Goal: Information Seeking & Learning: Learn about a topic

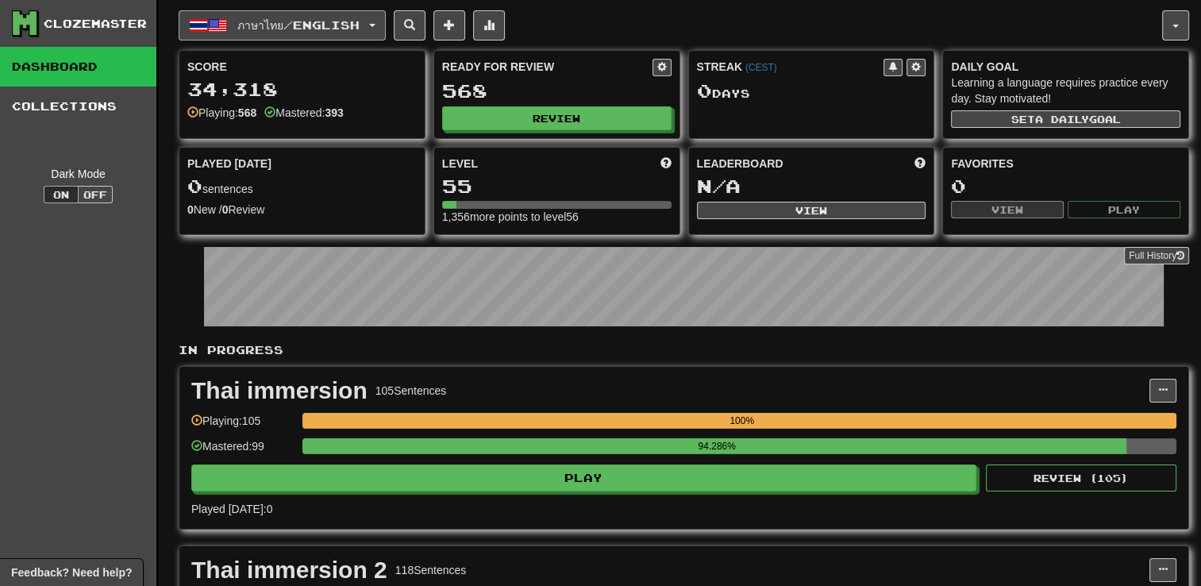
click at [386, 17] on button "ภาษาไทย / English" at bounding box center [282, 25] width 207 height 30
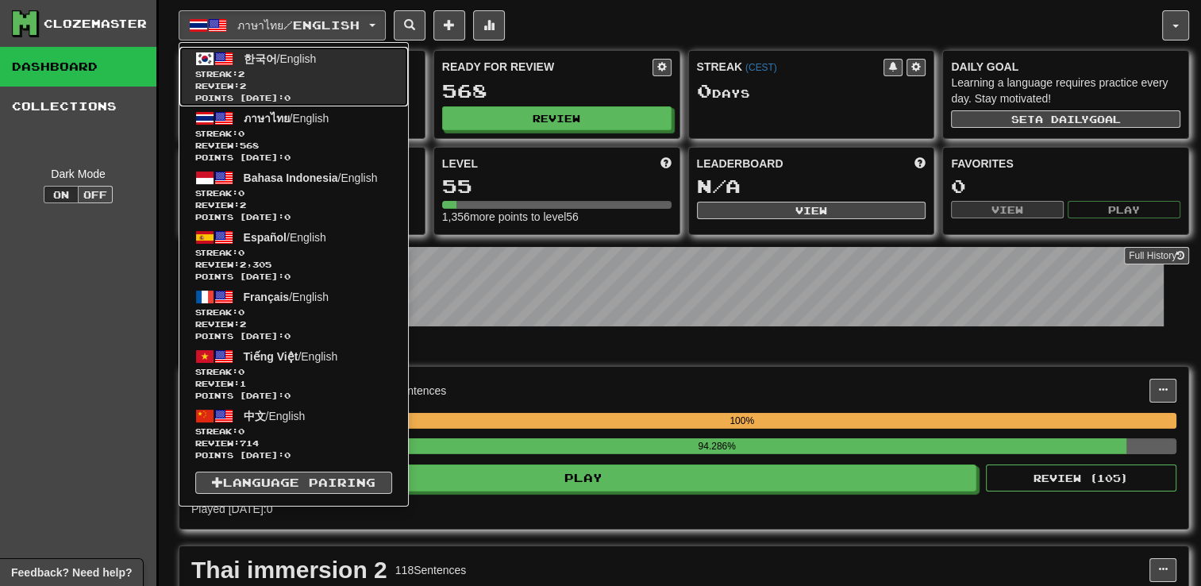
click at [343, 70] on span "Streak: 2" at bounding box center [293, 74] width 197 height 12
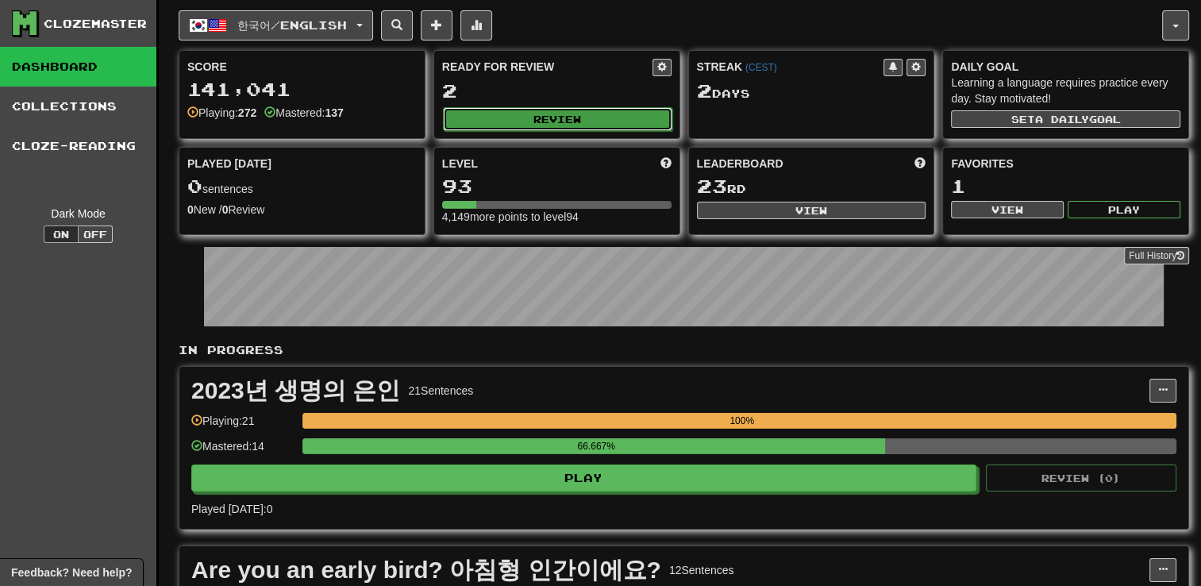
click at [514, 125] on button "Review" at bounding box center [557, 119] width 229 height 24
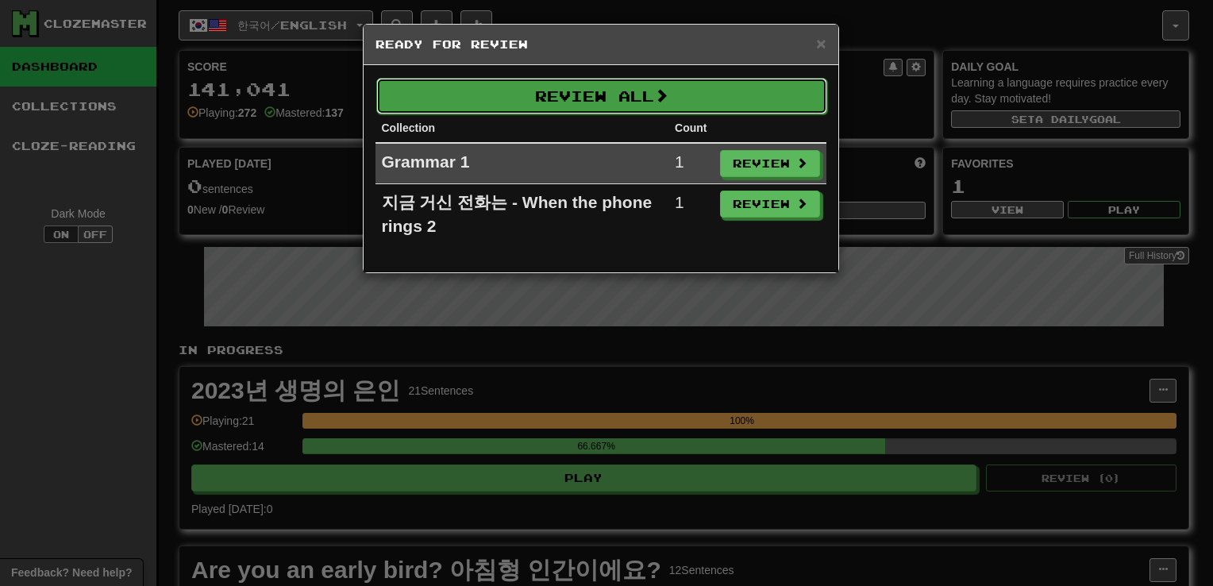
click at [721, 94] on button "Review All" at bounding box center [601, 96] width 451 height 37
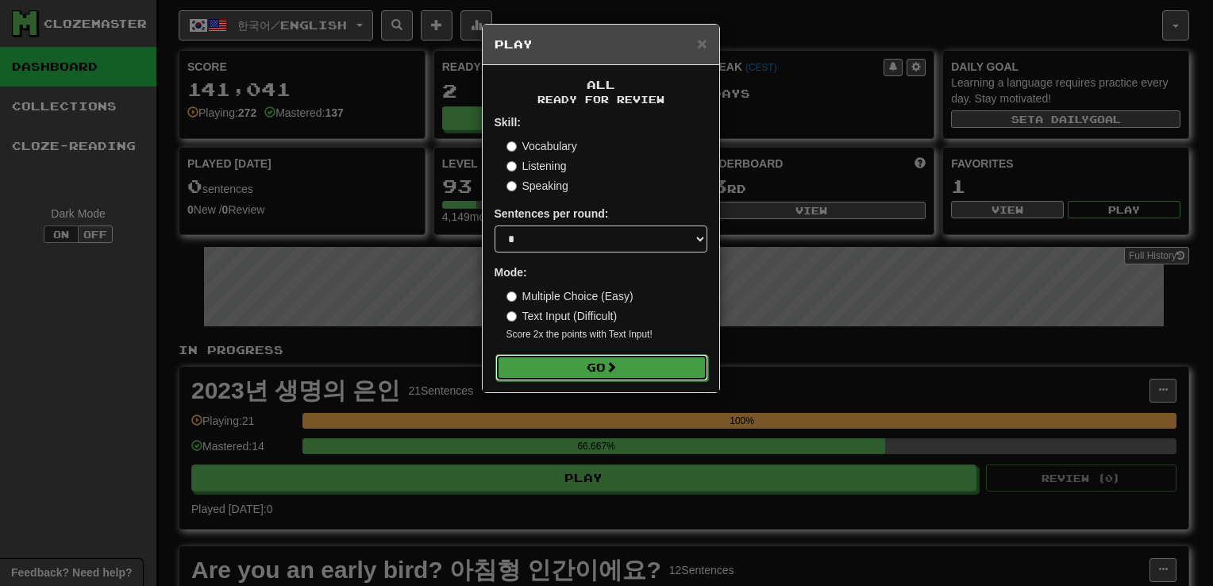
click at [604, 368] on button "Go" at bounding box center [601, 367] width 213 height 27
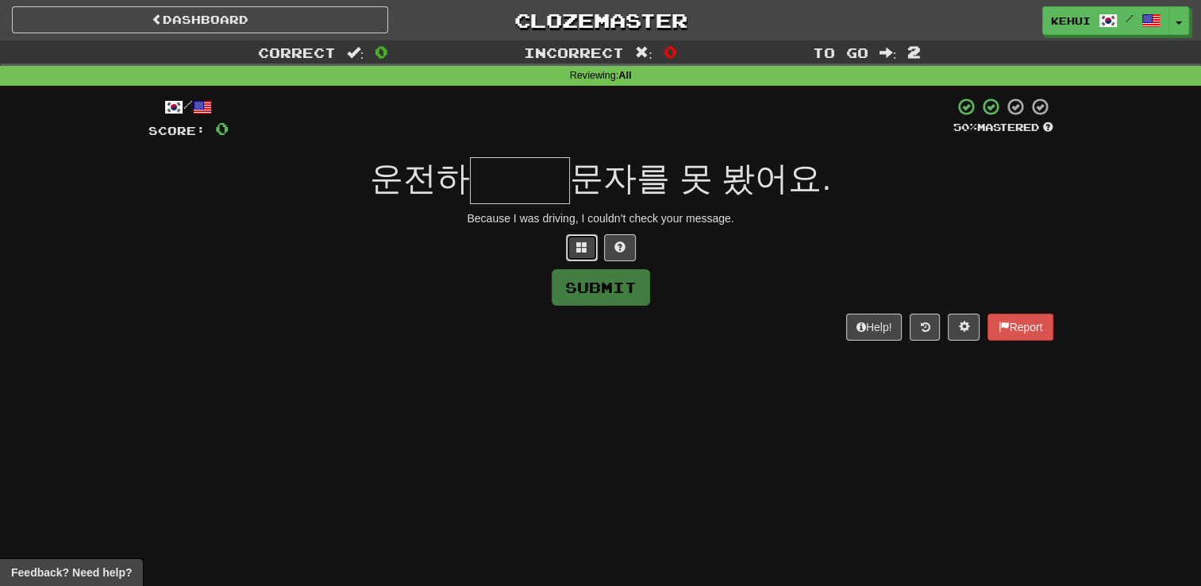
click at [582, 248] on span at bounding box center [581, 246] width 11 height 11
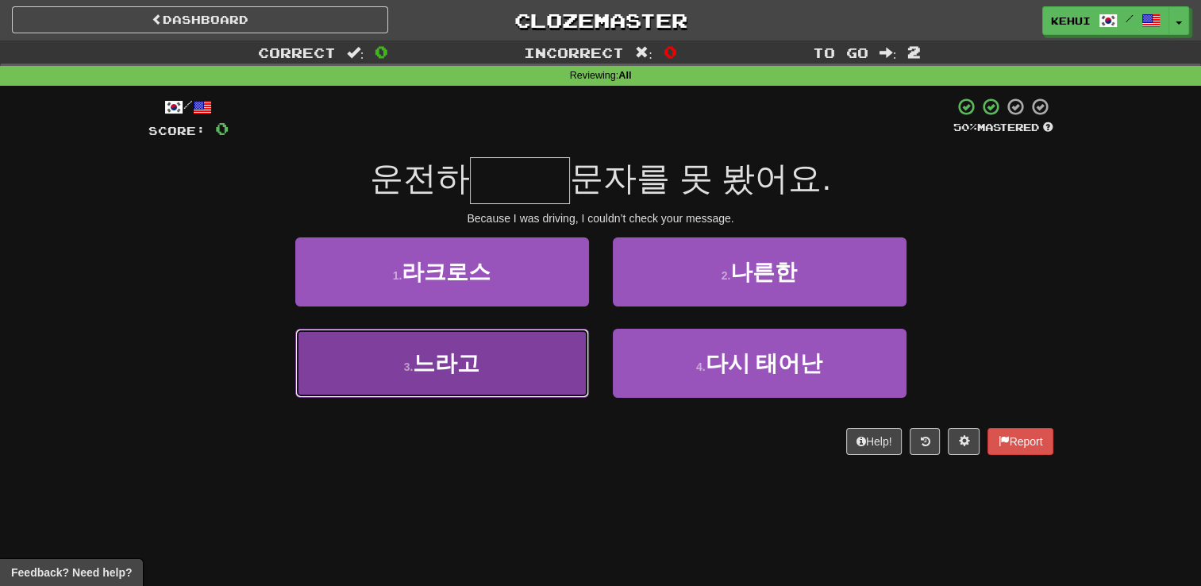
click at [457, 376] on button "3 . 느라고" at bounding box center [442, 363] width 294 height 69
type input "***"
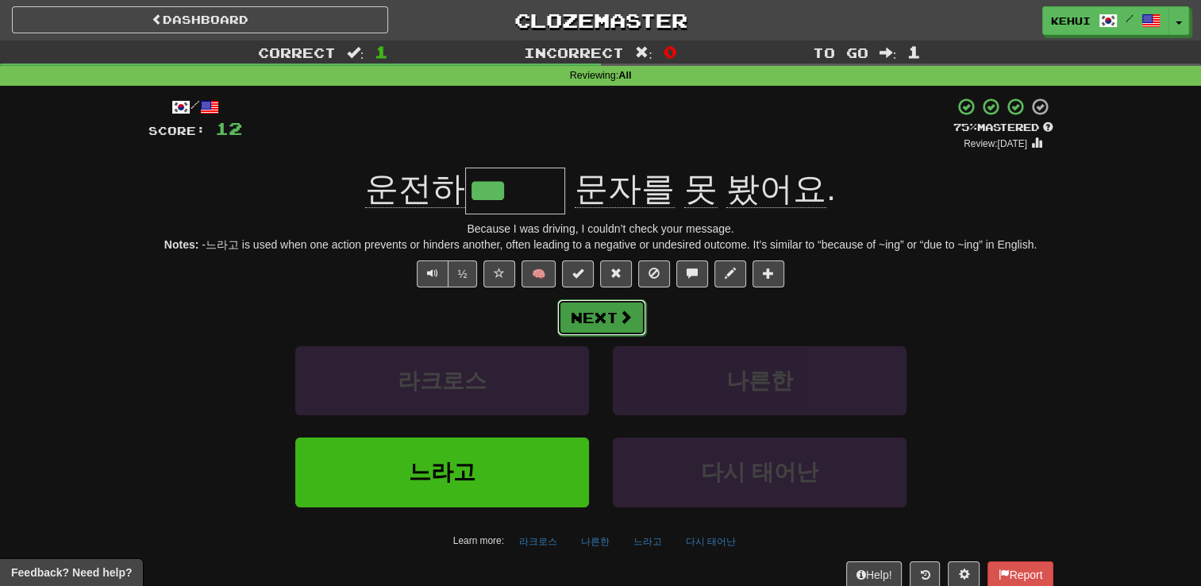
click at [594, 318] on button "Next" at bounding box center [601, 317] width 89 height 37
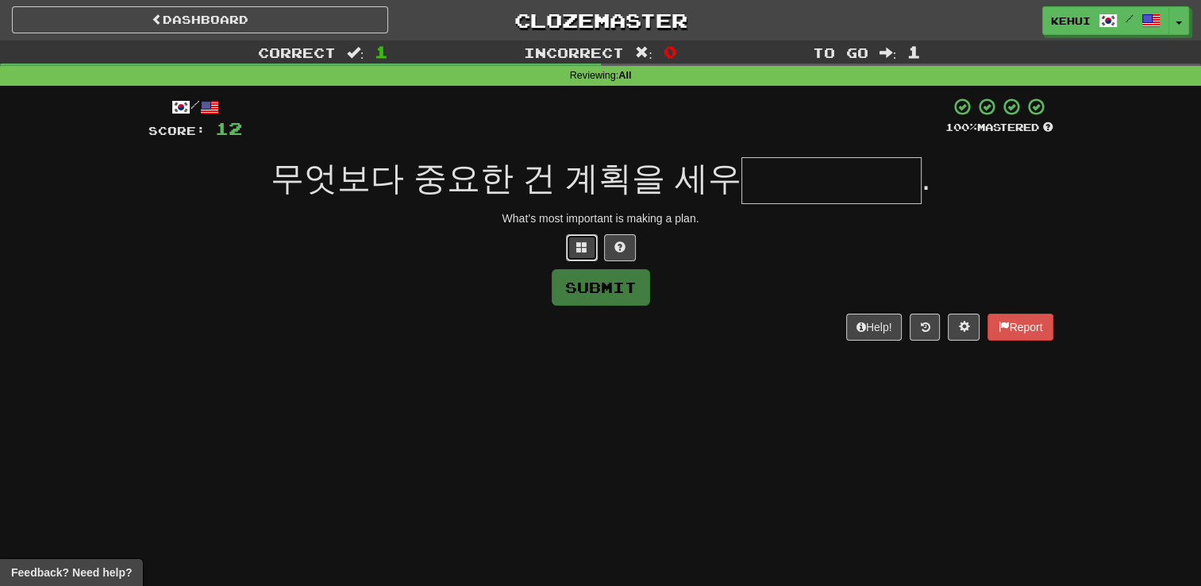
click at [586, 248] on span at bounding box center [581, 246] width 11 height 11
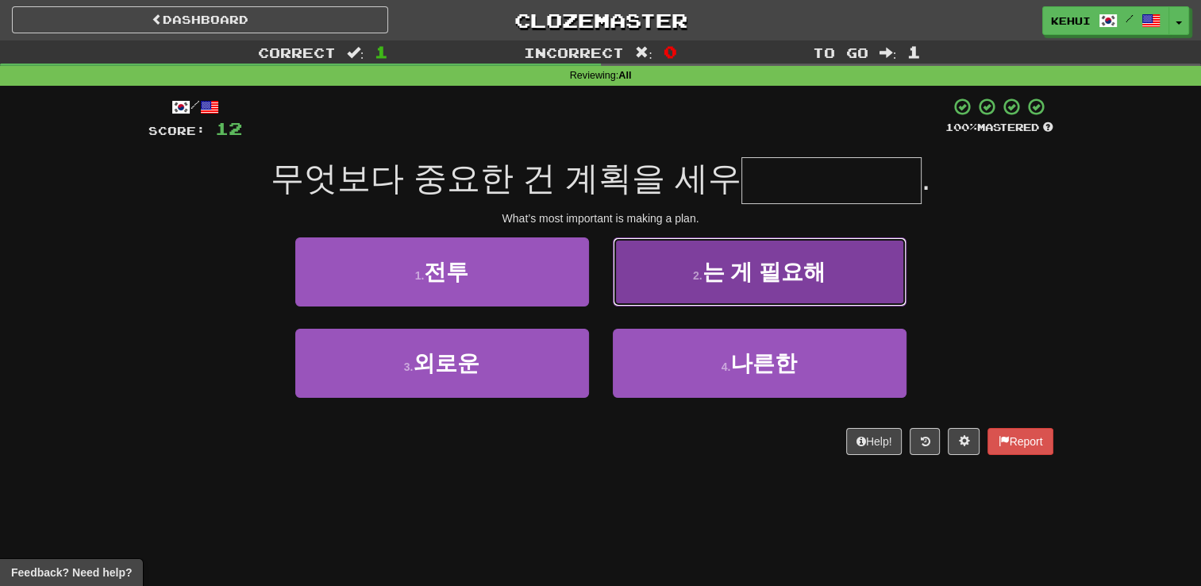
click at [758, 290] on button "2 . 는 게 필요해" at bounding box center [760, 271] width 294 height 69
type input "*******"
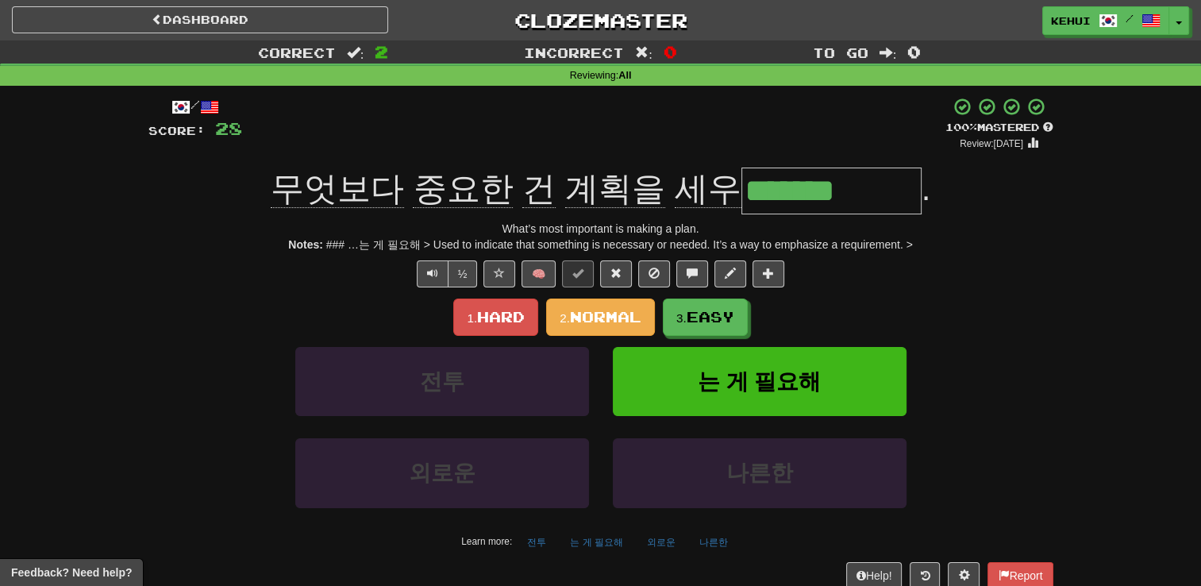
click at [870, 287] on div "/ Score: 28 + 16 100 % Mastered Review: 2026-02-16 무엇보다 중요한 건 계획을 세우 ******* . …" at bounding box center [600, 342] width 905 height 491
click at [594, 318] on span "Normal" at bounding box center [605, 316] width 71 height 17
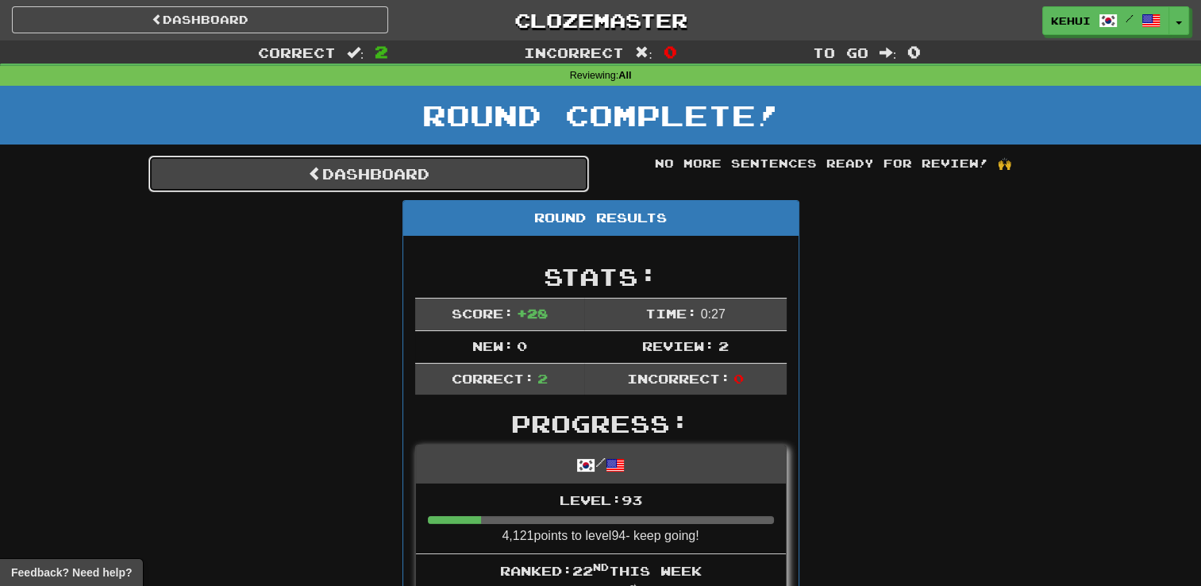
click at [317, 179] on link "Dashboard" at bounding box center [368, 174] width 441 height 37
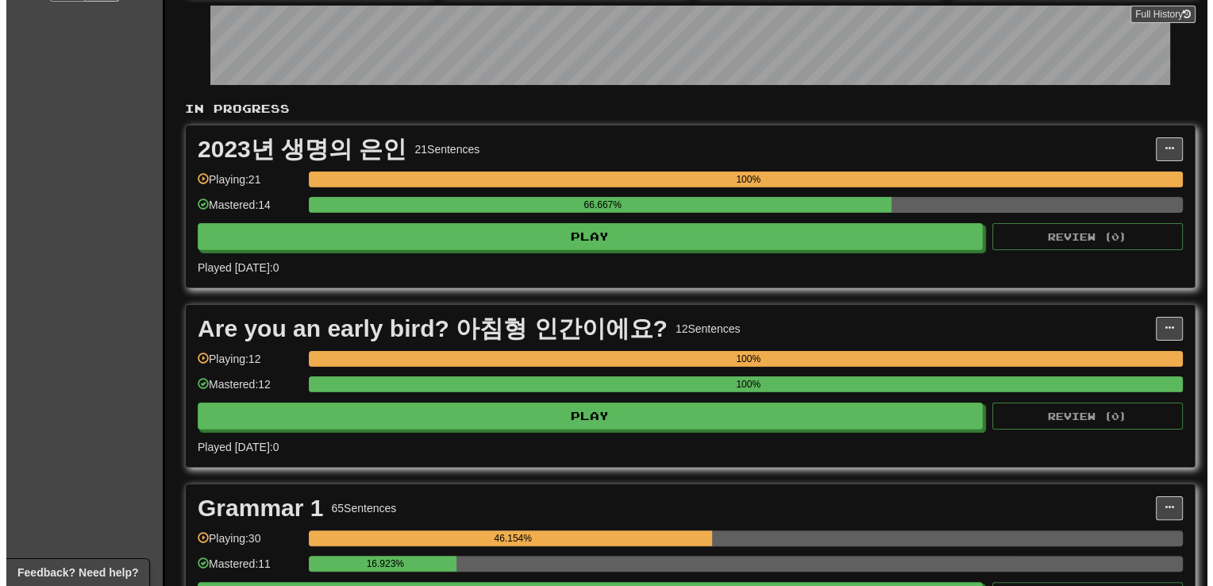
scroll to position [222, 0]
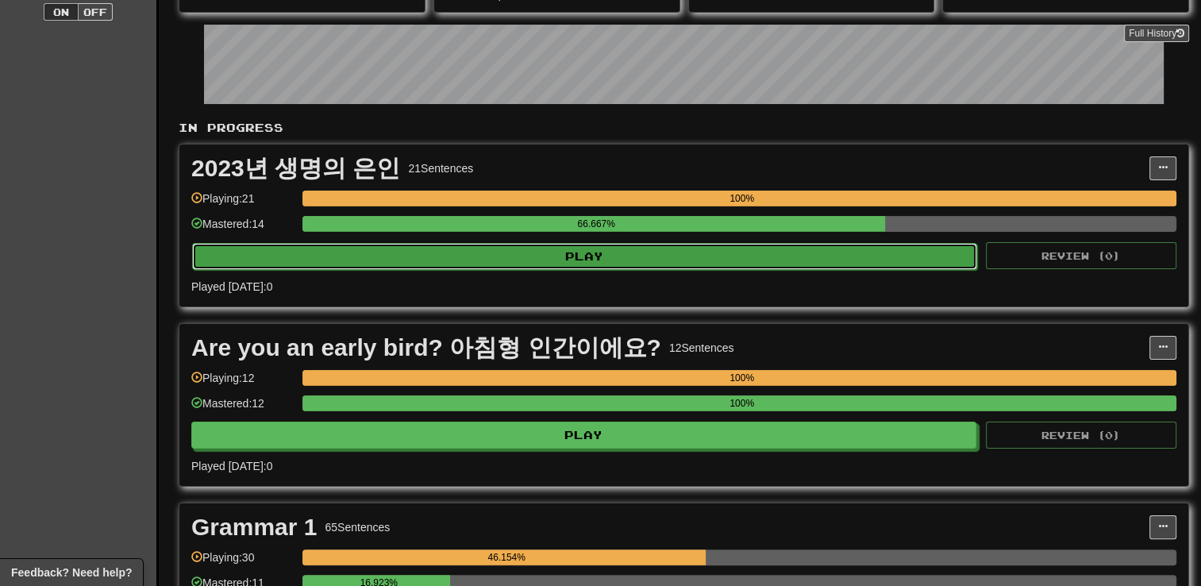
click at [406, 251] on button "Play" at bounding box center [584, 256] width 785 height 27
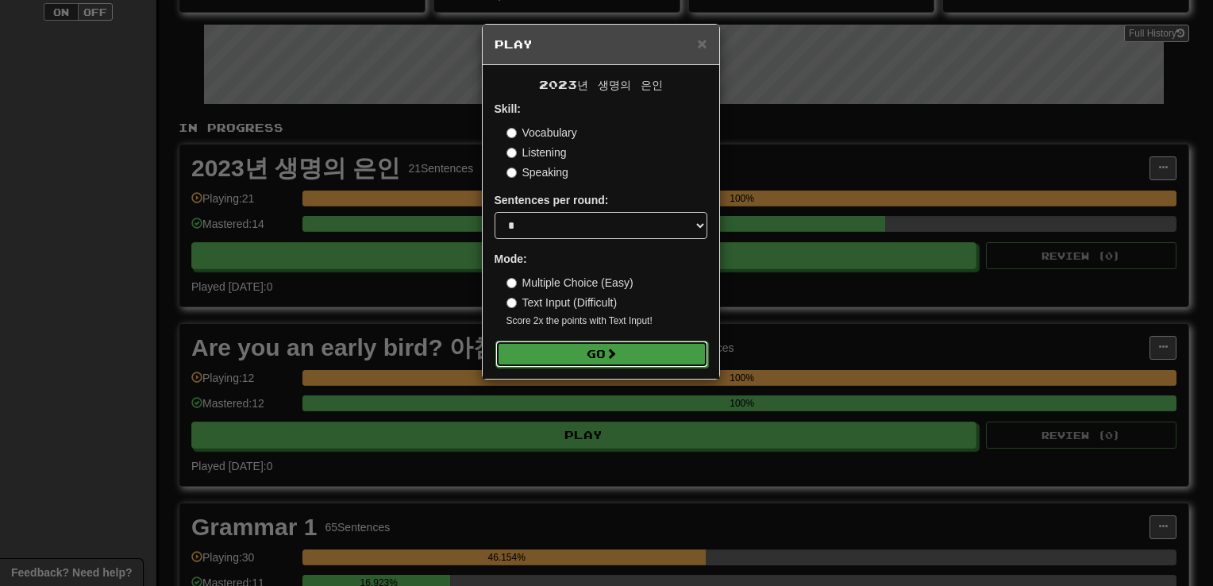
click at [561, 351] on button "Go" at bounding box center [601, 353] width 213 height 27
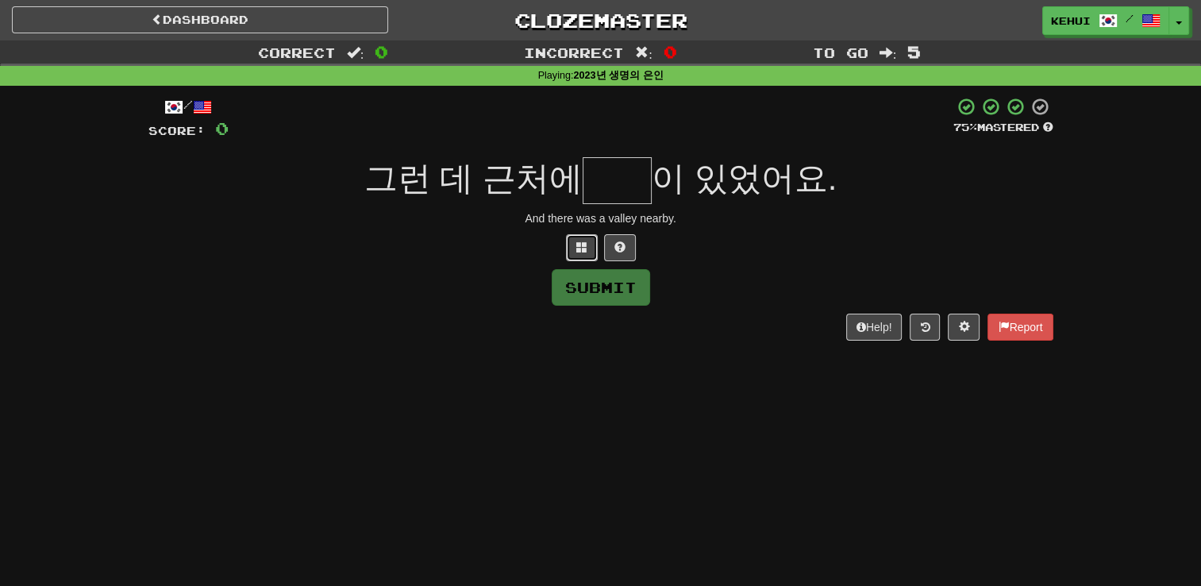
click at [579, 245] on span at bounding box center [581, 246] width 11 height 11
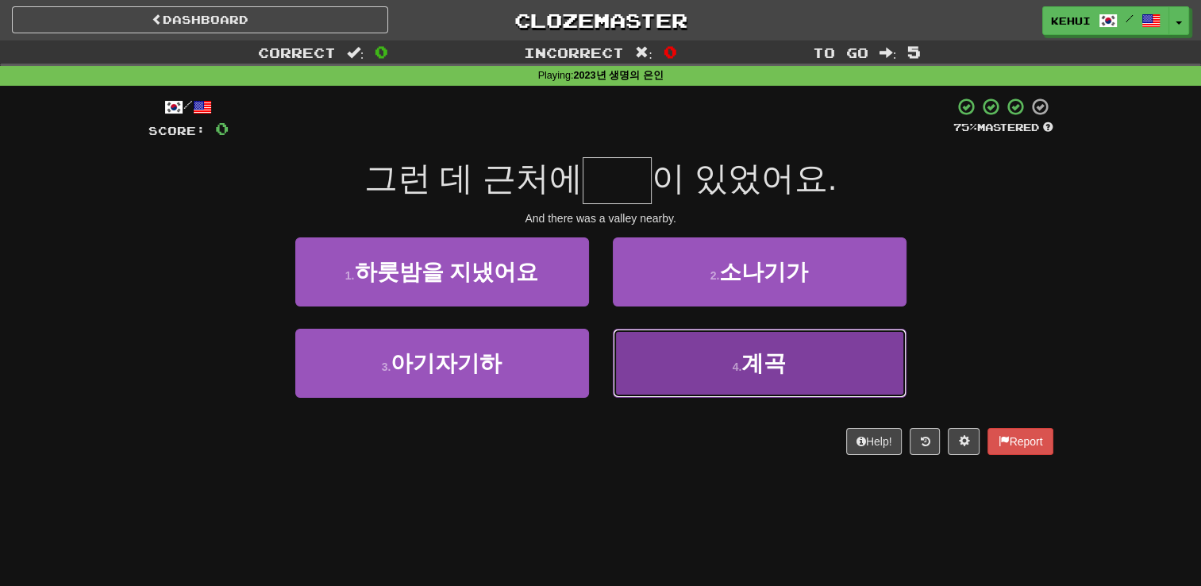
click at [753, 375] on button "4 . [GEOGRAPHIC_DATA]" at bounding box center [760, 363] width 294 height 69
type input "**"
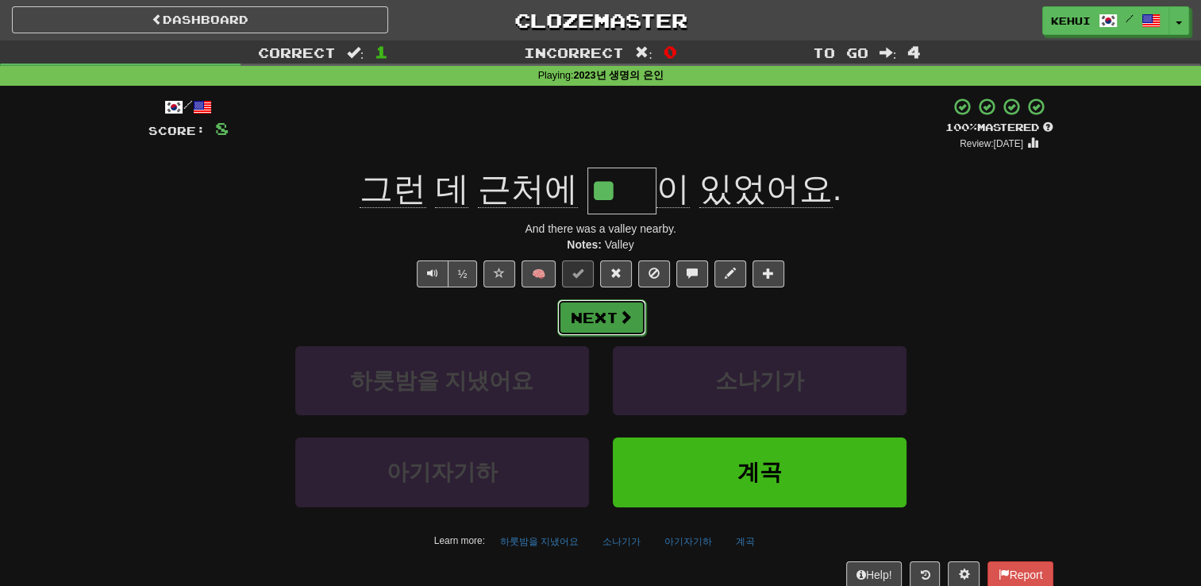
click at [608, 327] on button "Next" at bounding box center [601, 317] width 89 height 37
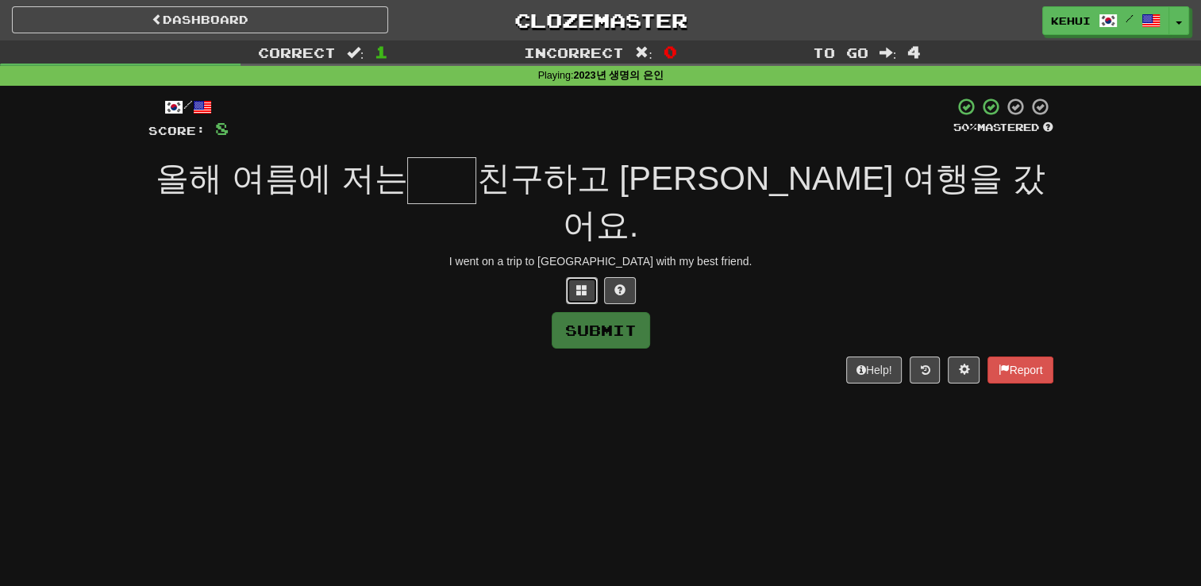
click at [576, 284] on span at bounding box center [581, 289] width 11 height 11
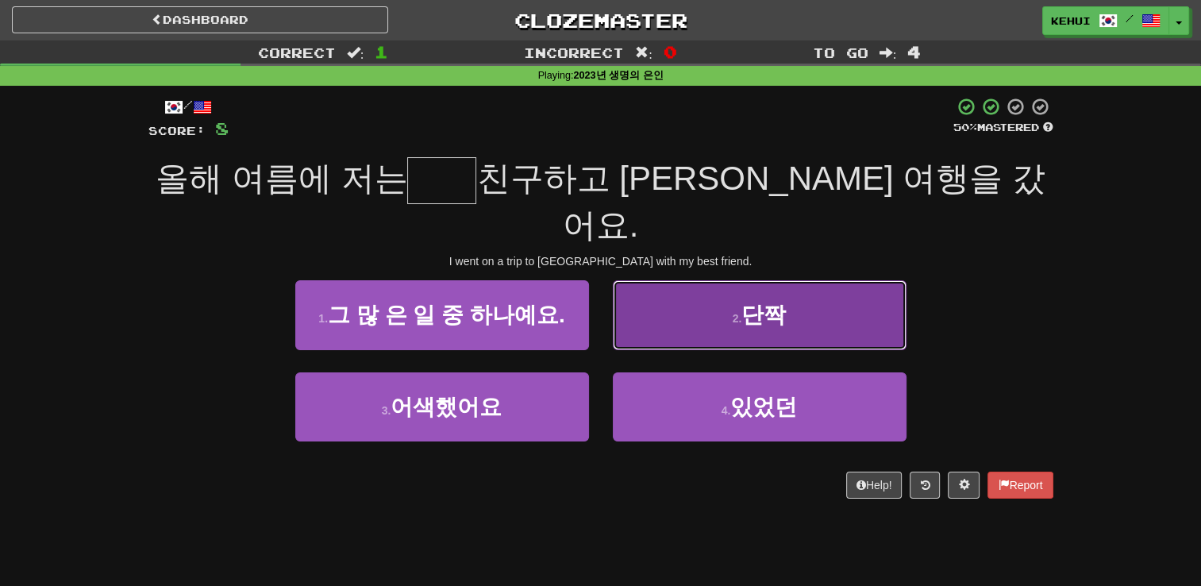
click at [765, 302] on span "단짝" at bounding box center [763, 314] width 44 height 25
type input "**"
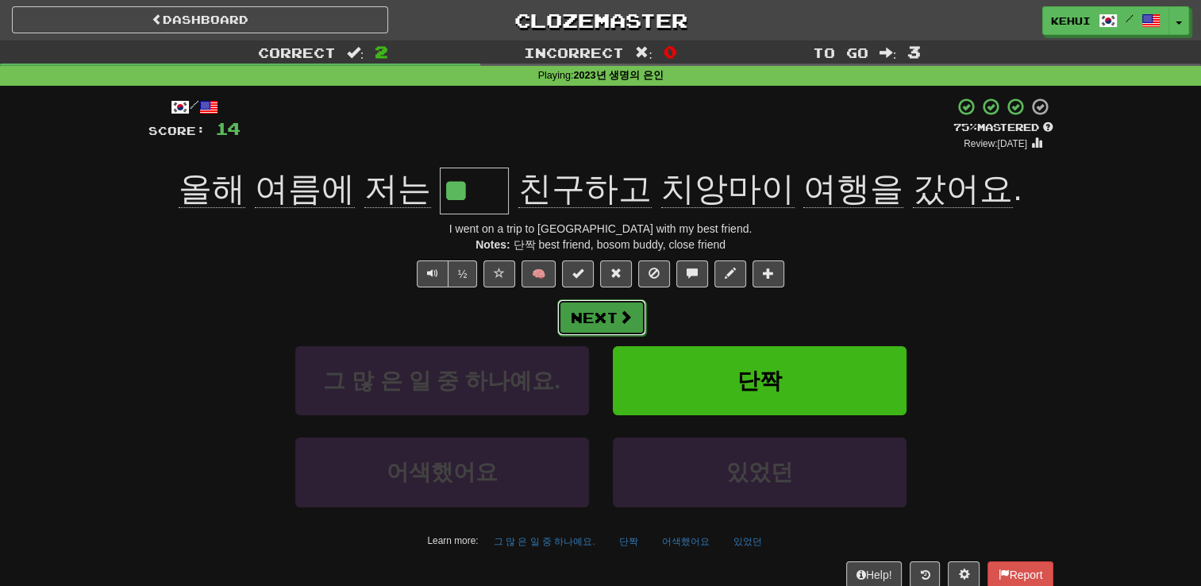
click at [600, 309] on button "Next" at bounding box center [601, 317] width 89 height 37
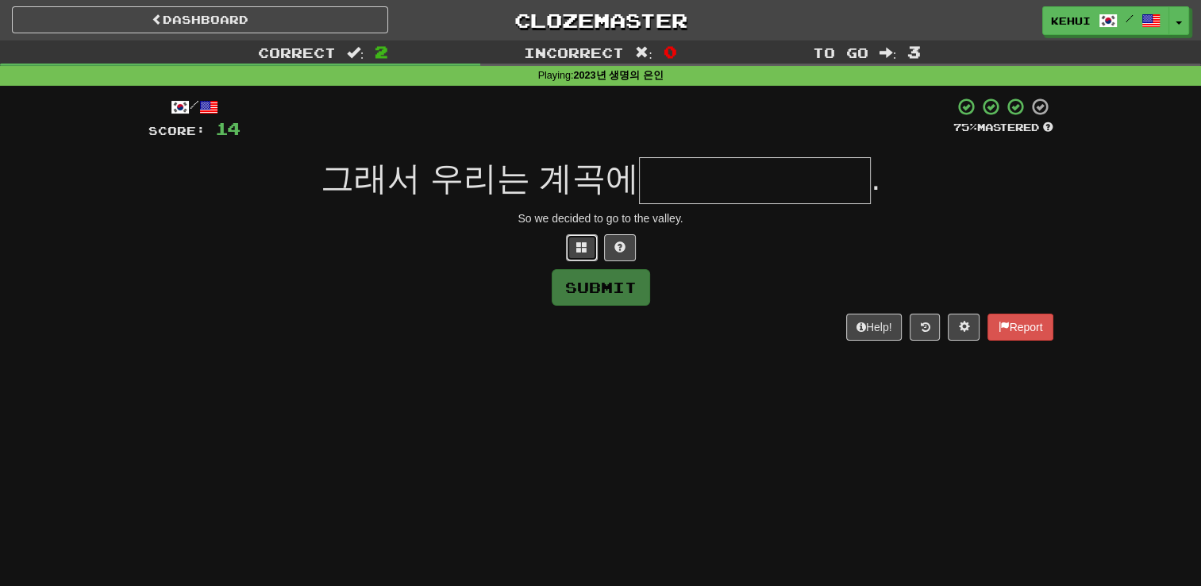
click at [587, 245] on button at bounding box center [582, 247] width 32 height 27
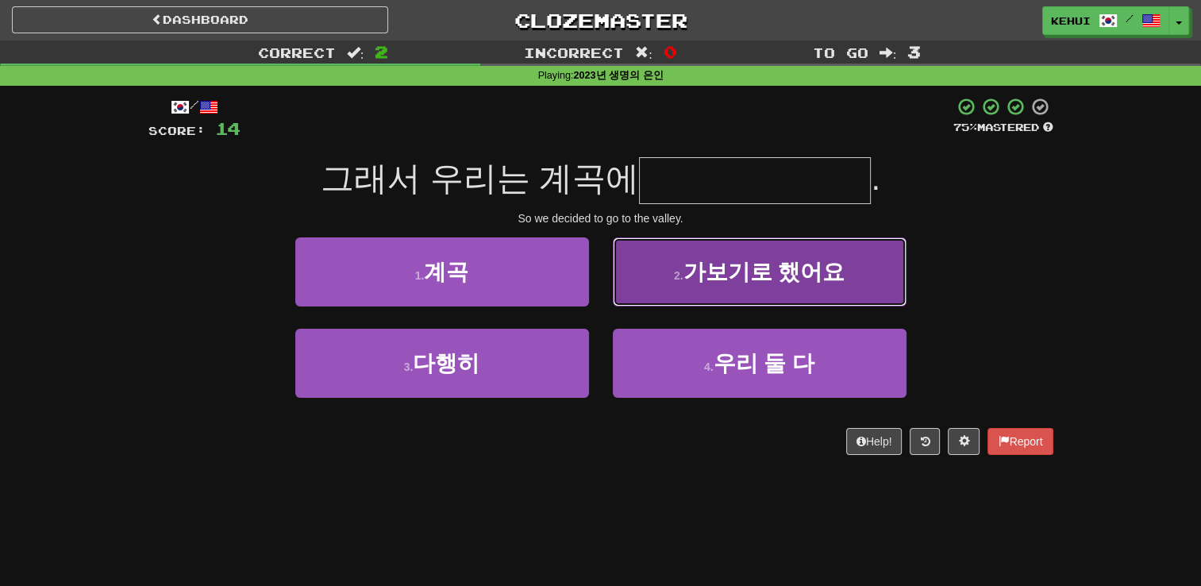
click at [724, 282] on span "가보기로 했어요" at bounding box center [764, 272] width 162 height 25
type input "********"
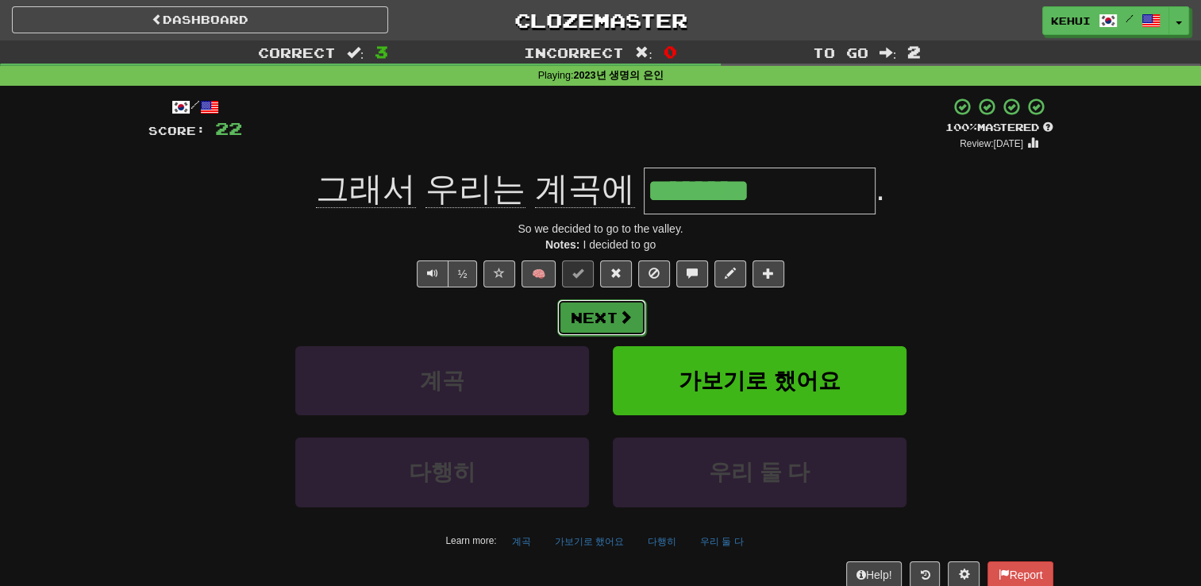
click at [602, 328] on button "Next" at bounding box center [601, 317] width 89 height 37
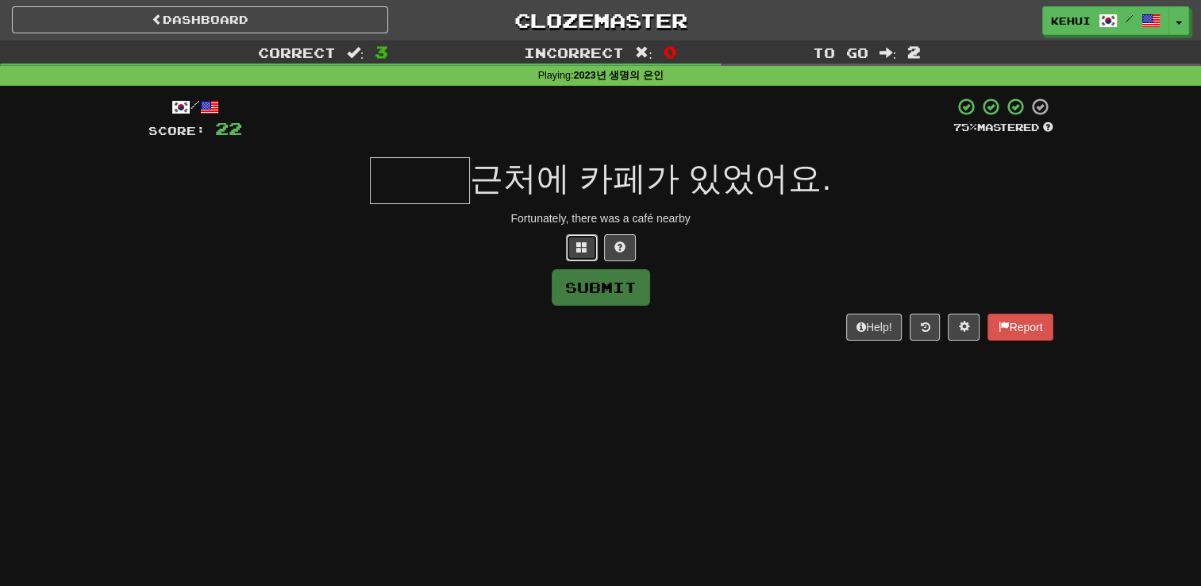
click at [583, 241] on span at bounding box center [581, 246] width 11 height 11
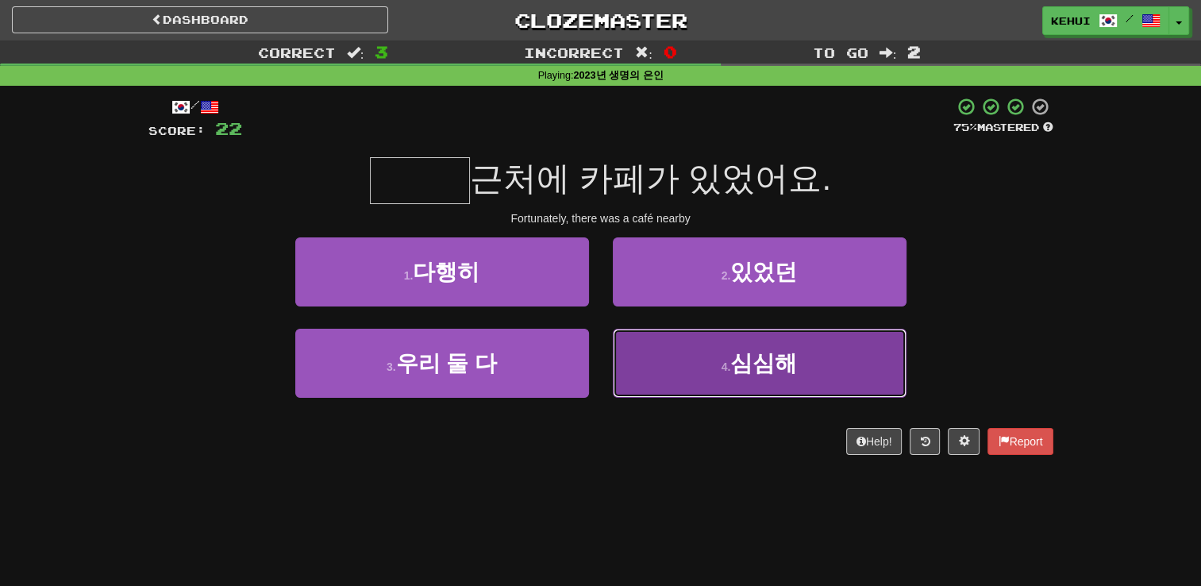
click at [691, 355] on button "4 . 심심해" at bounding box center [760, 363] width 294 height 69
type input "***"
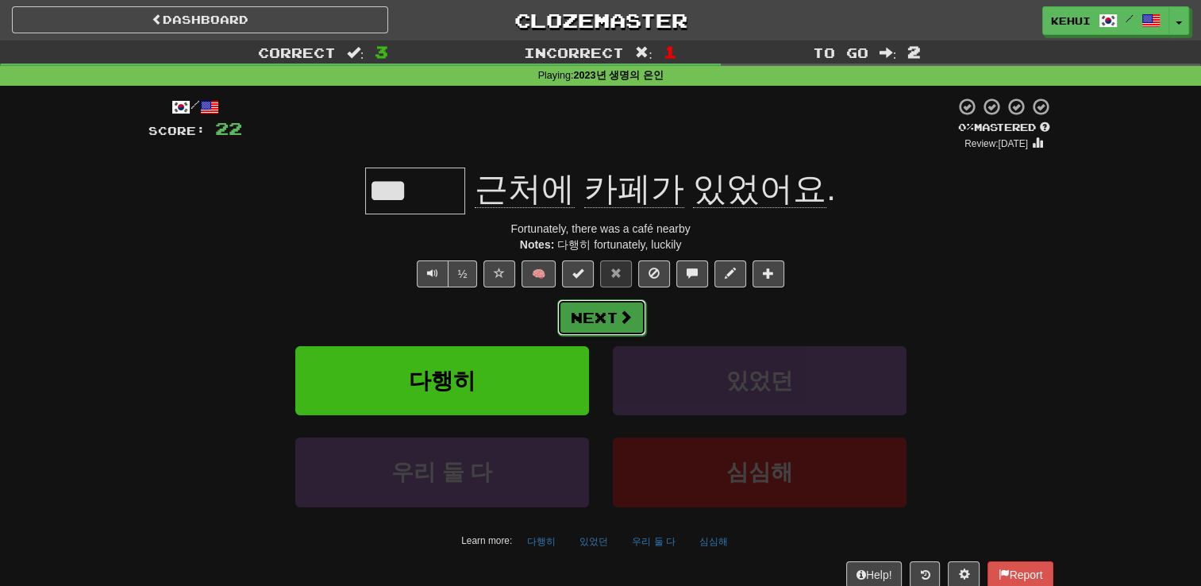
click at [602, 311] on button "Next" at bounding box center [601, 317] width 89 height 37
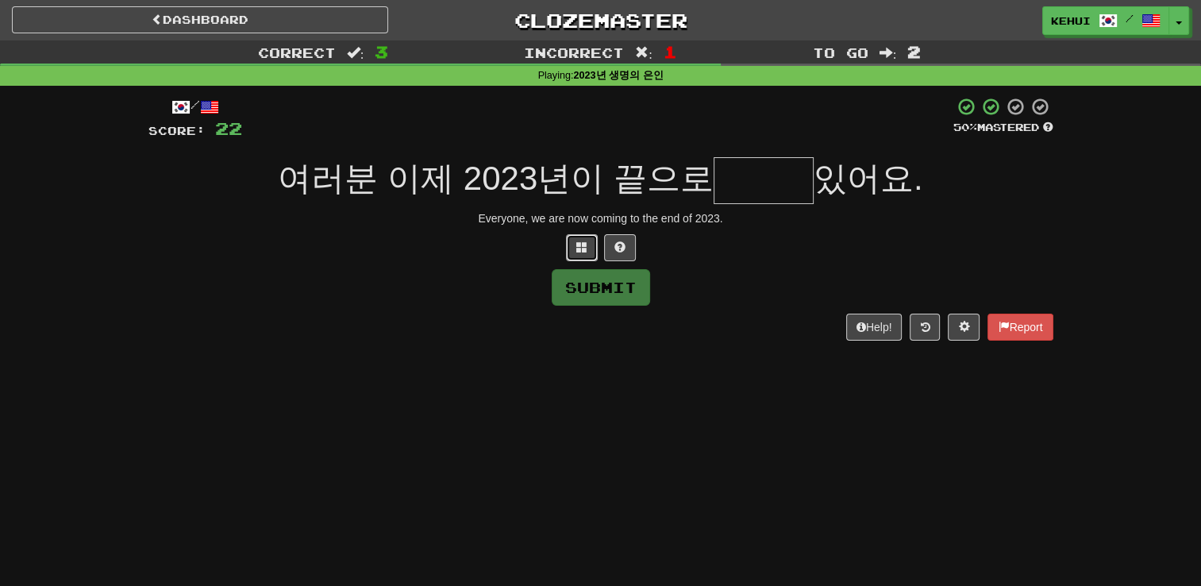
click at [591, 239] on button at bounding box center [582, 247] width 32 height 27
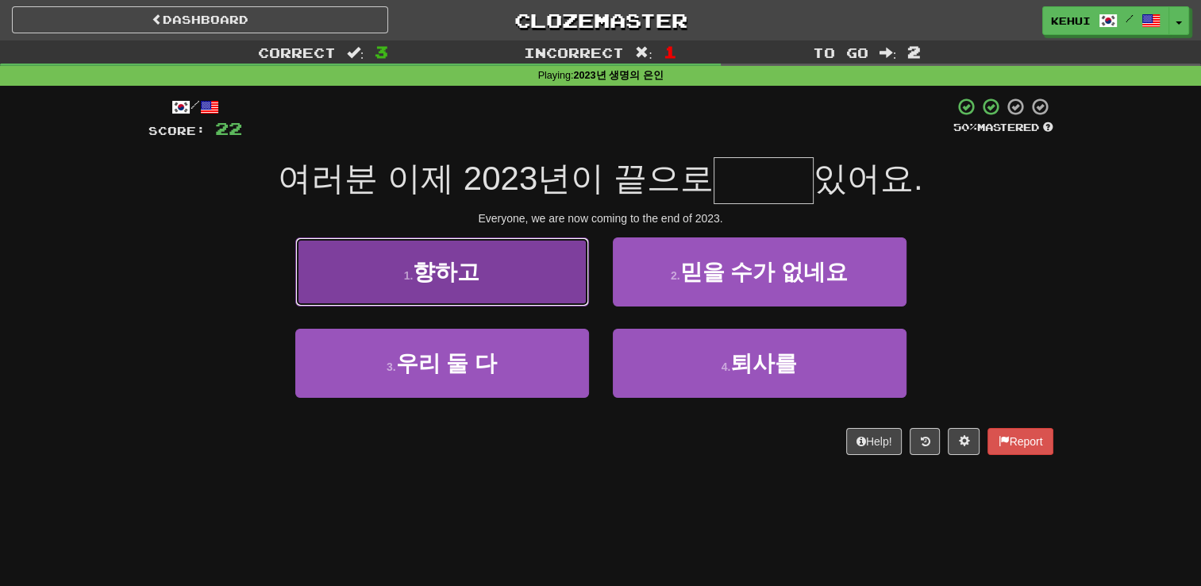
click at [447, 279] on span "향하고" at bounding box center [446, 272] width 67 height 25
type input "***"
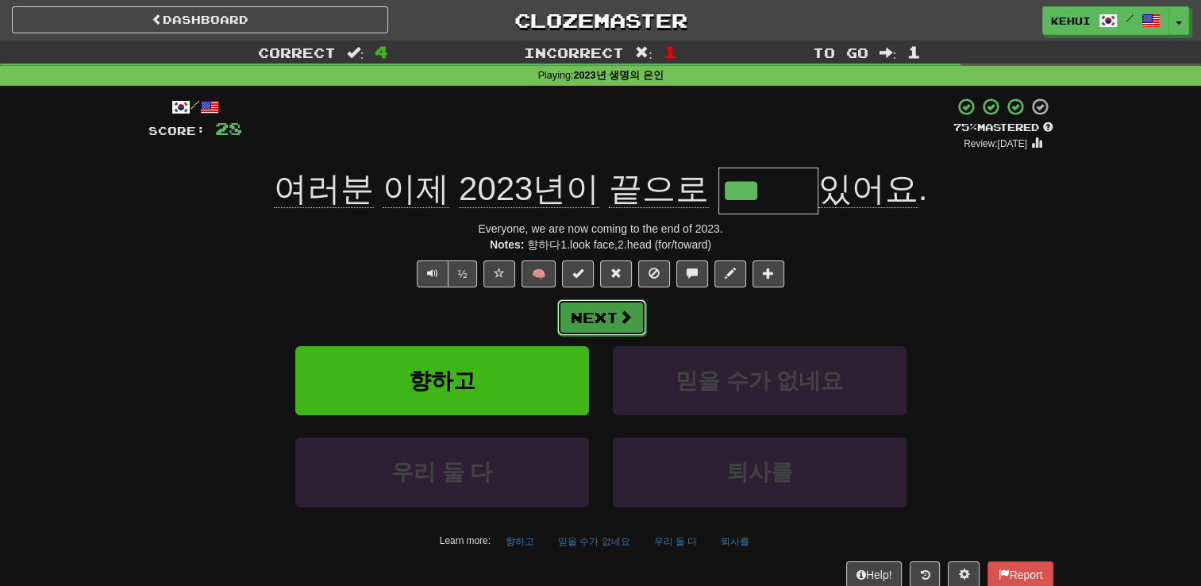
click at [611, 319] on button "Next" at bounding box center [601, 317] width 89 height 37
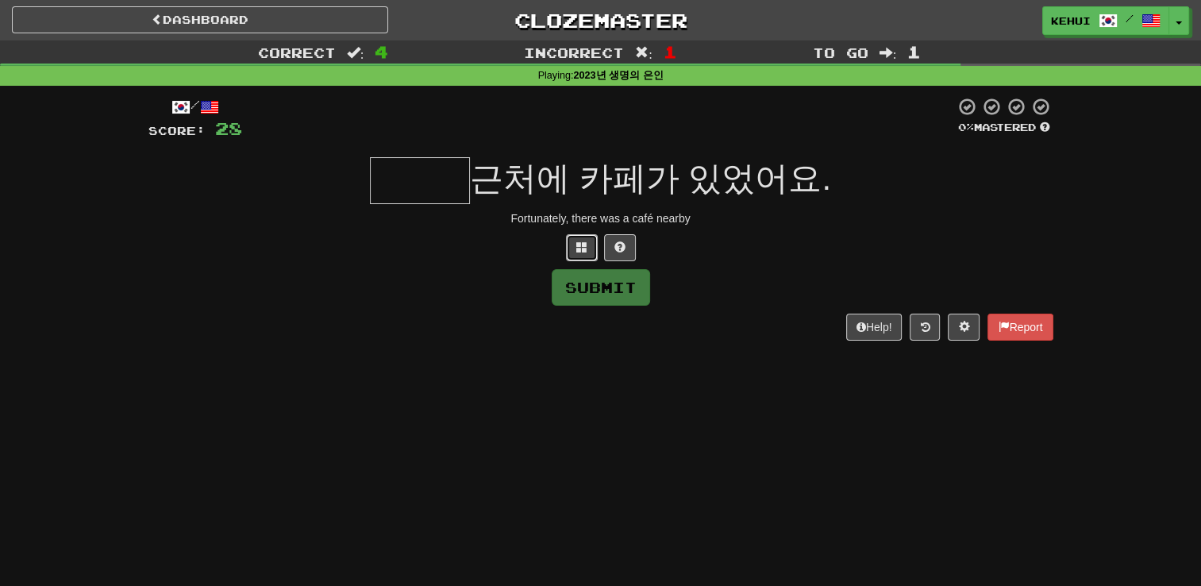
click at [580, 243] on span at bounding box center [581, 246] width 11 height 11
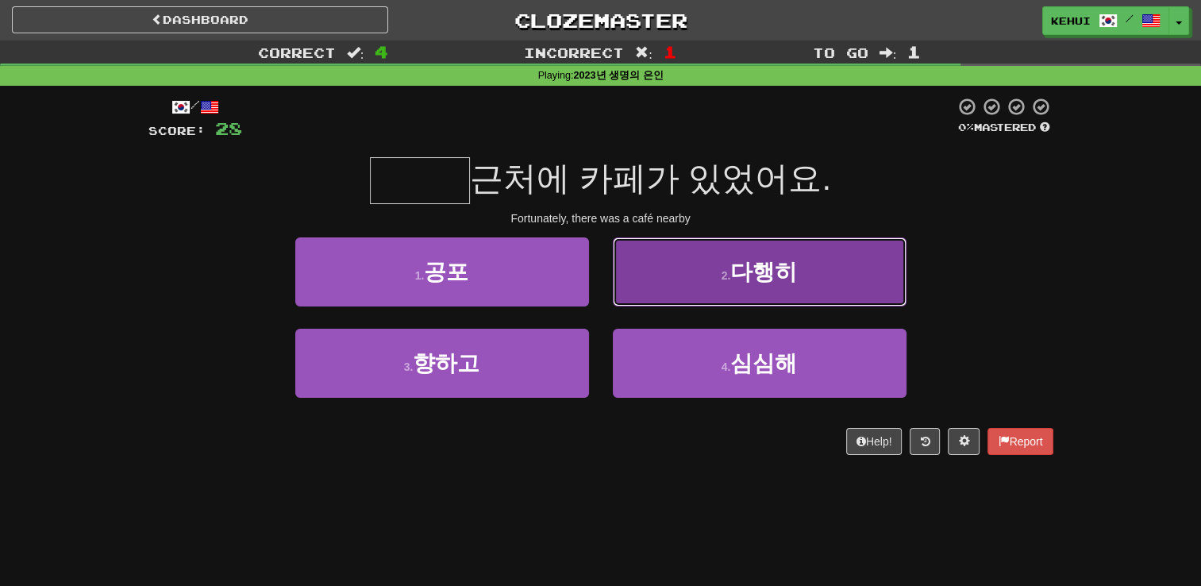
click at [756, 285] on button "2 . 다행히" at bounding box center [760, 271] width 294 height 69
type input "***"
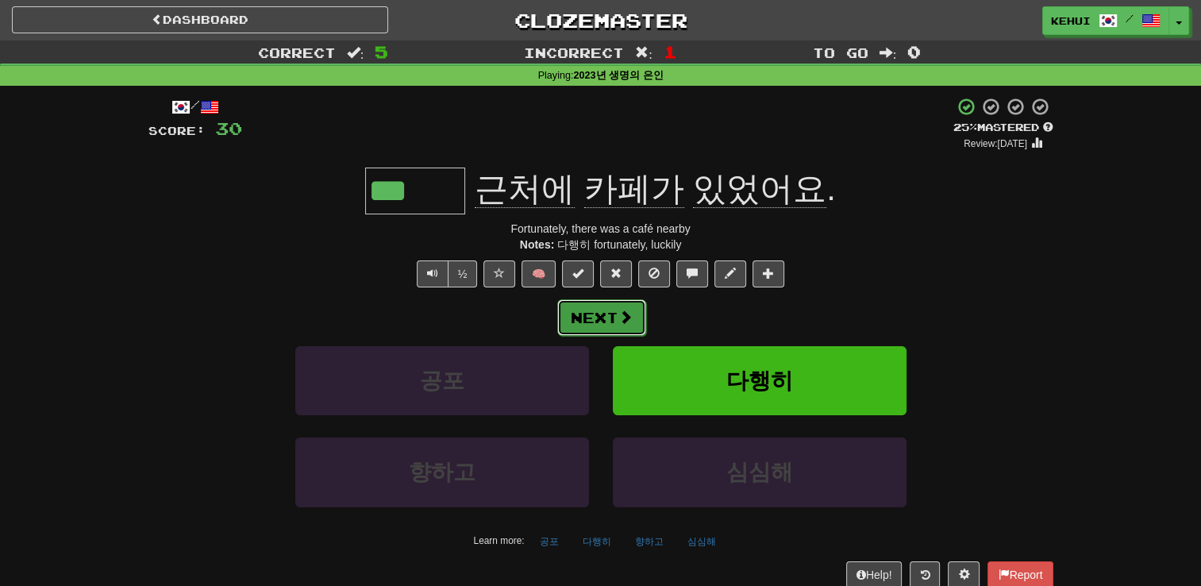
click at [614, 316] on button "Next" at bounding box center [601, 317] width 89 height 37
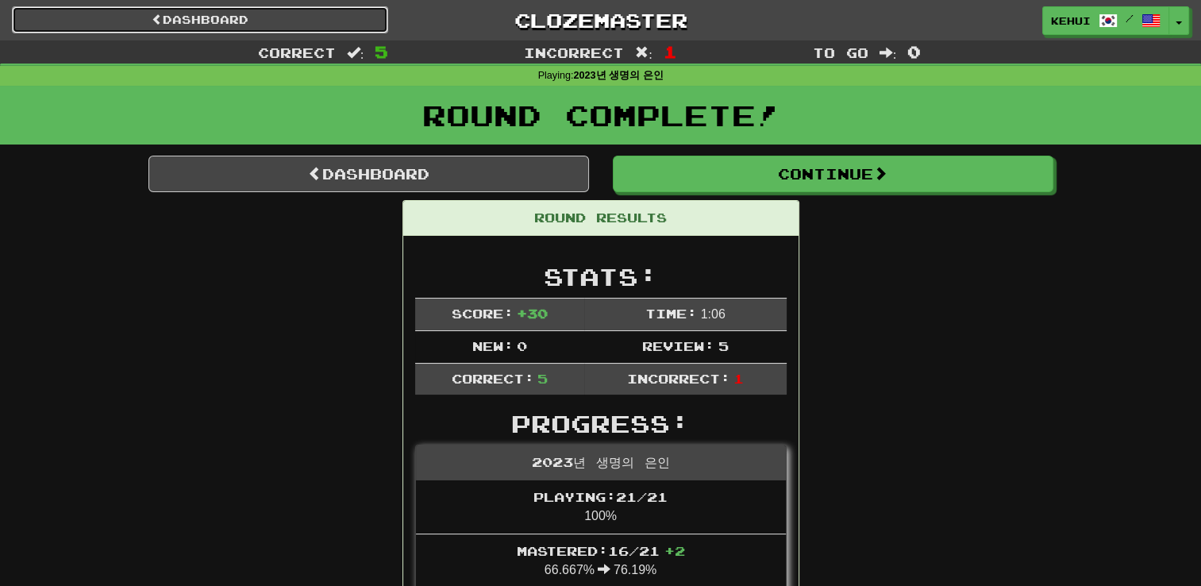
click at [297, 21] on link "Dashboard" at bounding box center [200, 19] width 376 height 27
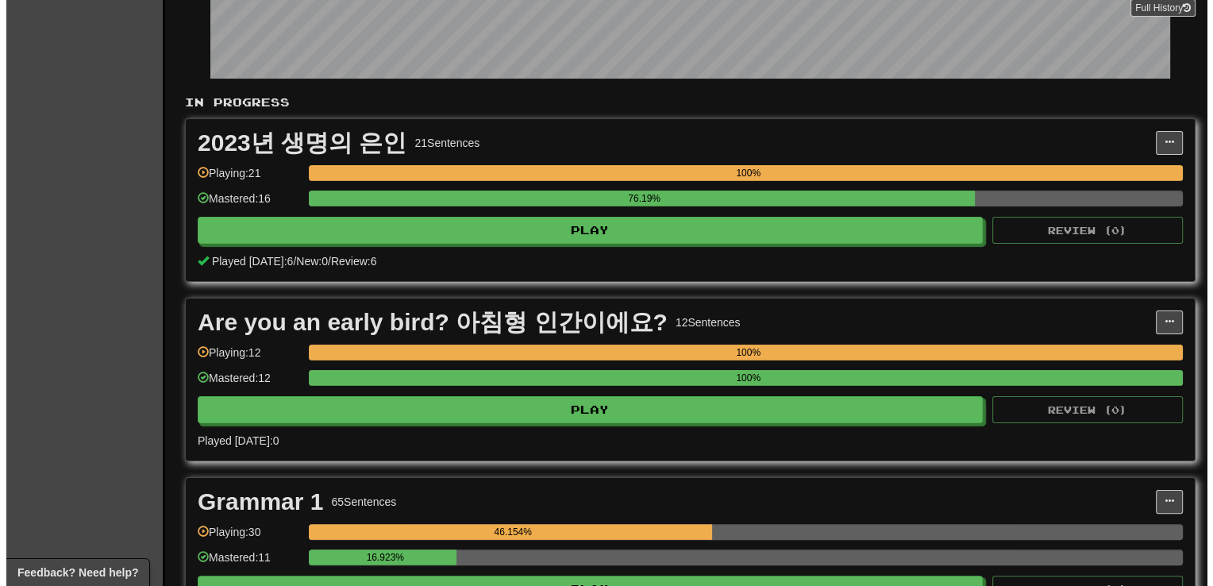
scroll to position [336, 0]
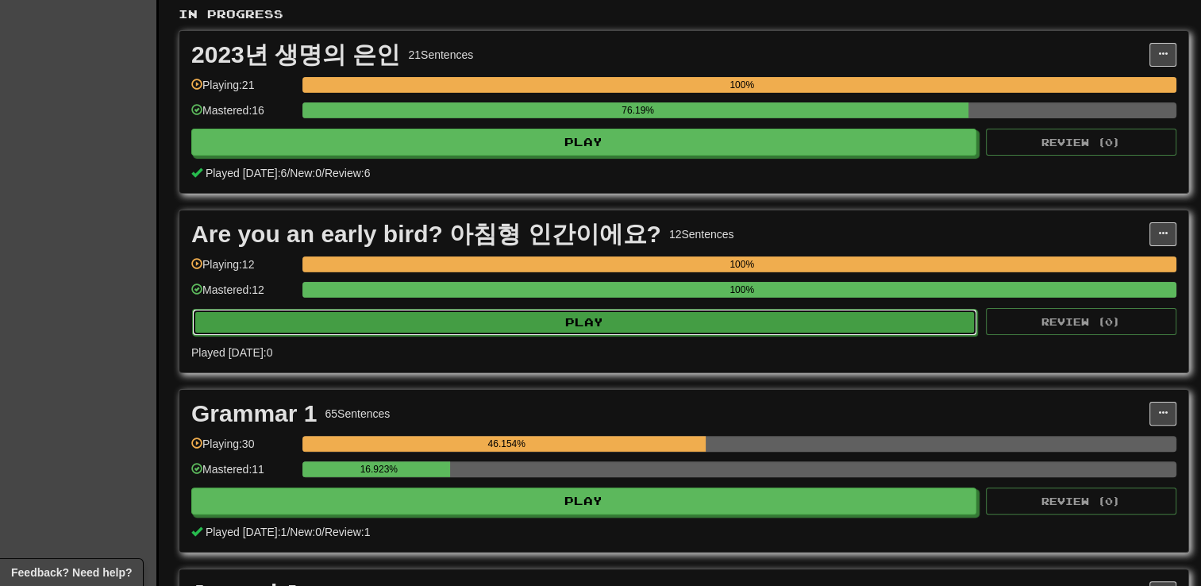
click at [608, 315] on button "Play" at bounding box center [584, 322] width 785 height 27
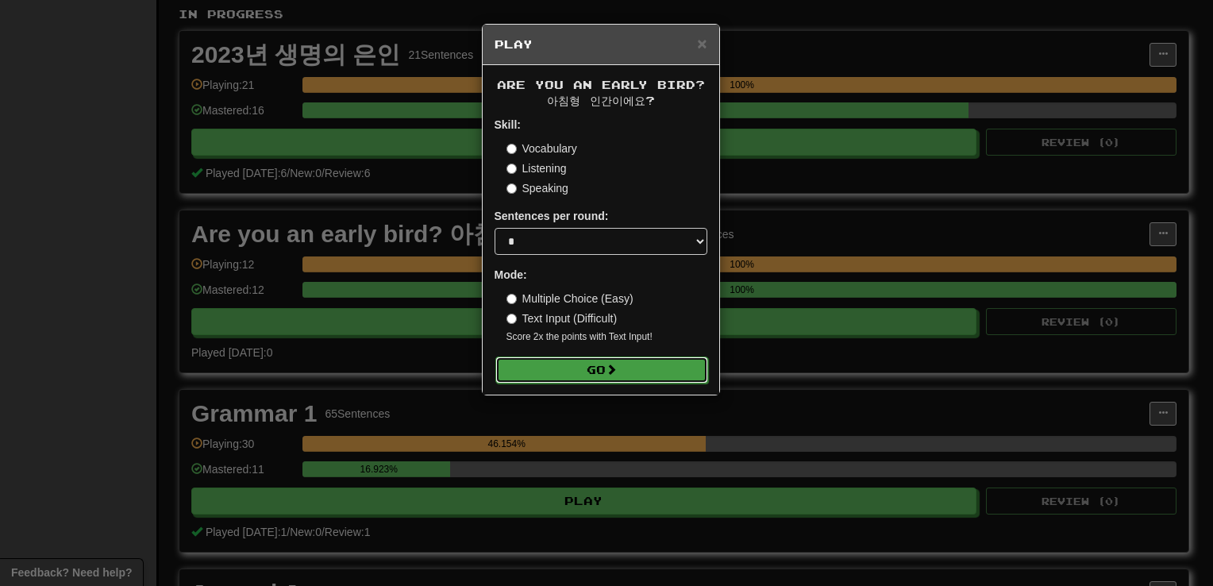
click at [566, 376] on button "Go" at bounding box center [601, 369] width 213 height 27
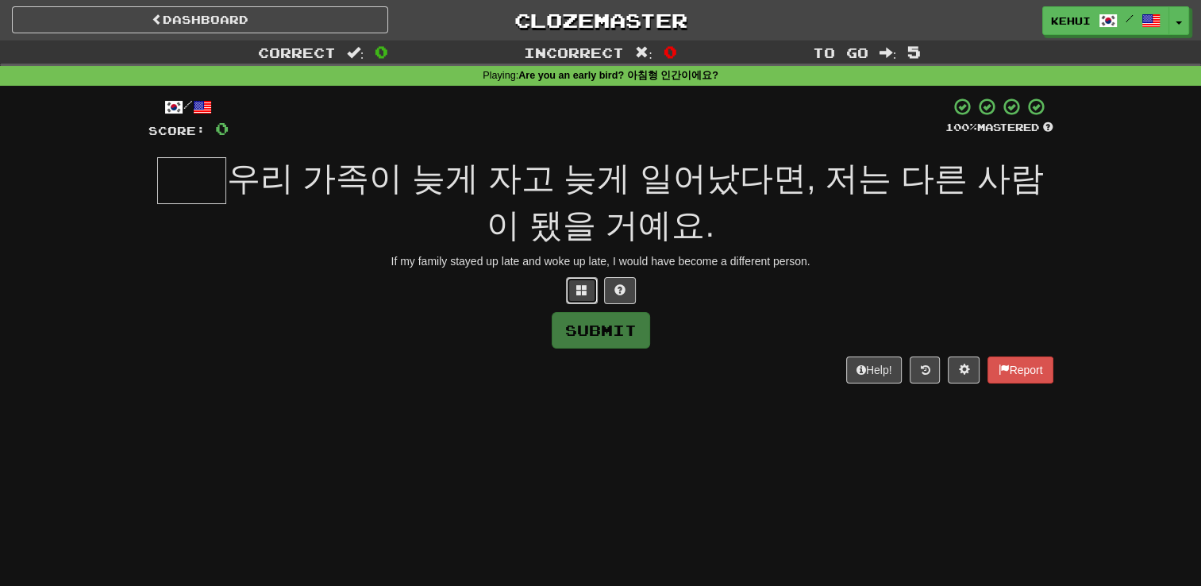
click at [575, 291] on button at bounding box center [582, 290] width 32 height 27
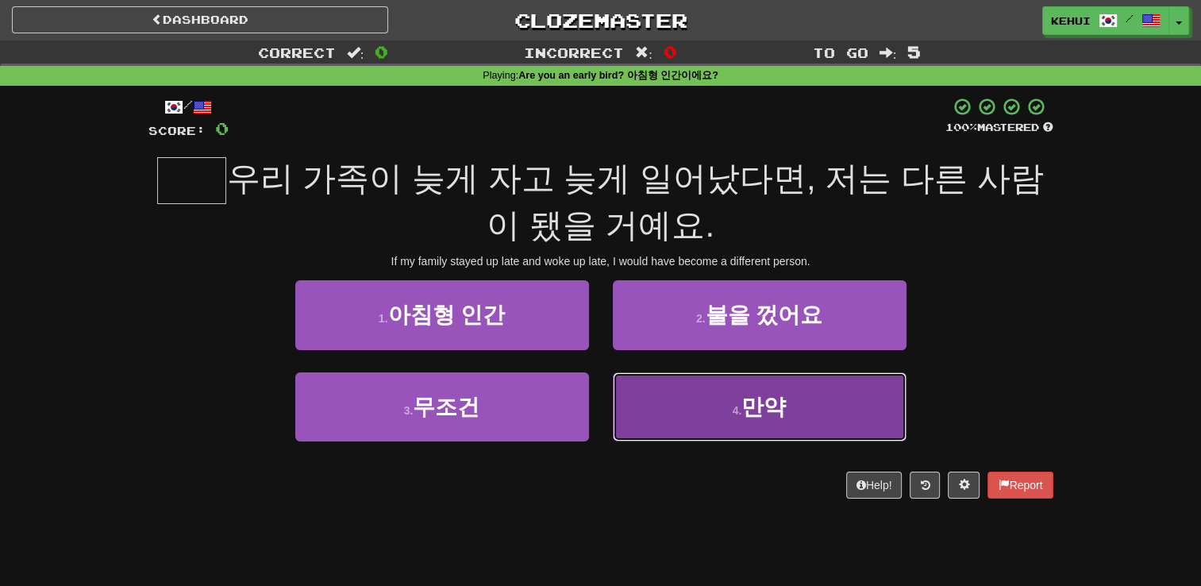
click at [675, 398] on button "4 . 만약" at bounding box center [760, 406] width 294 height 69
type input "**"
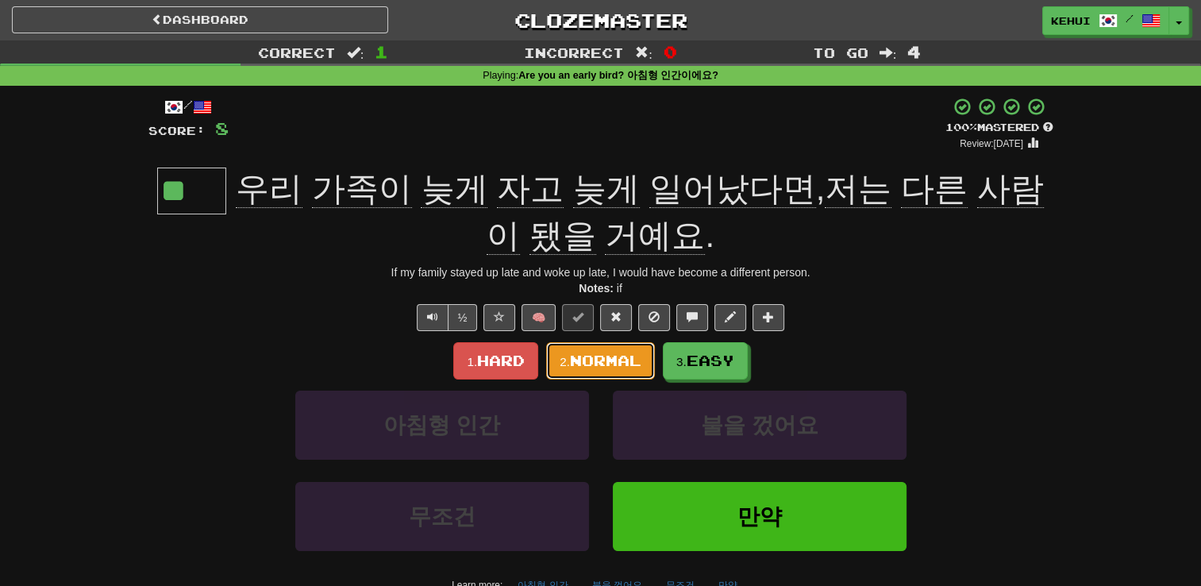
click at [594, 353] on span "Normal" at bounding box center [605, 360] width 71 height 17
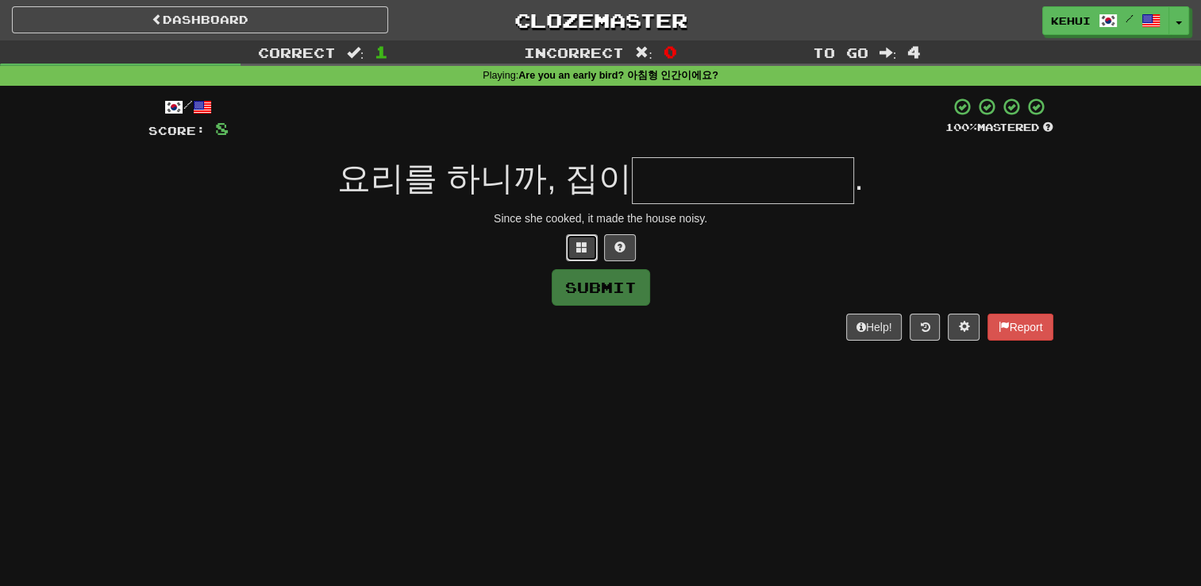
click at [584, 248] on span at bounding box center [581, 246] width 11 height 11
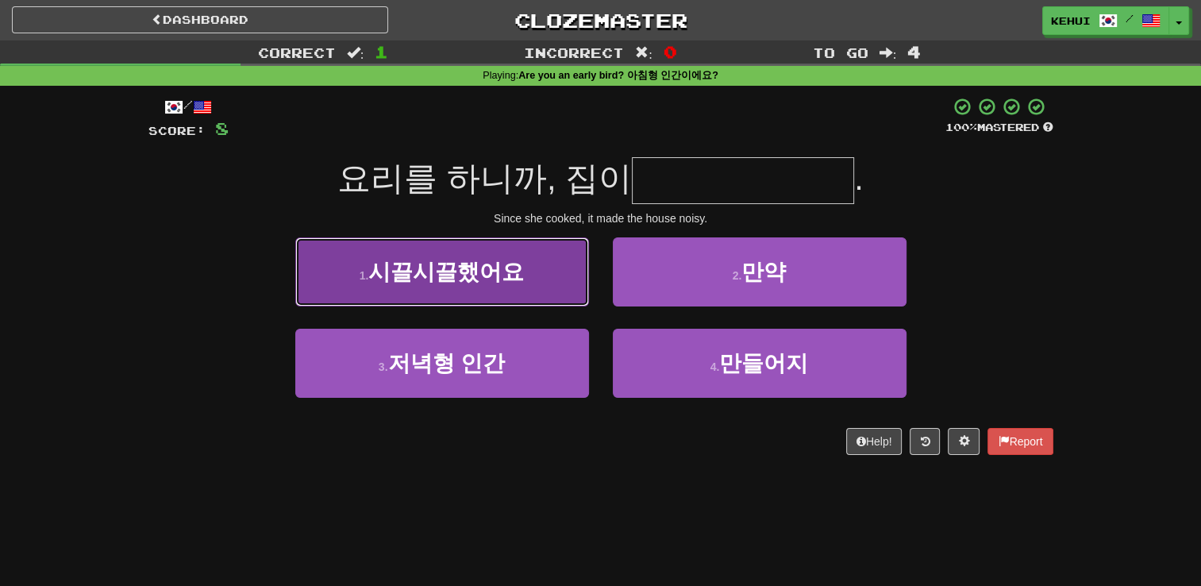
click at [470, 281] on span "시끌시끌했어요" at bounding box center [446, 272] width 156 height 25
type input "*******"
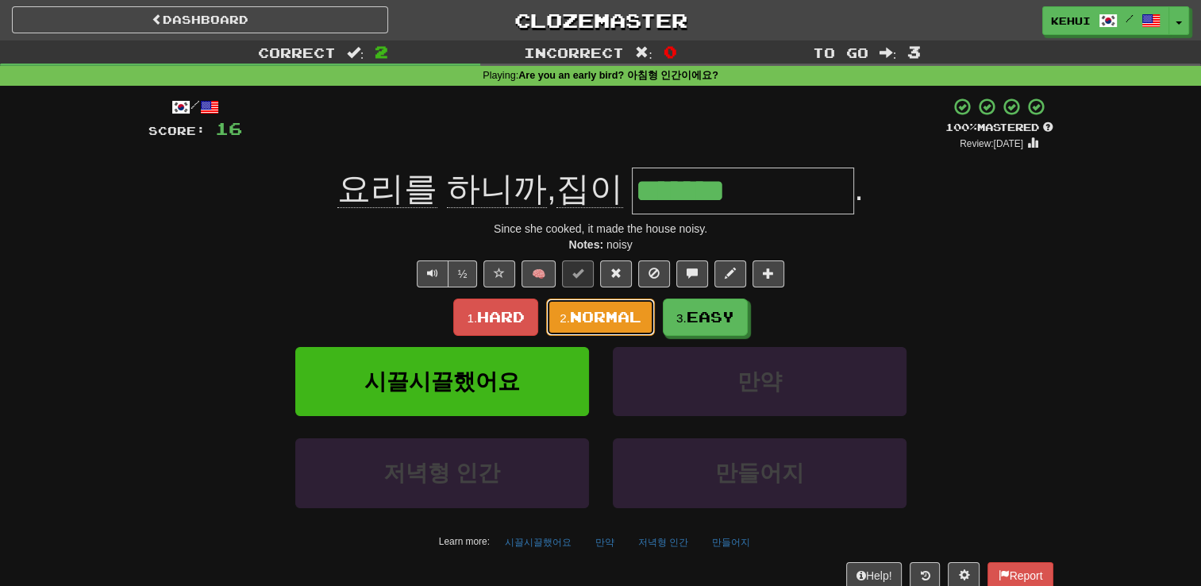
click at [593, 315] on span "Normal" at bounding box center [605, 316] width 71 height 17
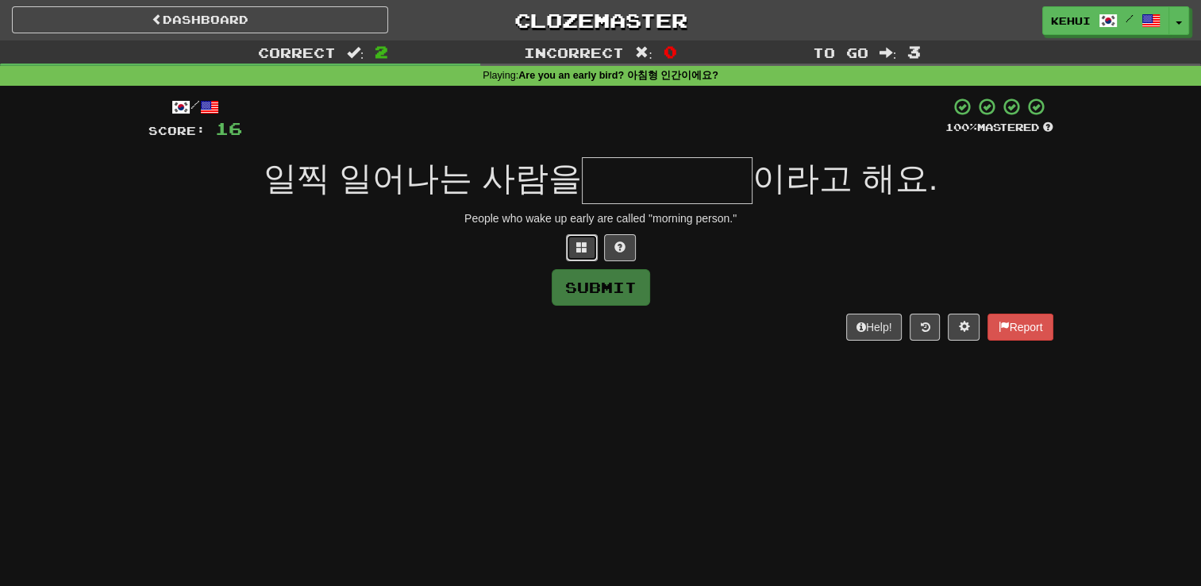
click at [582, 258] on button at bounding box center [582, 247] width 32 height 27
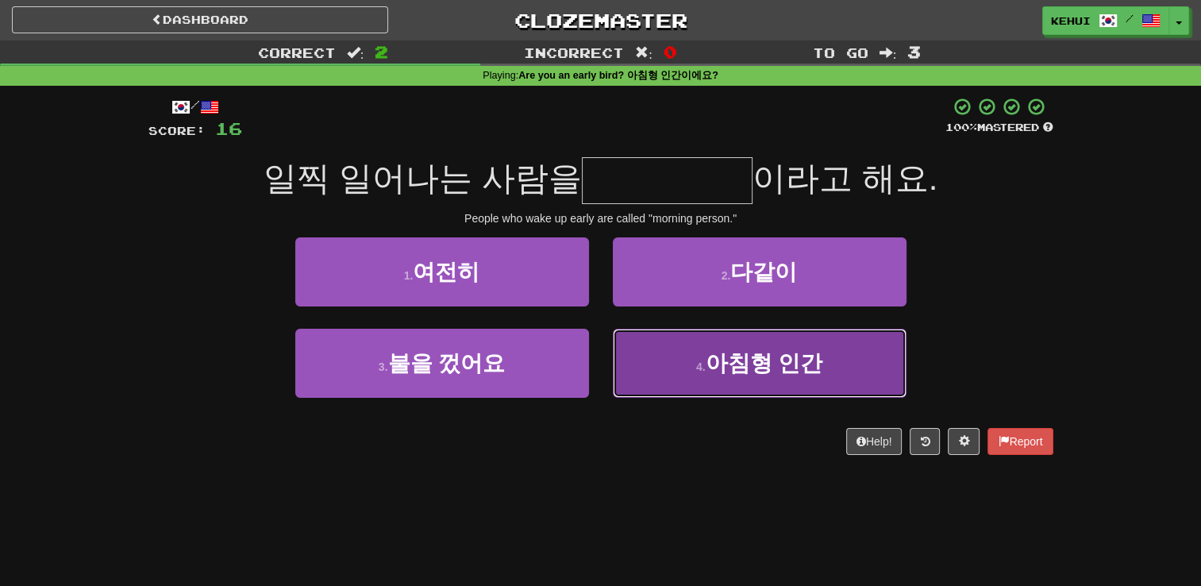
click at [741, 358] on span "아침형 인간" at bounding box center [763, 363] width 117 height 25
type input "******"
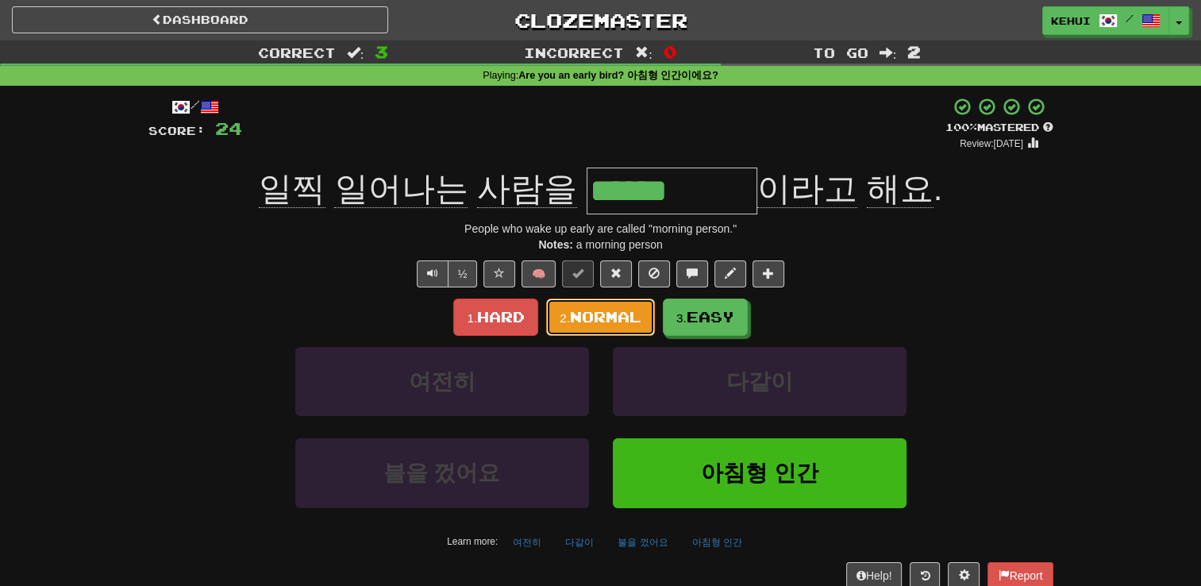
click at [632, 311] on span "Normal" at bounding box center [605, 316] width 71 height 17
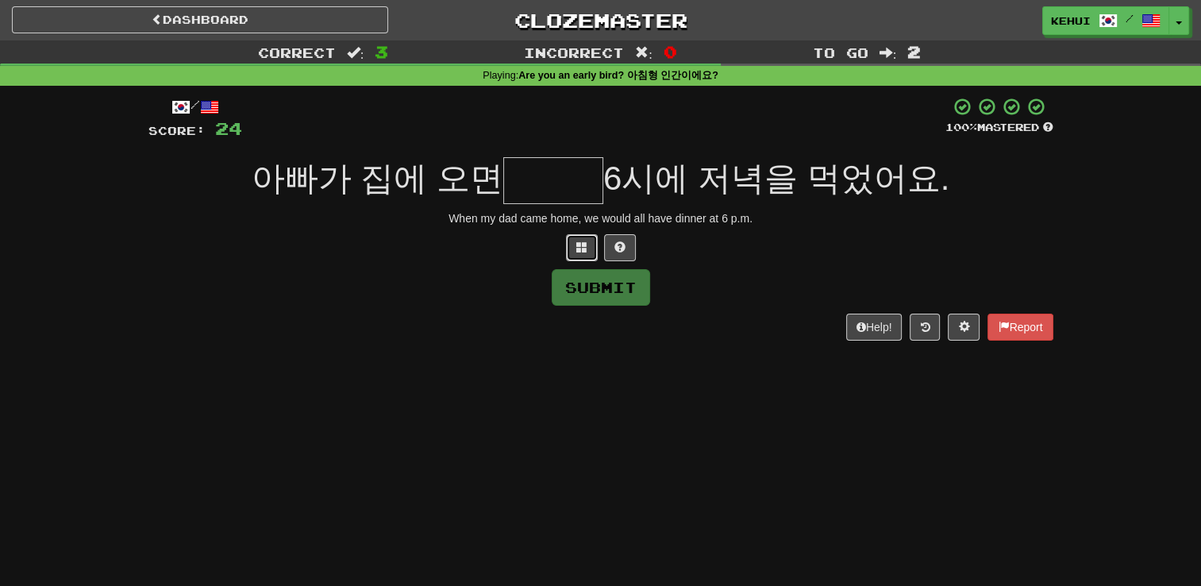
click at [575, 248] on button at bounding box center [582, 247] width 32 height 27
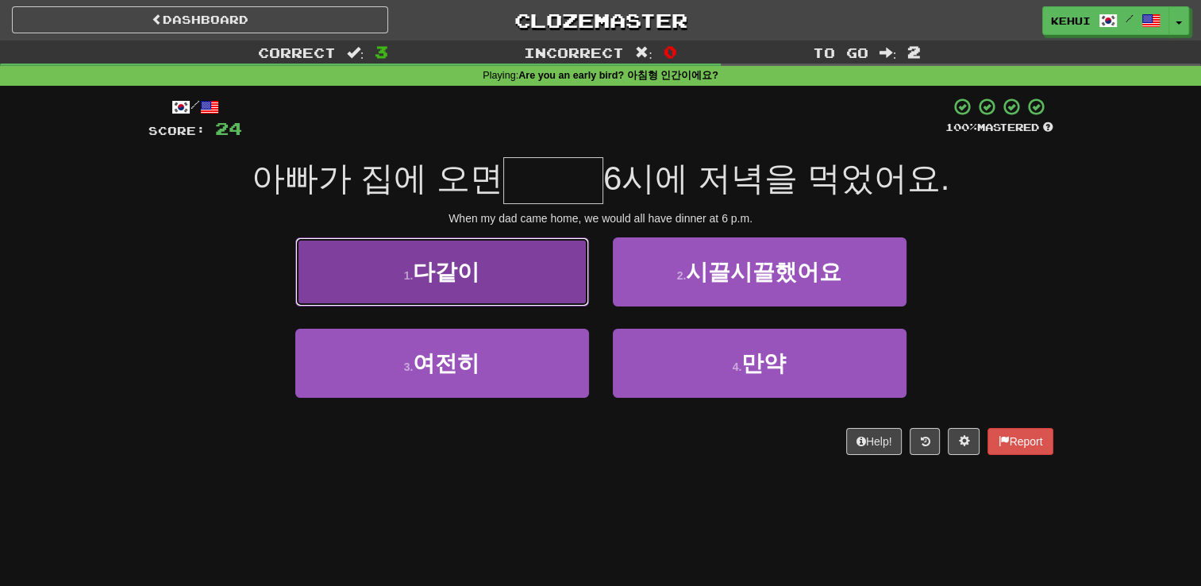
click at [439, 279] on span "다같이" at bounding box center [446, 272] width 67 height 25
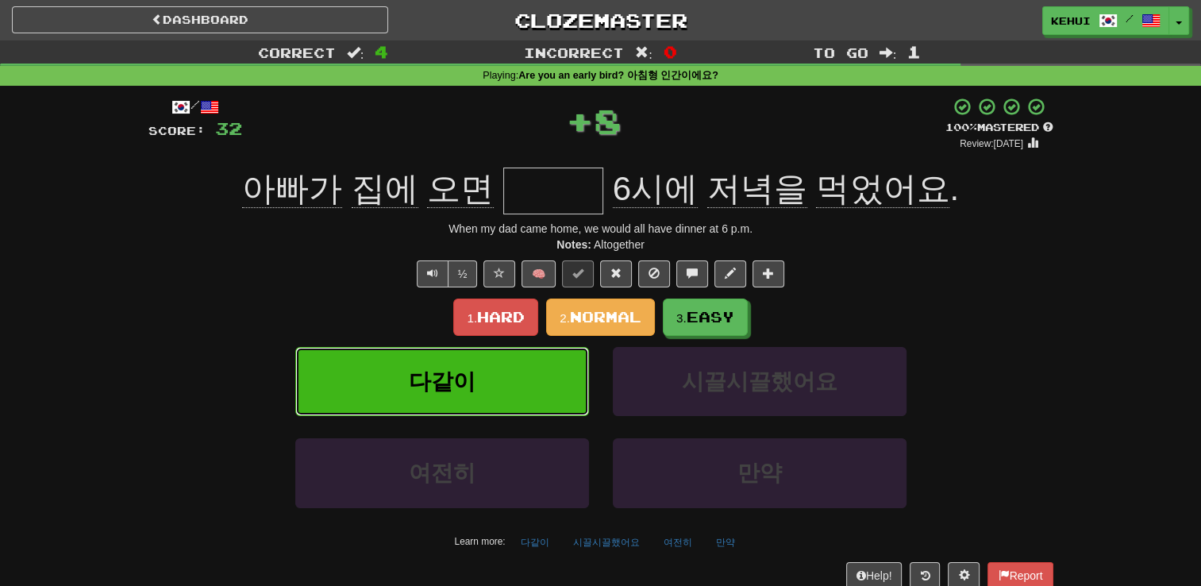
type input "***"
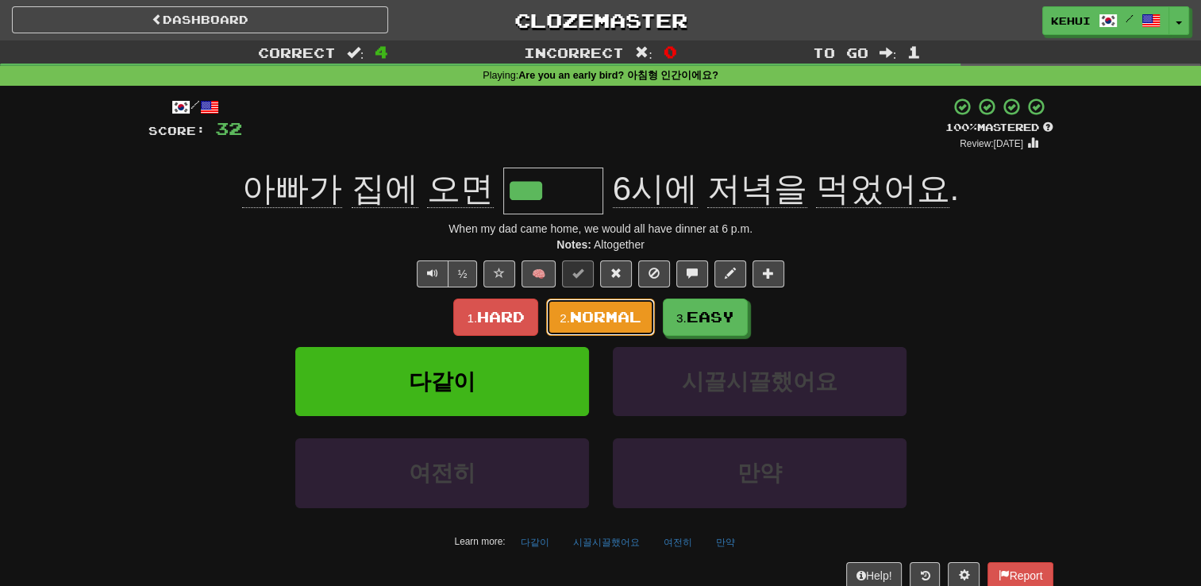
click at [607, 308] on span "Normal" at bounding box center [605, 316] width 71 height 17
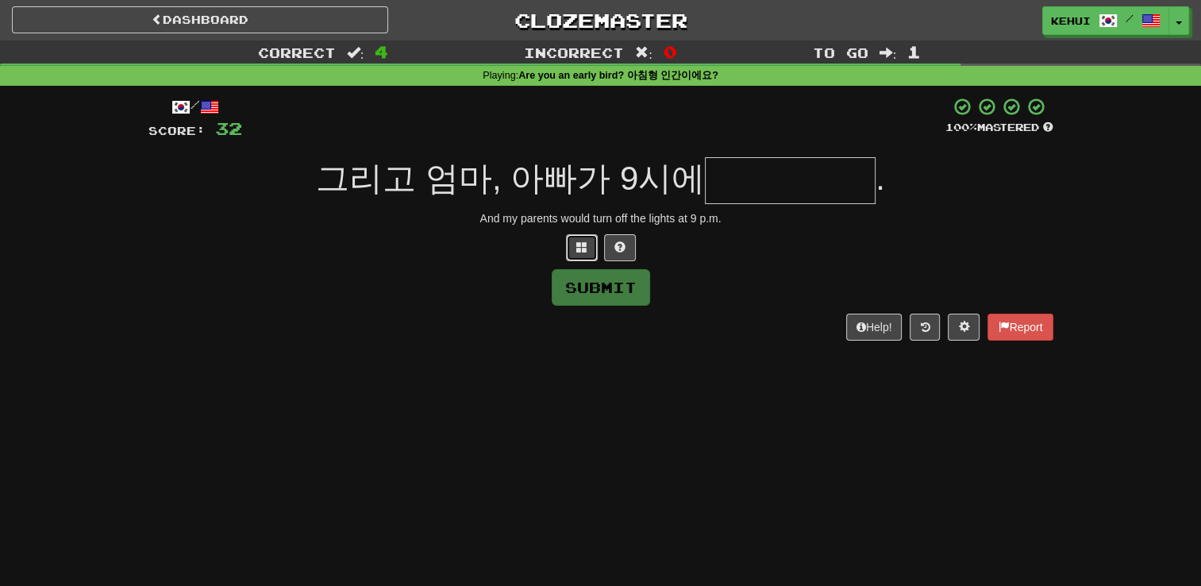
click at [581, 250] on span at bounding box center [581, 246] width 11 height 11
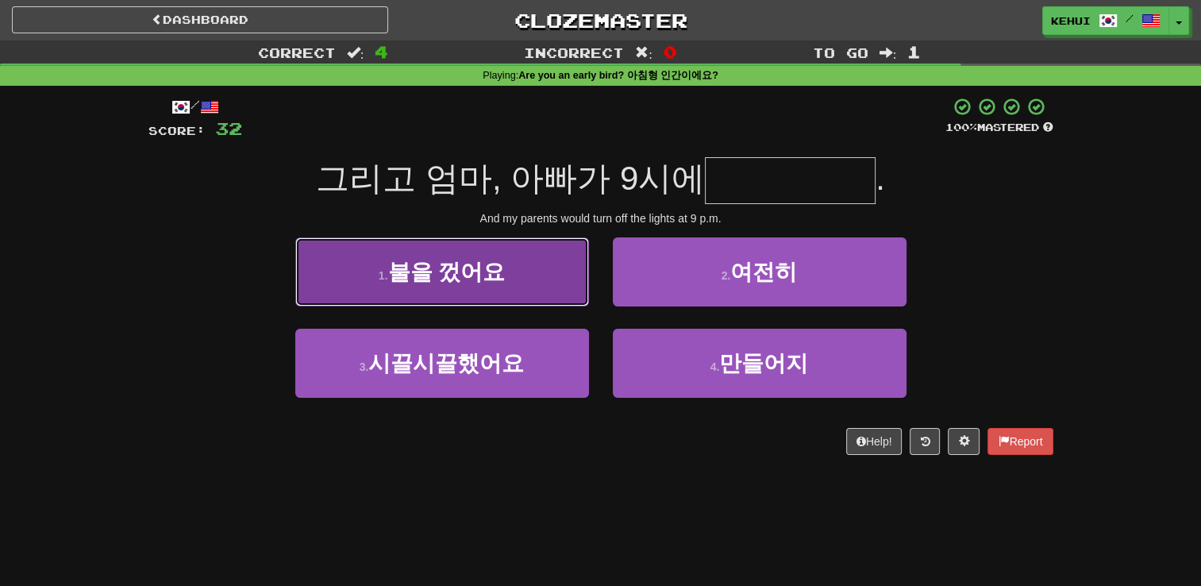
click at [514, 278] on button "1 . 불을 껐어요" at bounding box center [442, 271] width 294 height 69
type input "******"
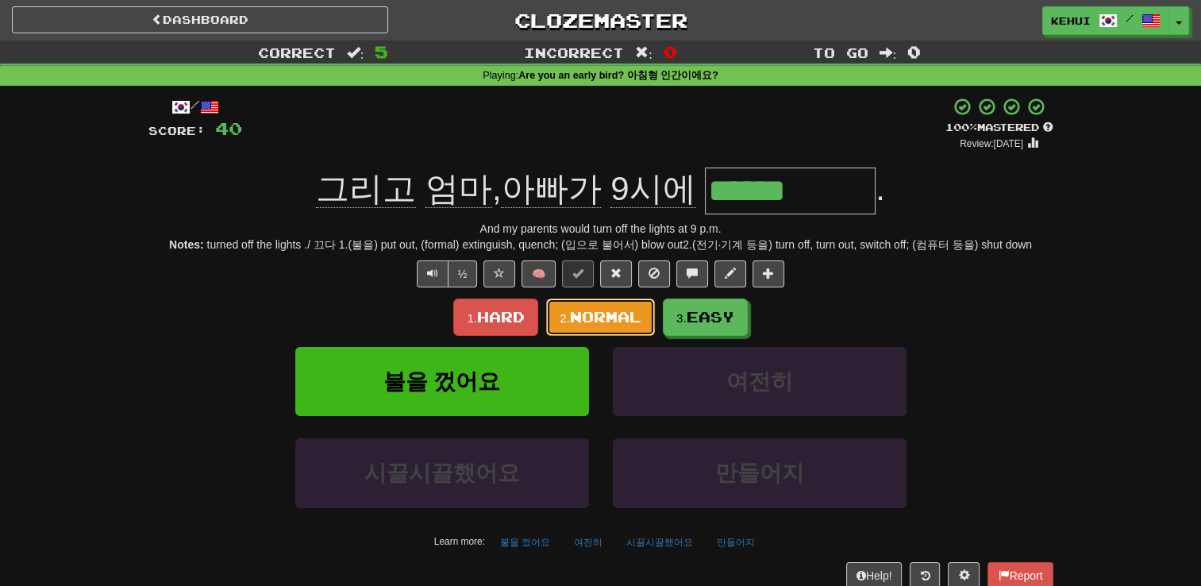
click at [593, 304] on button "2. Normal" at bounding box center [600, 316] width 109 height 37
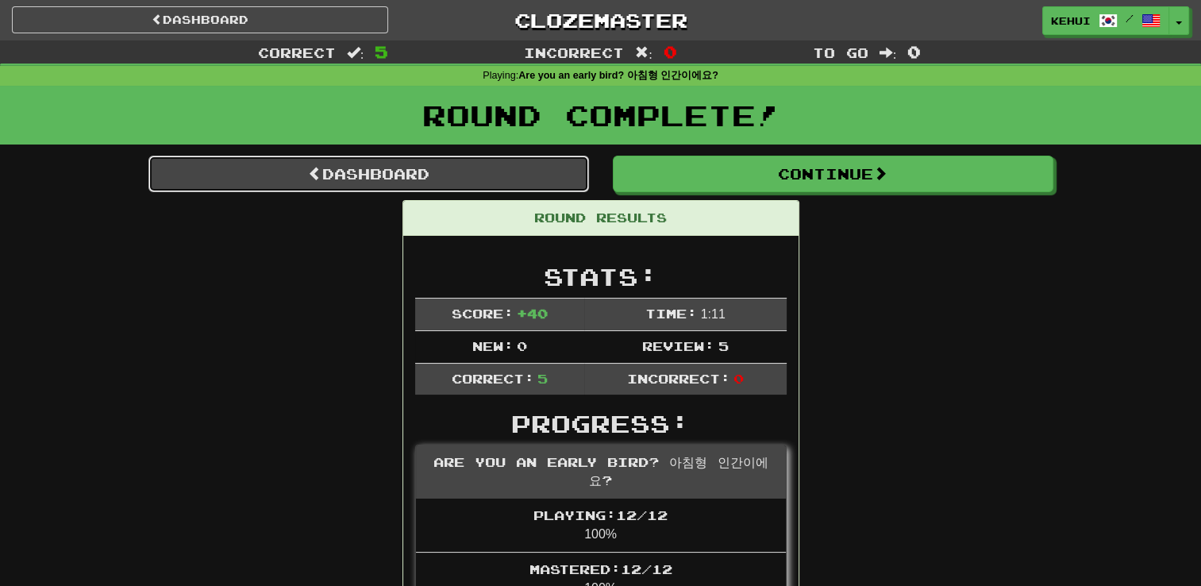
click at [395, 172] on link "Dashboard" at bounding box center [368, 174] width 441 height 37
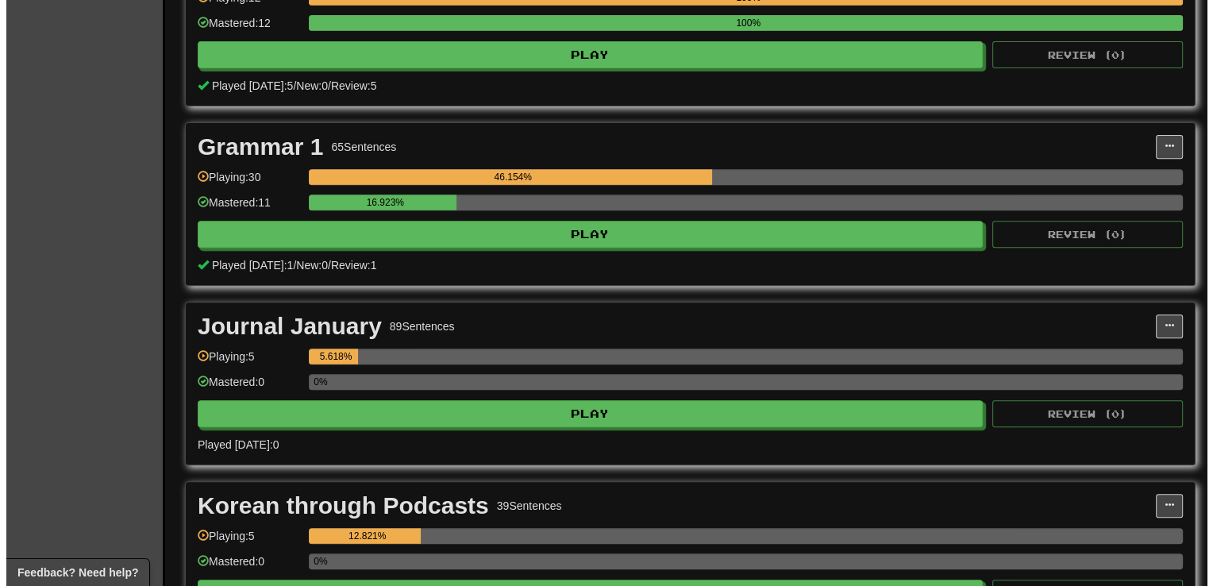
scroll to position [721, 0]
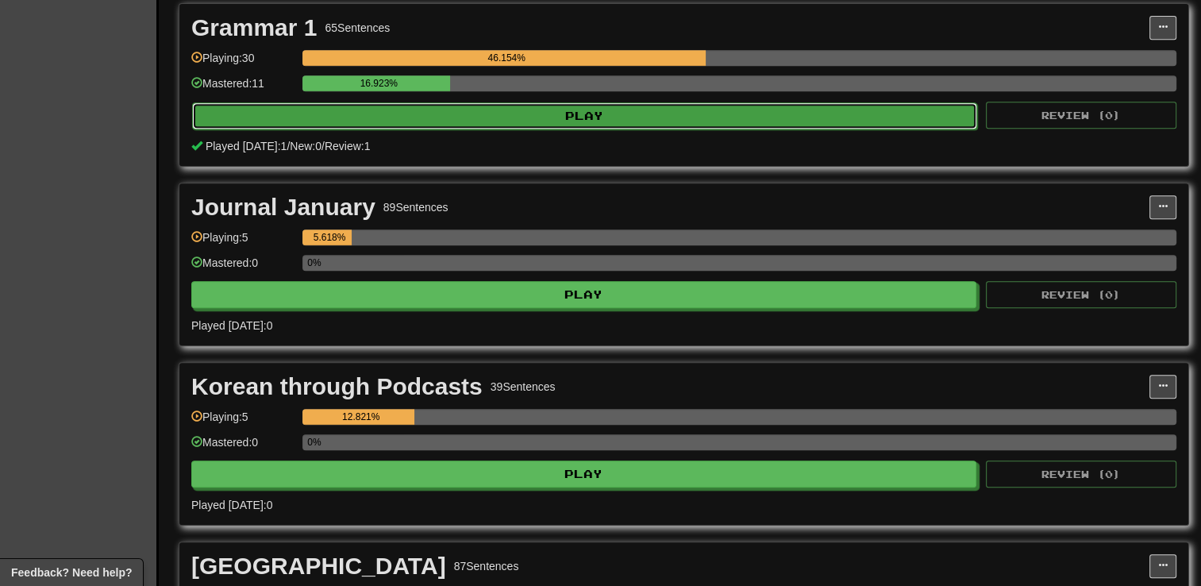
click at [486, 114] on button "Play" at bounding box center [584, 115] width 785 height 27
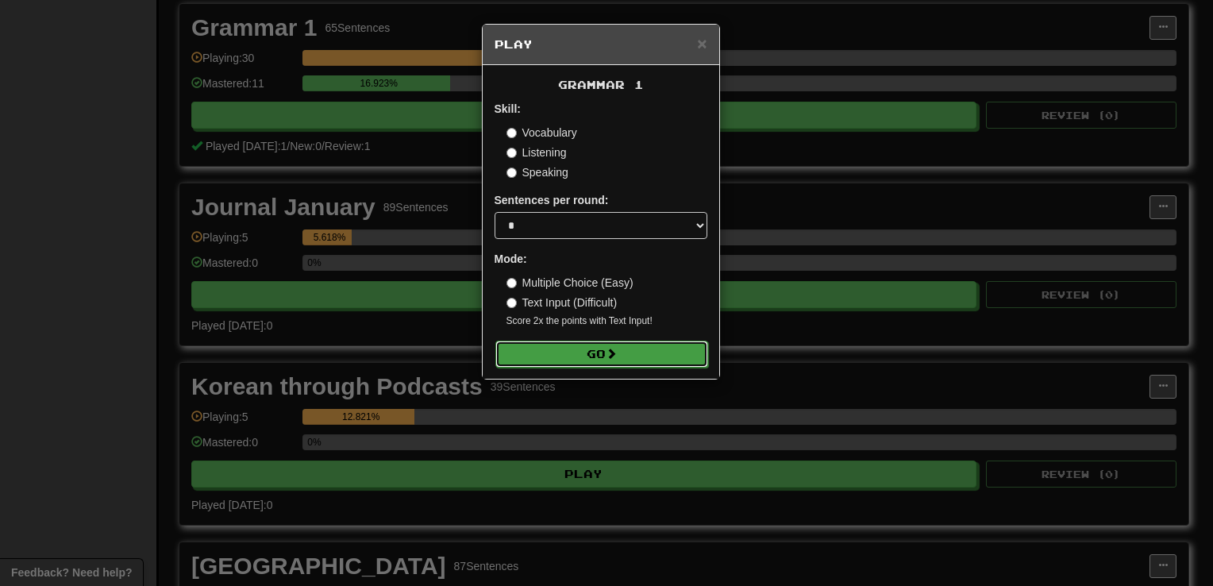
click at [591, 352] on button "Go" at bounding box center [601, 353] width 213 height 27
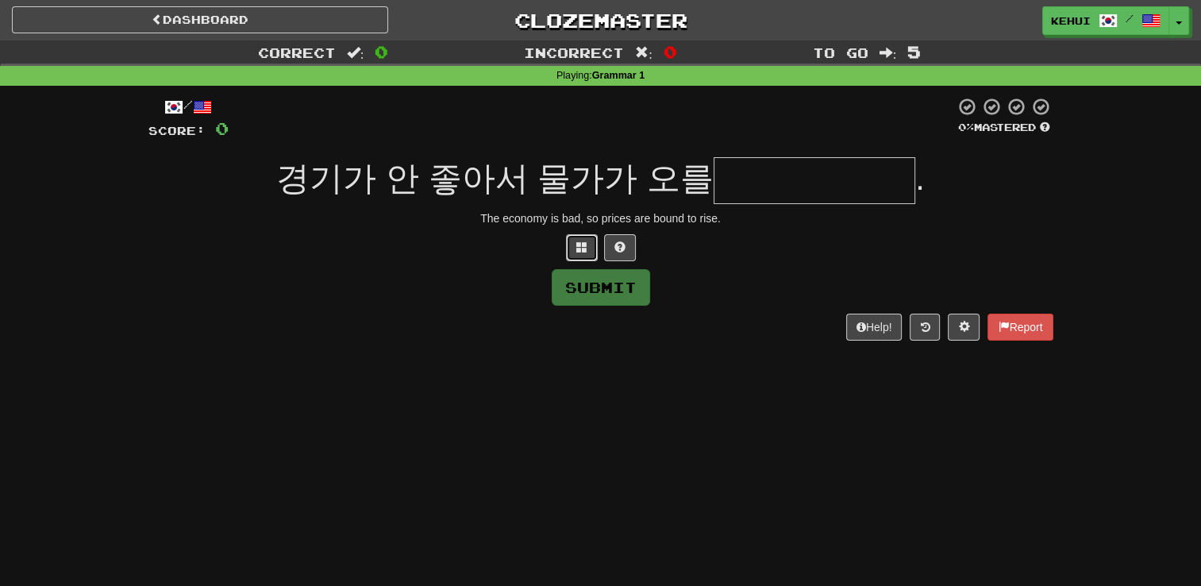
click at [583, 252] on span at bounding box center [581, 246] width 11 height 11
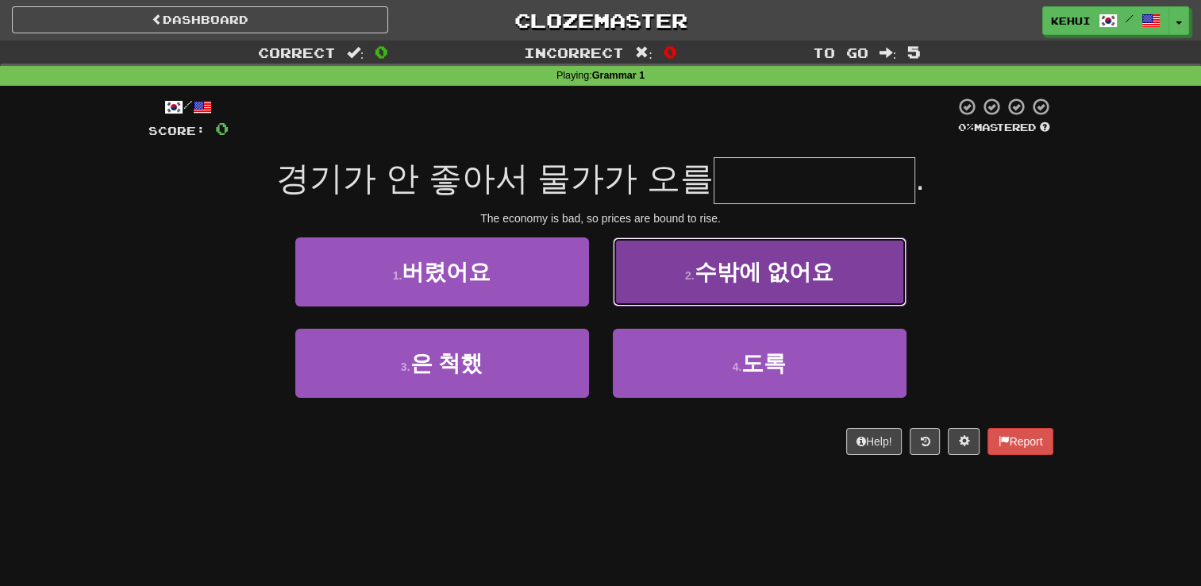
click at [761, 284] on button "2 . 수밖에 없어요" at bounding box center [760, 271] width 294 height 69
type input "*******"
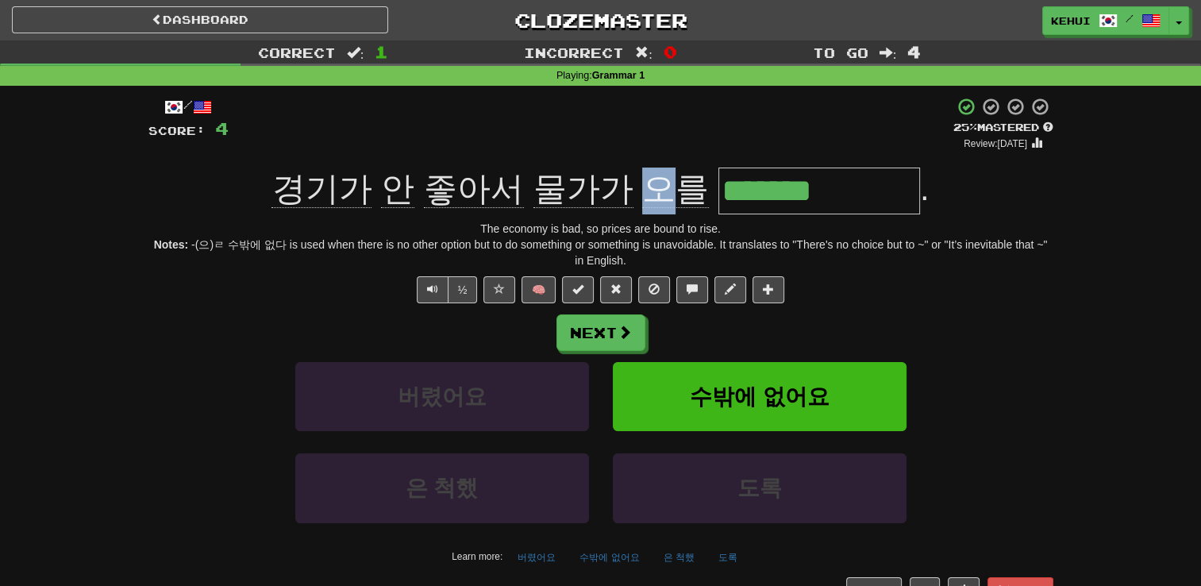
drag, startPoint x: 639, startPoint y: 186, endPoint x: 650, endPoint y: 188, distance: 11.4
click at [650, 188] on span "오를" at bounding box center [675, 189] width 67 height 38
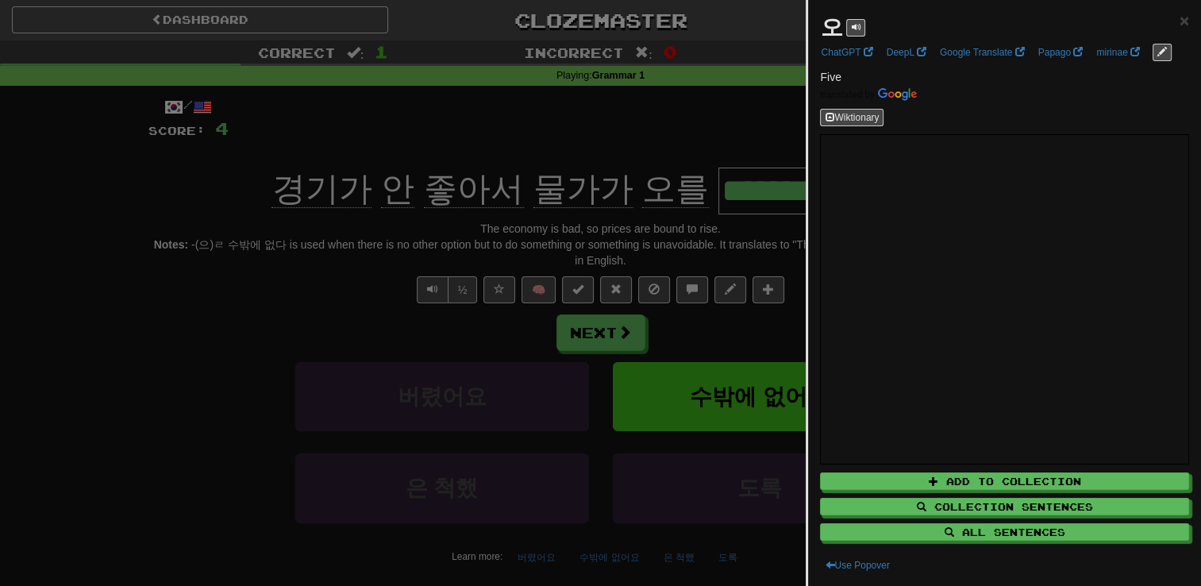
click at [626, 154] on div at bounding box center [600, 293] width 1201 height 586
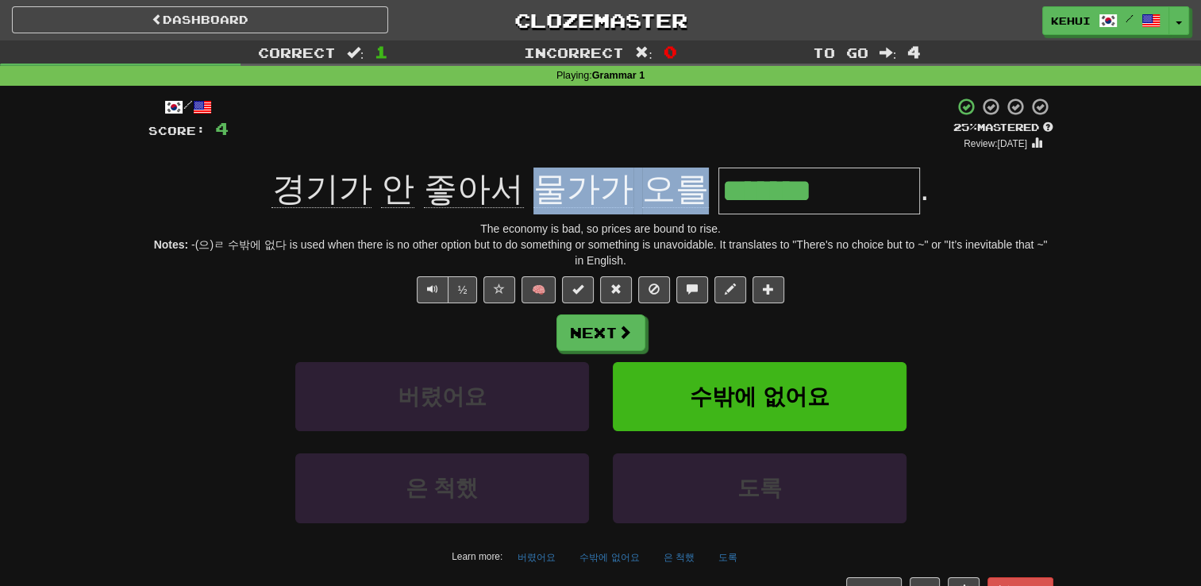
drag, startPoint x: 537, startPoint y: 187, endPoint x: 689, endPoint y: 198, distance: 152.8
click at [689, 198] on span "경기가 안 좋아서 물가가 오를" at bounding box center [494, 189] width 446 height 38
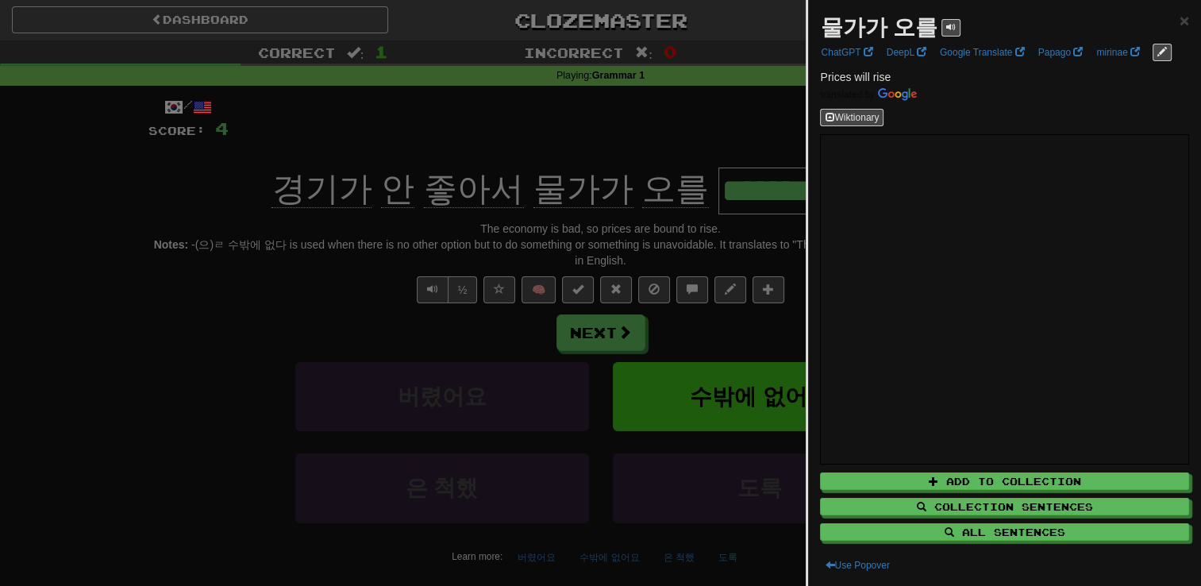
click at [557, 109] on div at bounding box center [600, 293] width 1201 height 586
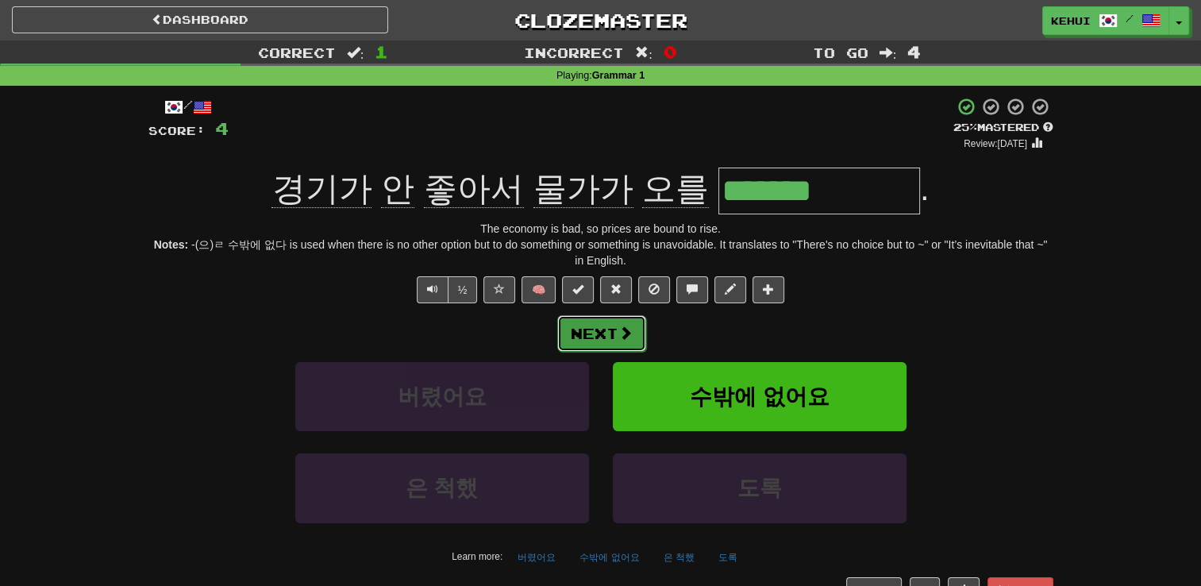
click at [601, 325] on button "Next" at bounding box center [601, 333] width 89 height 37
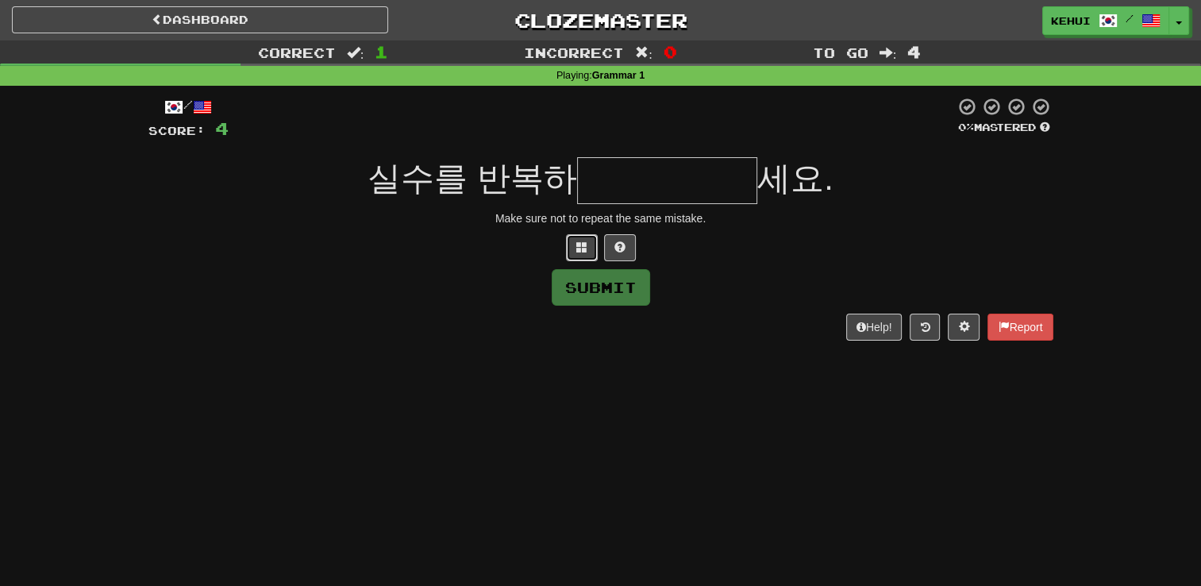
click at [587, 254] on button at bounding box center [582, 247] width 32 height 27
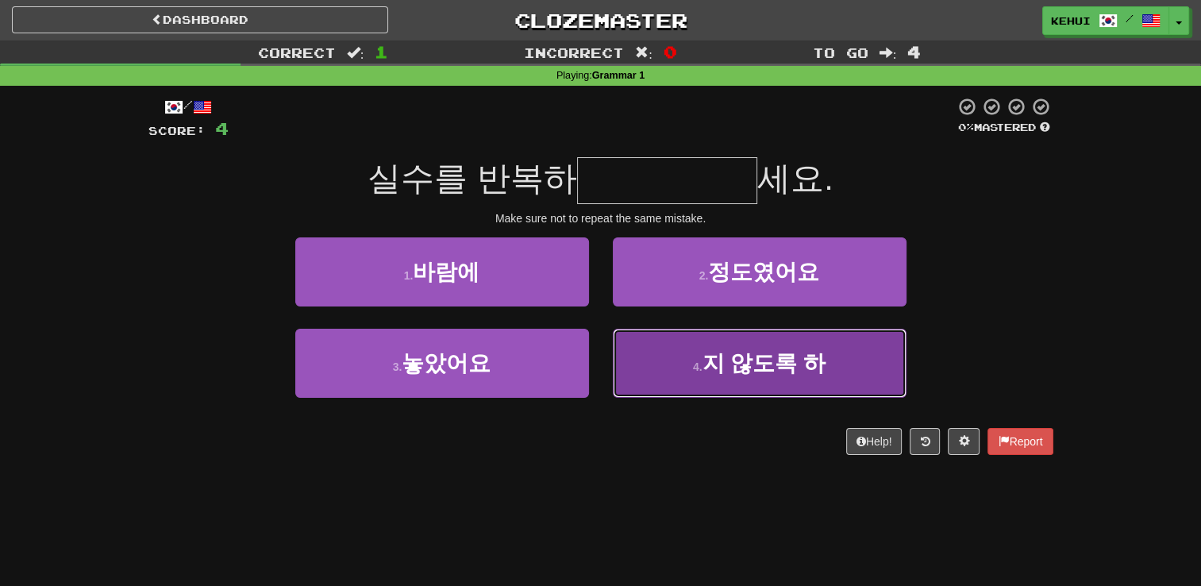
click at [725, 380] on button "4 . 지 않도록 하" at bounding box center [760, 363] width 294 height 69
type input "*******"
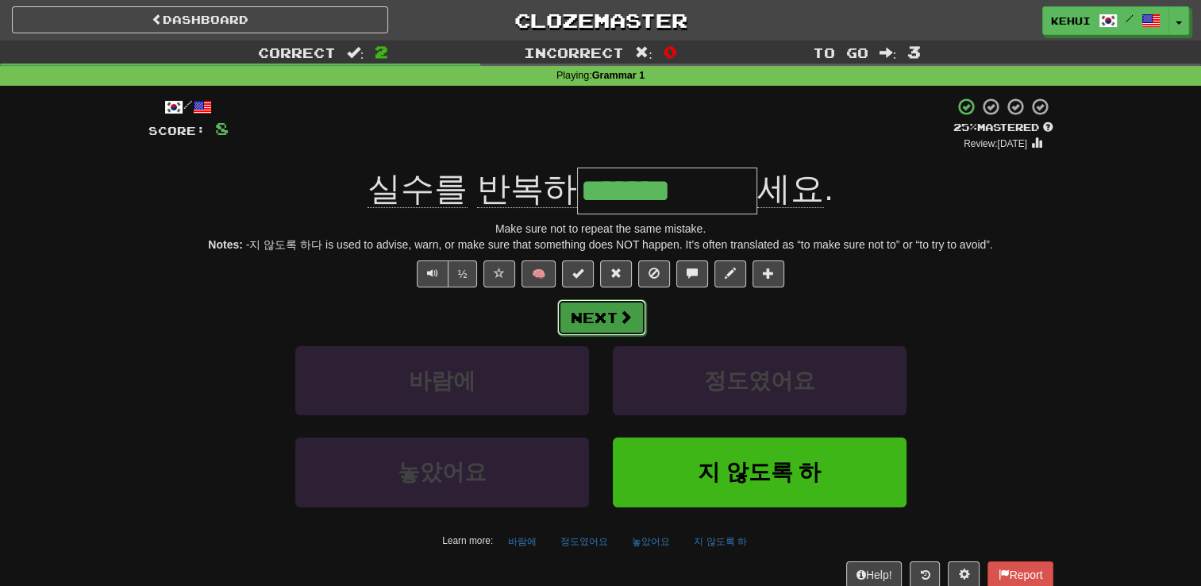
click at [597, 330] on button "Next" at bounding box center [601, 317] width 89 height 37
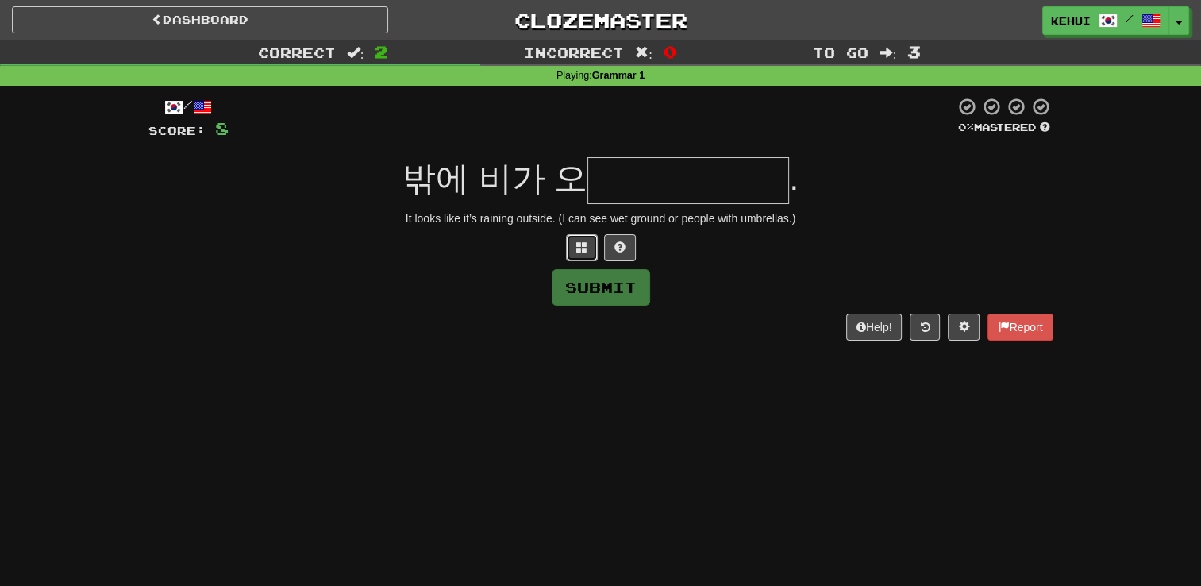
click at [579, 246] on span at bounding box center [581, 246] width 11 height 11
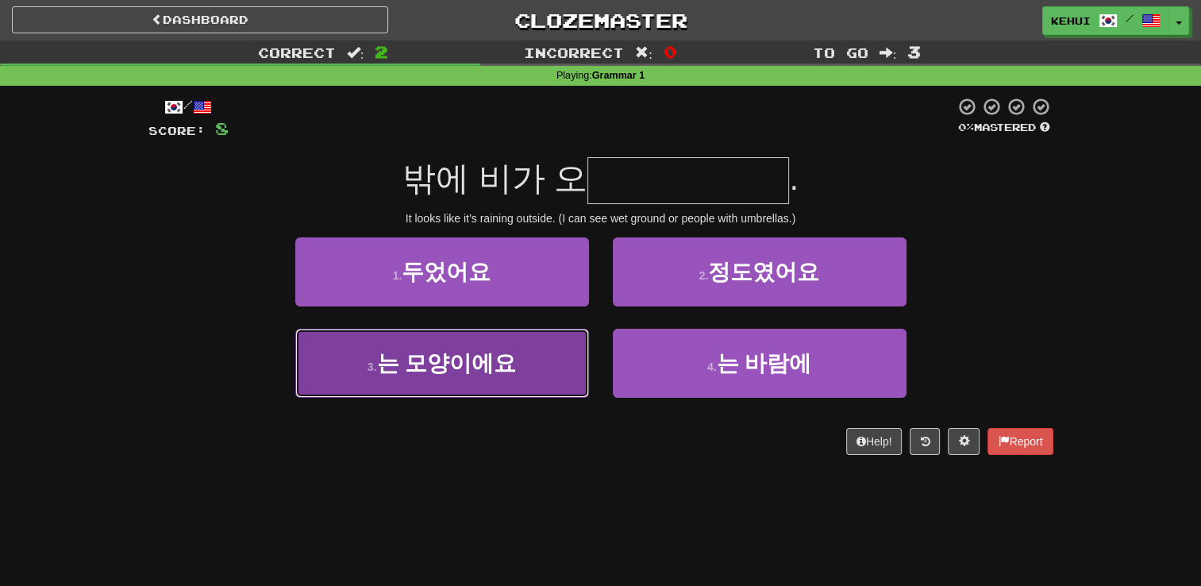
click at [421, 371] on span "는 모양이에요" at bounding box center [446, 363] width 140 height 25
type input "*******"
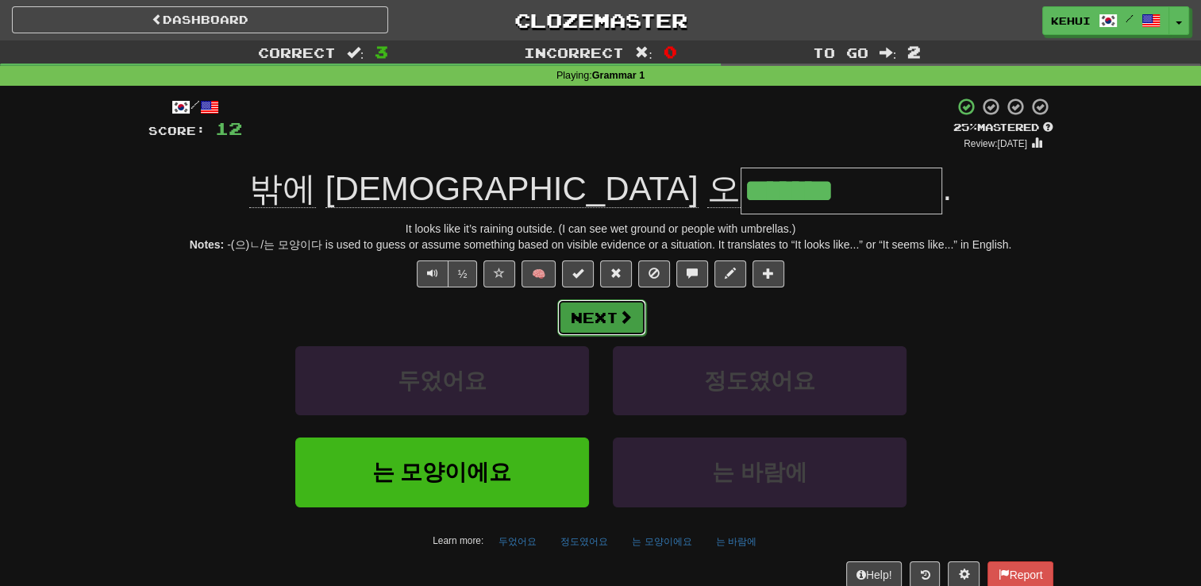
click at [618, 306] on button "Next" at bounding box center [601, 317] width 89 height 37
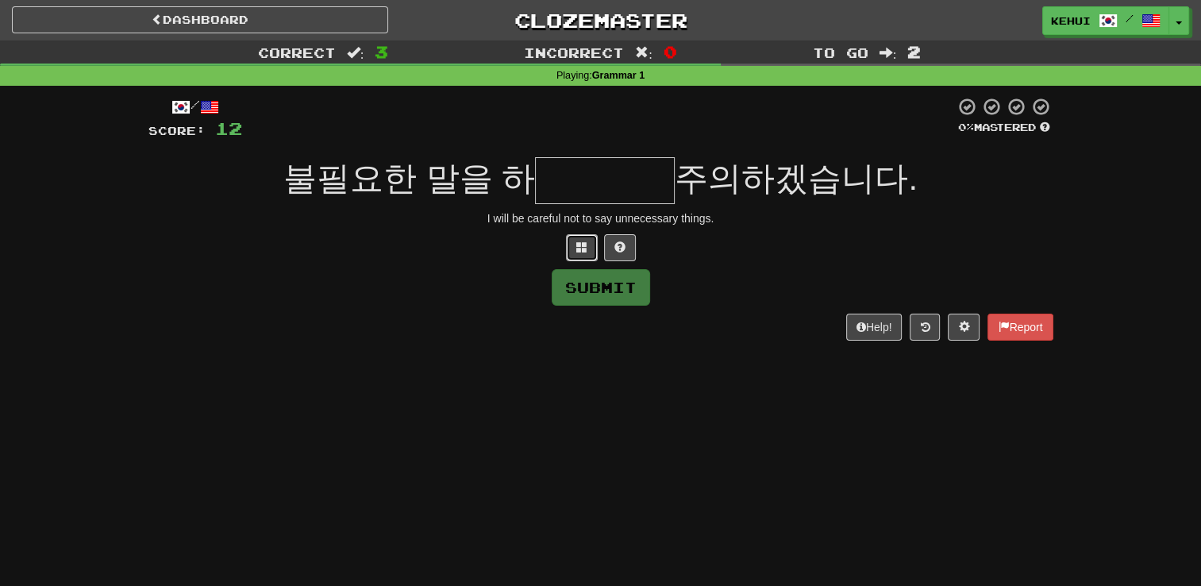
click at [580, 246] on span at bounding box center [581, 246] width 11 height 11
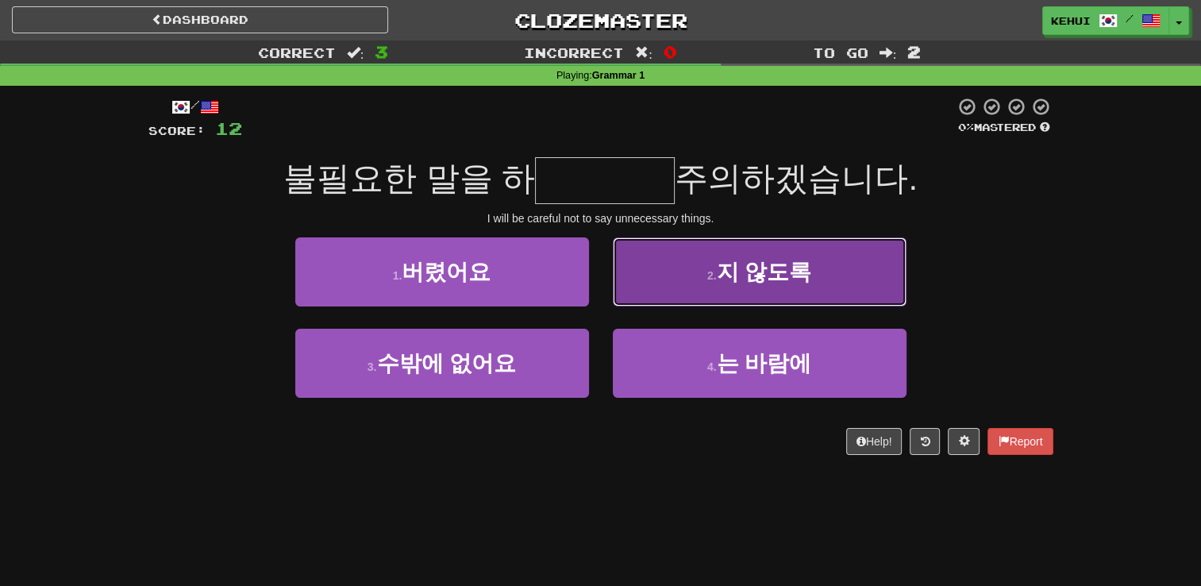
click at [740, 281] on span "지 않도록" at bounding box center [763, 272] width 95 height 25
type input "*****"
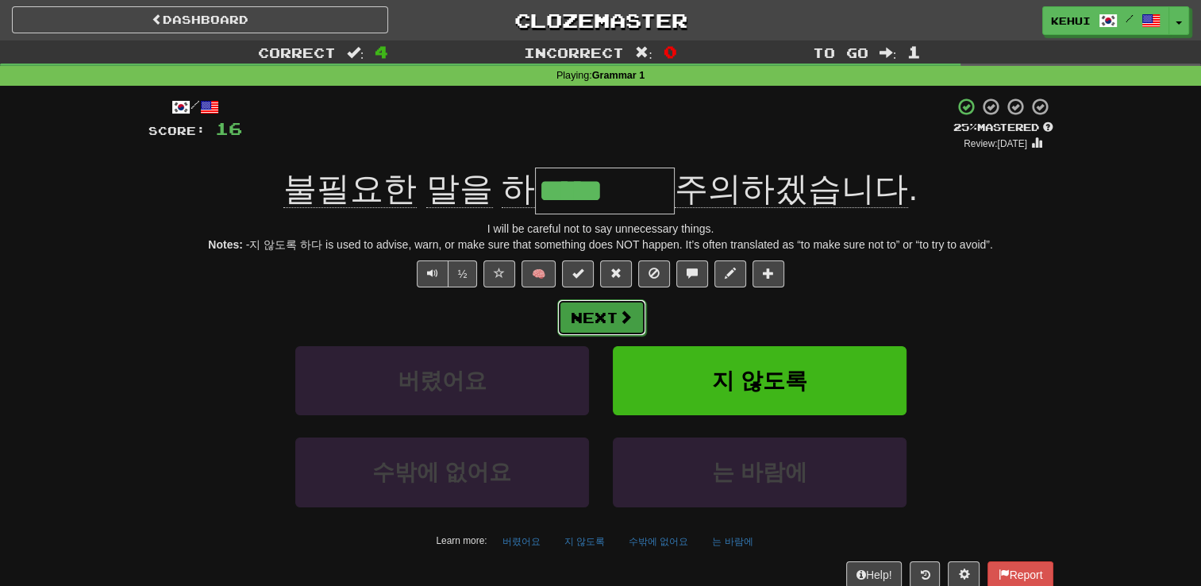
click at [608, 321] on button "Next" at bounding box center [601, 317] width 89 height 37
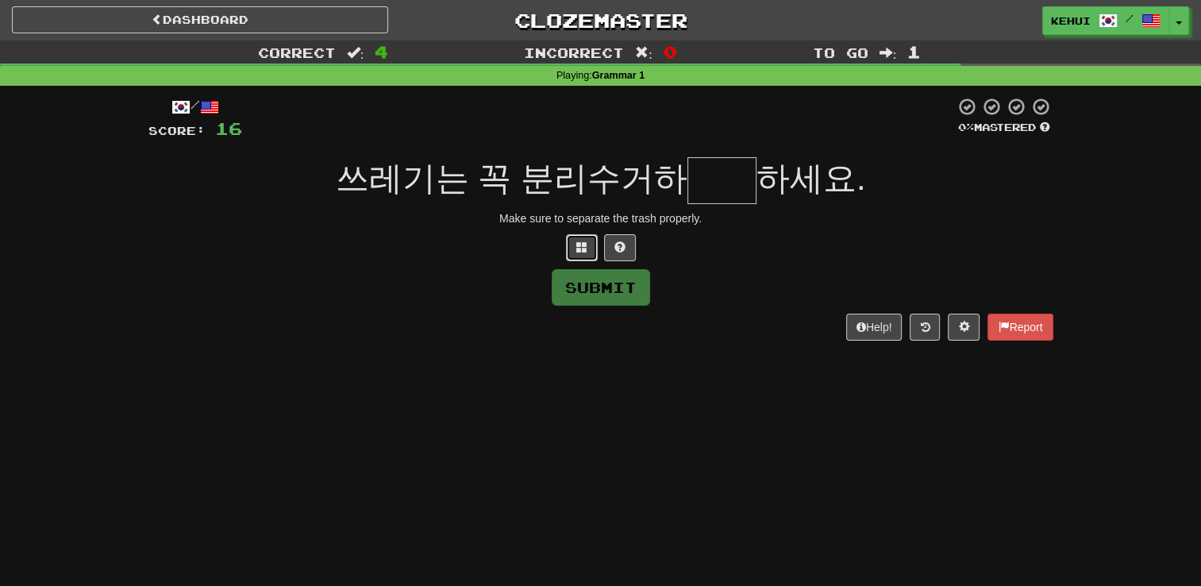
click at [584, 246] on span at bounding box center [581, 246] width 11 height 11
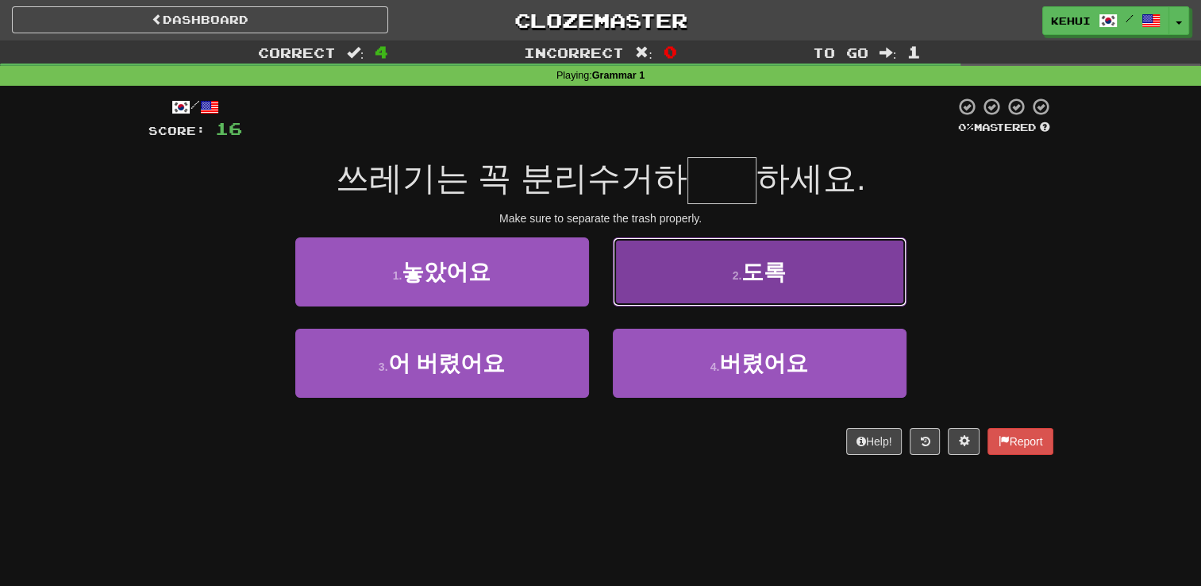
click at [674, 246] on button "2 . 도록" at bounding box center [760, 271] width 294 height 69
type input "**"
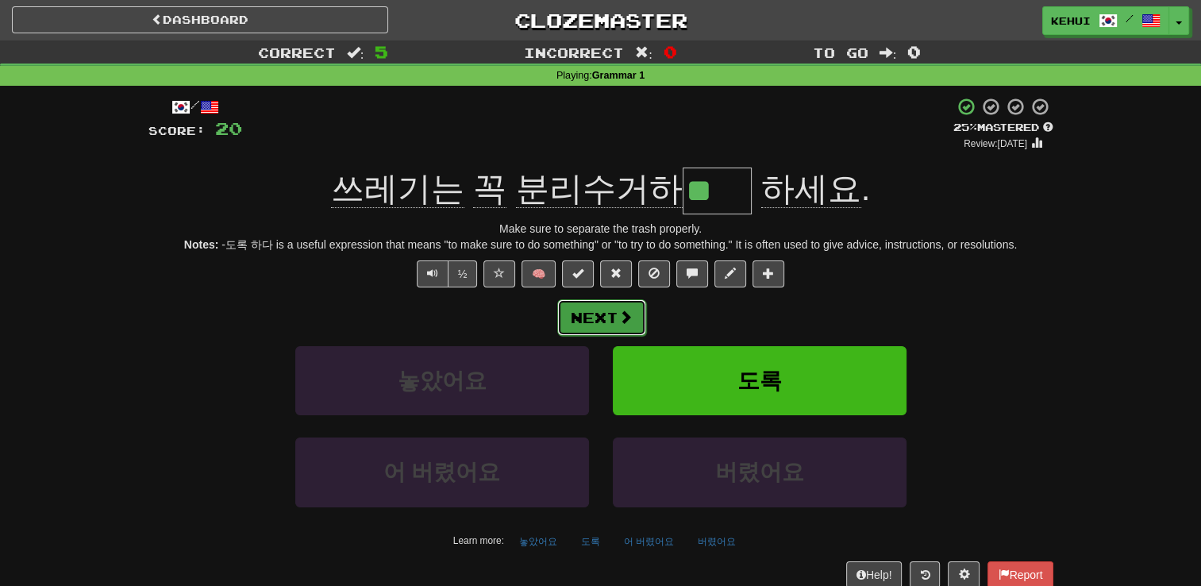
click at [626, 319] on span at bounding box center [625, 317] width 14 height 14
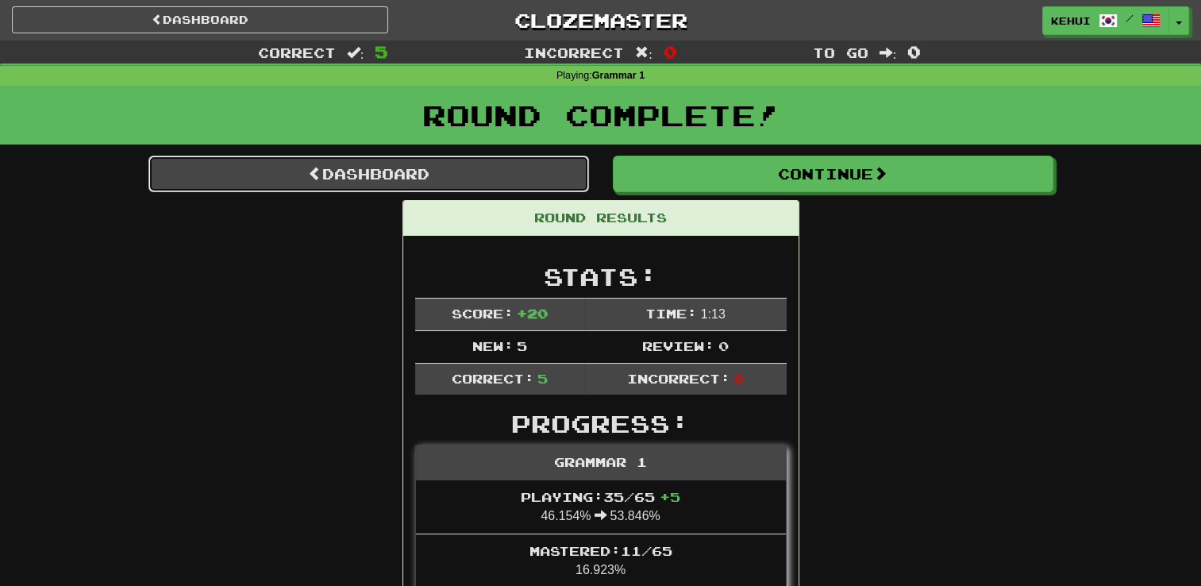
click at [322, 181] on link "Dashboard" at bounding box center [368, 174] width 441 height 37
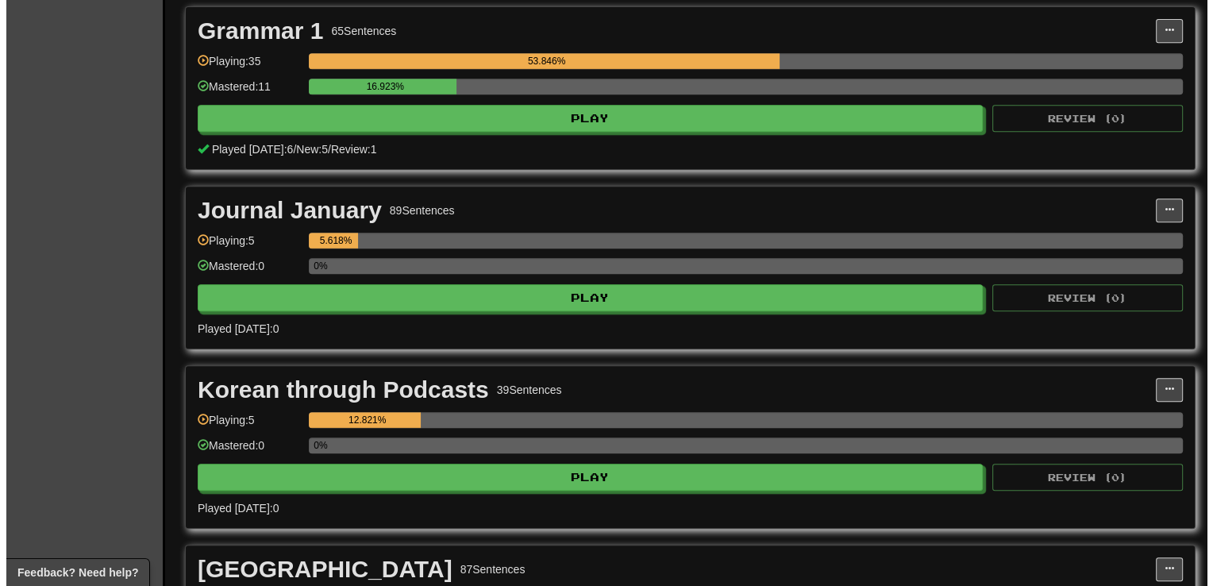
scroll to position [731, 0]
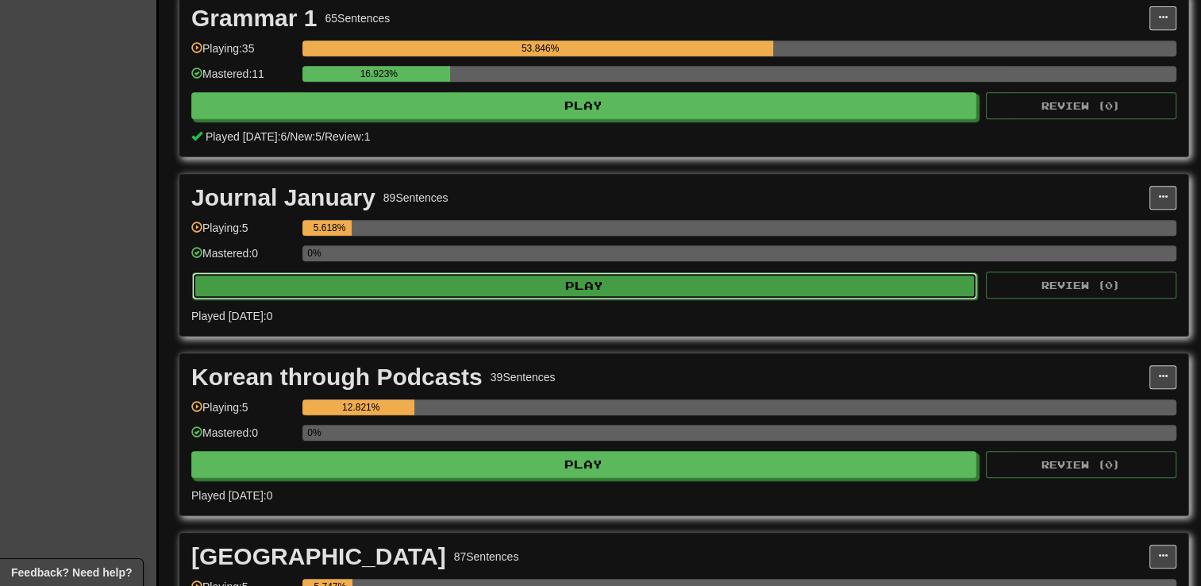
click at [687, 290] on button "Play" at bounding box center [584, 285] width 785 height 27
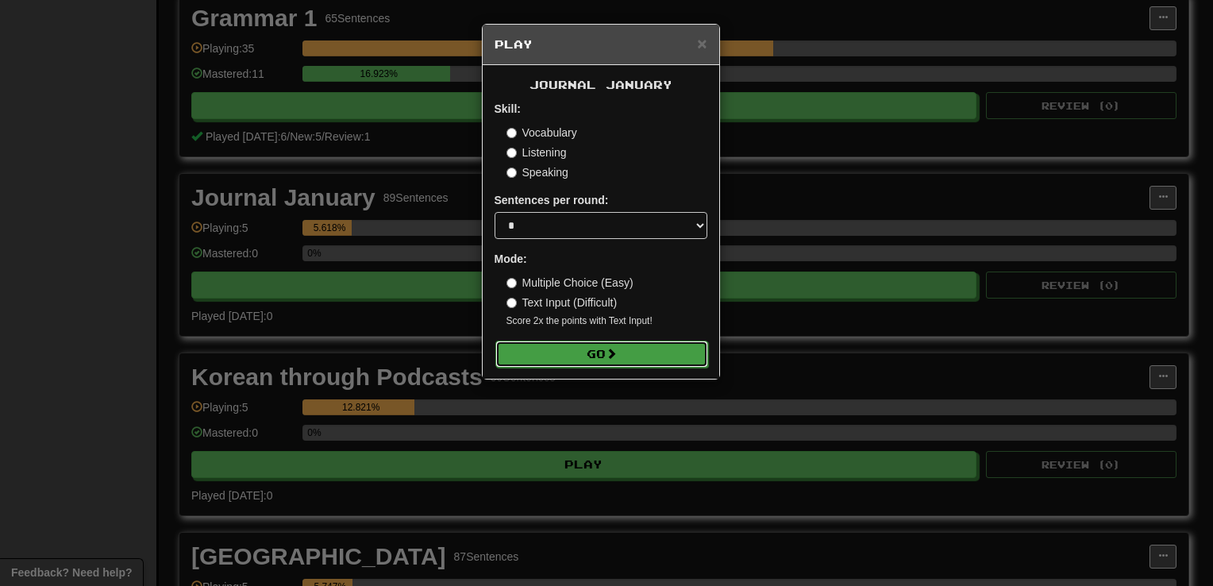
click at [617, 348] on span at bounding box center [611, 353] width 11 height 11
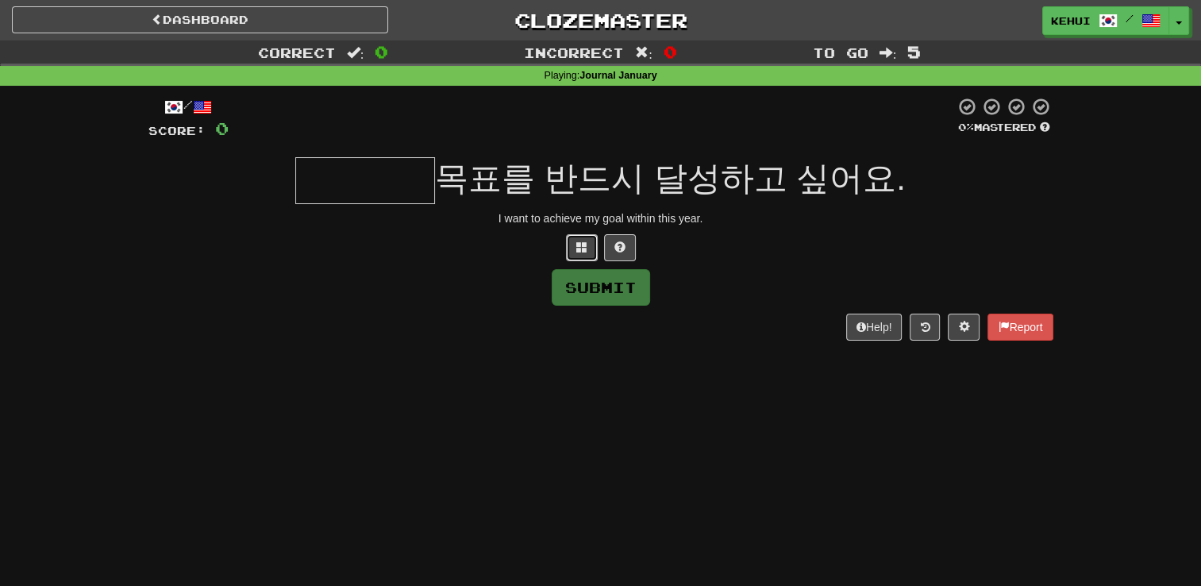
click at [576, 246] on span at bounding box center [581, 246] width 11 height 11
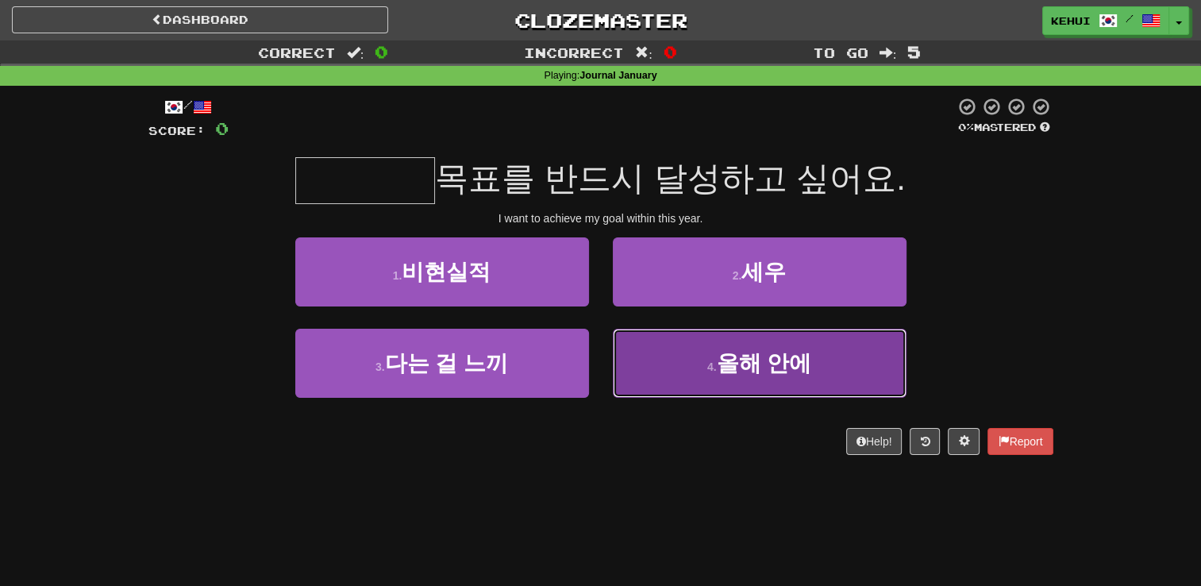
click at [786, 370] on span "올해 안에" at bounding box center [763, 363] width 95 height 25
type input "*****"
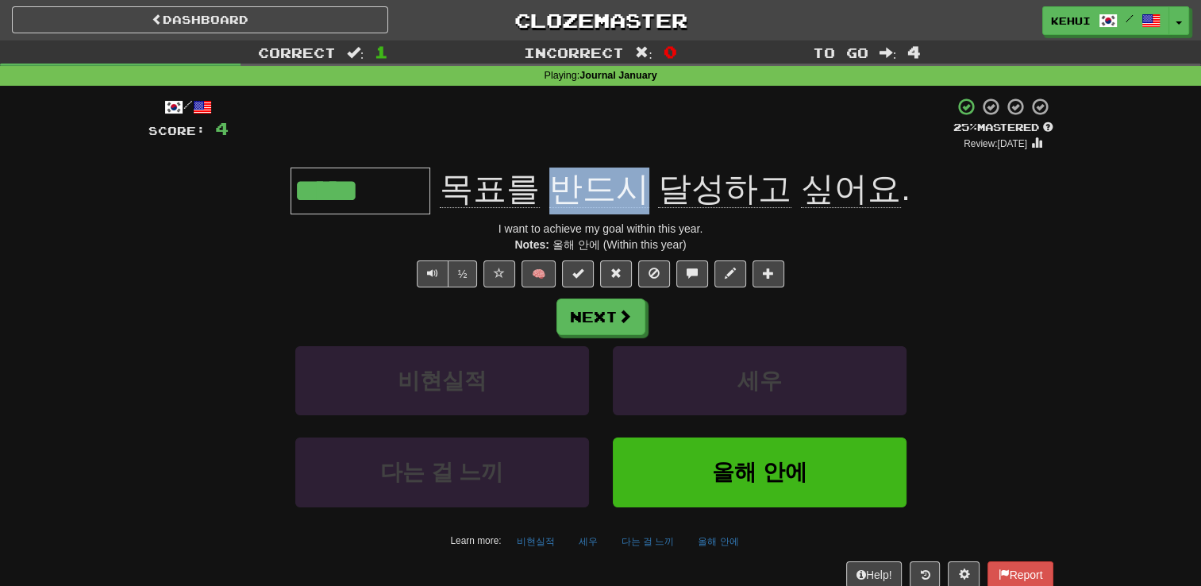
drag, startPoint x: 558, startPoint y: 190, endPoint x: 639, endPoint y: 185, distance: 81.1
click at [639, 185] on span "반드시" at bounding box center [599, 189] width 100 height 38
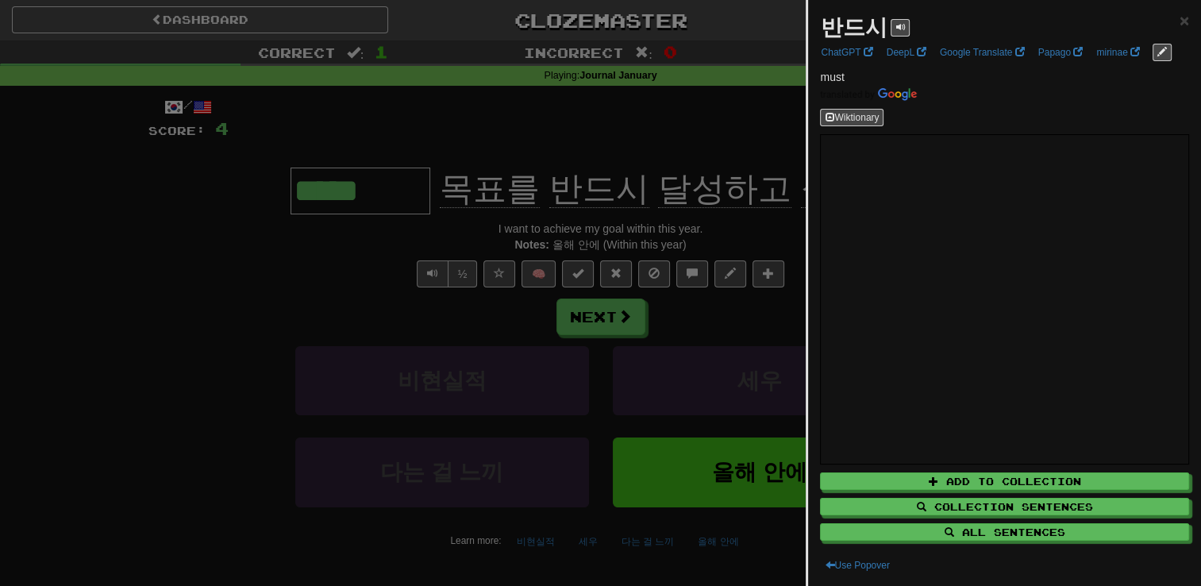
click at [606, 132] on div at bounding box center [600, 293] width 1201 height 586
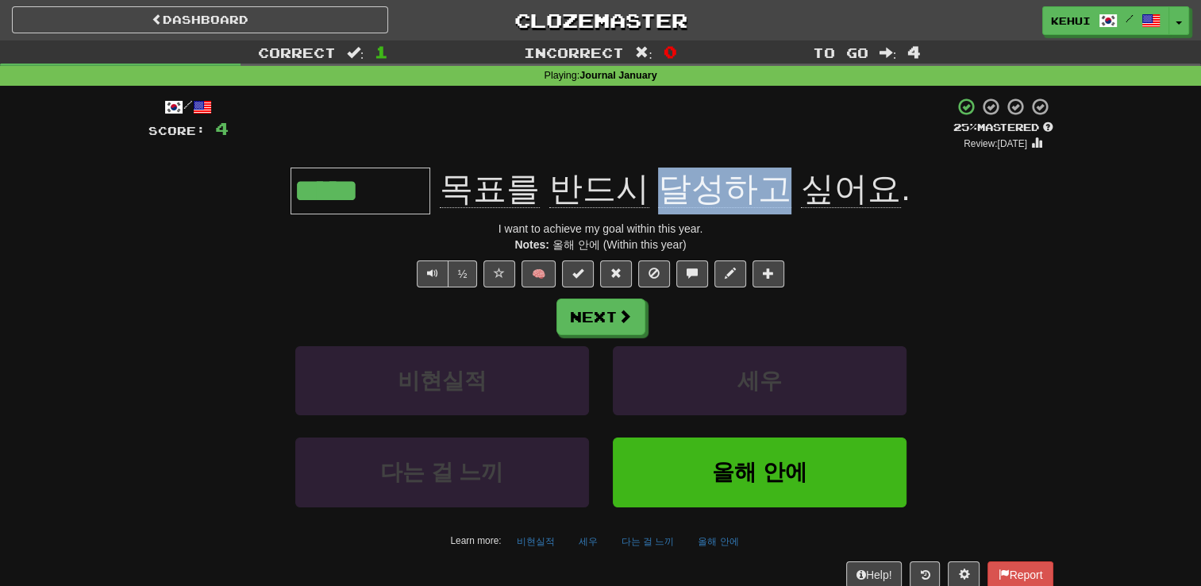
drag, startPoint x: 665, startPoint y: 187, endPoint x: 775, endPoint y: 190, distance: 109.6
click at [775, 190] on span "달성하고" at bounding box center [724, 189] width 133 height 38
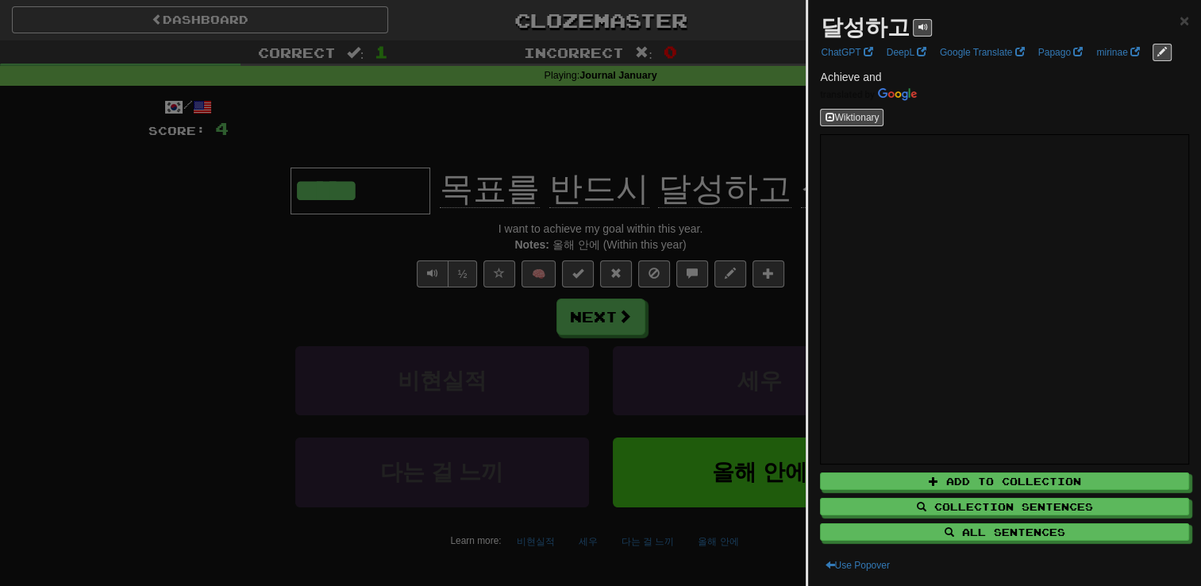
click at [708, 137] on div at bounding box center [600, 293] width 1201 height 586
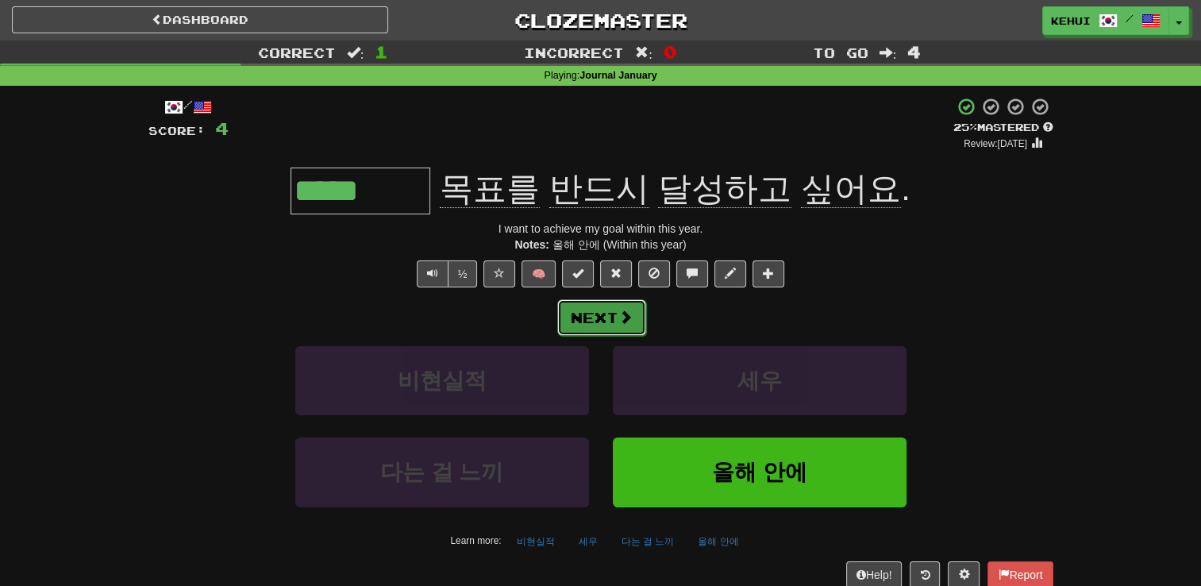
click at [594, 325] on button "Next" at bounding box center [601, 317] width 89 height 37
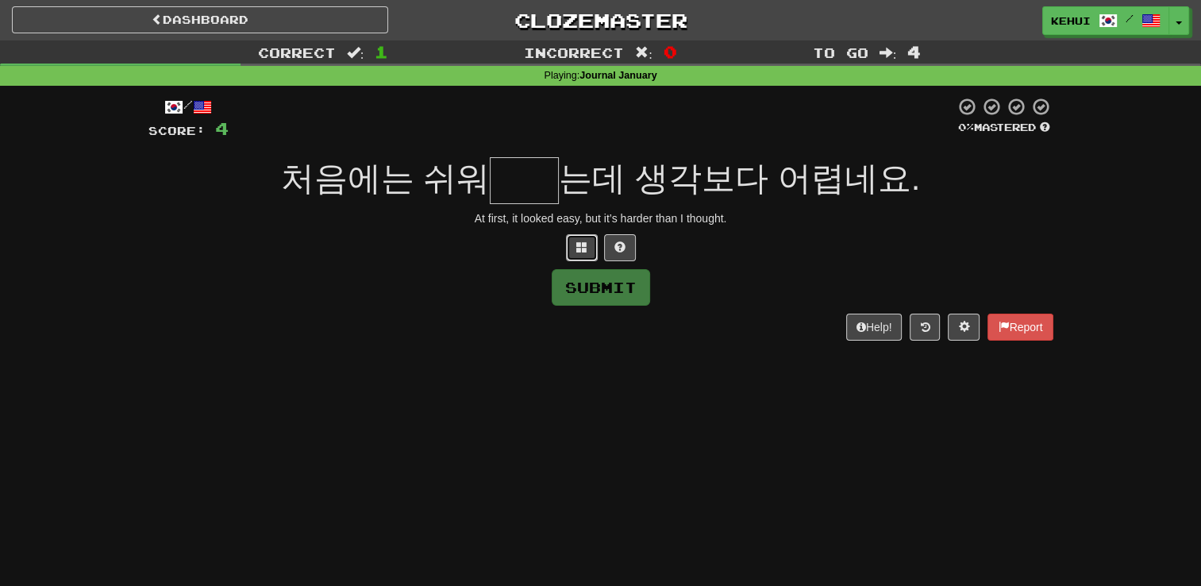
click at [586, 250] on span at bounding box center [581, 246] width 11 height 11
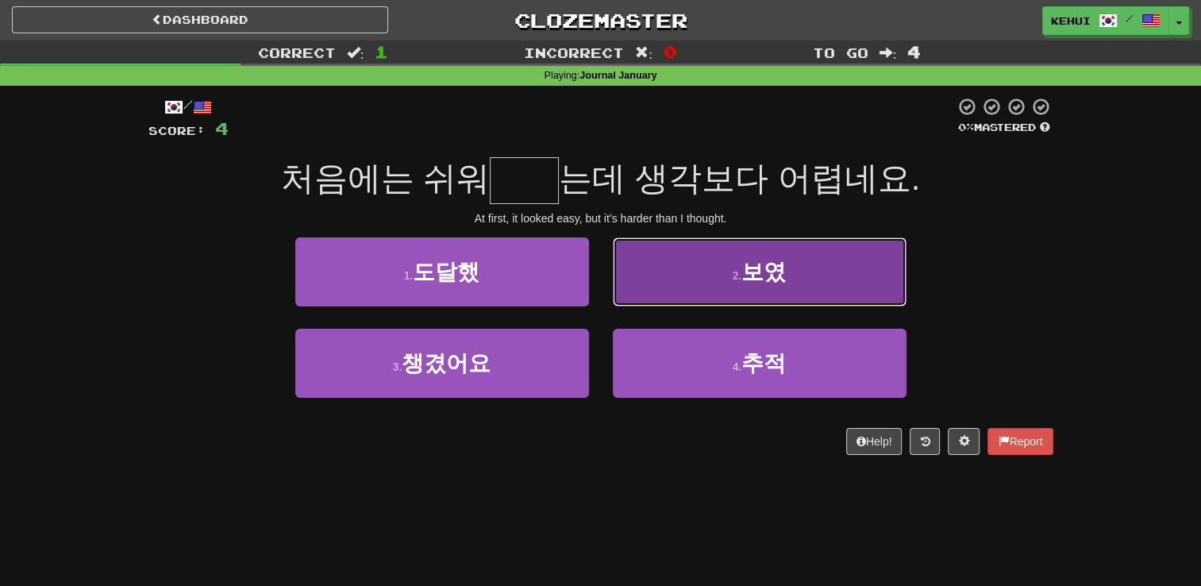
click at [649, 257] on button "2 . 보였" at bounding box center [760, 271] width 294 height 69
type input "**"
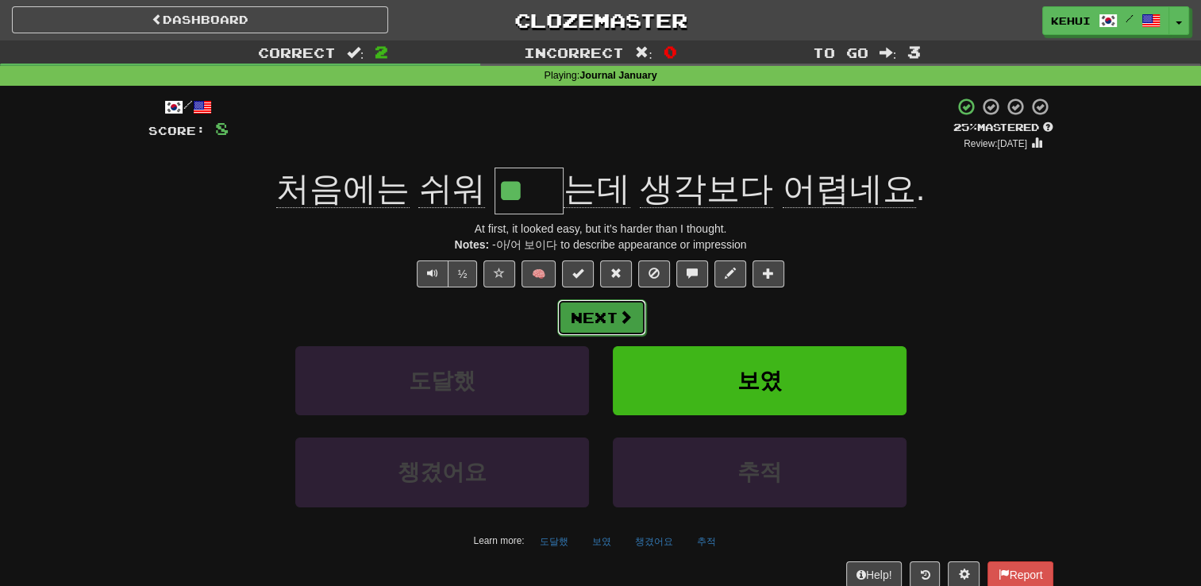
click at [578, 322] on button "Next" at bounding box center [601, 317] width 89 height 37
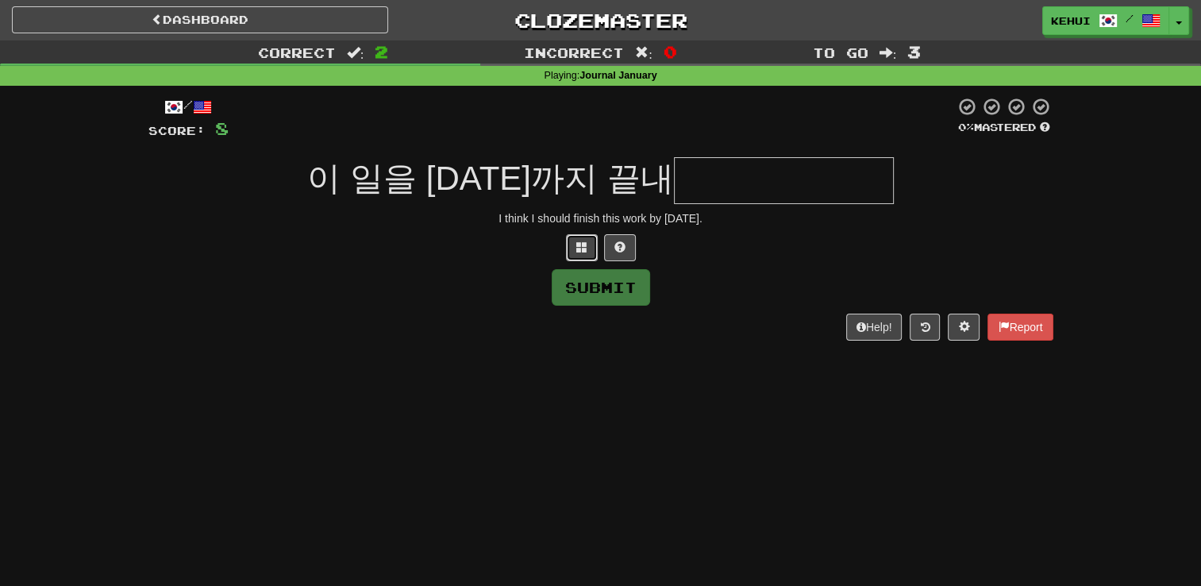
click at [576, 249] on span at bounding box center [581, 246] width 11 height 11
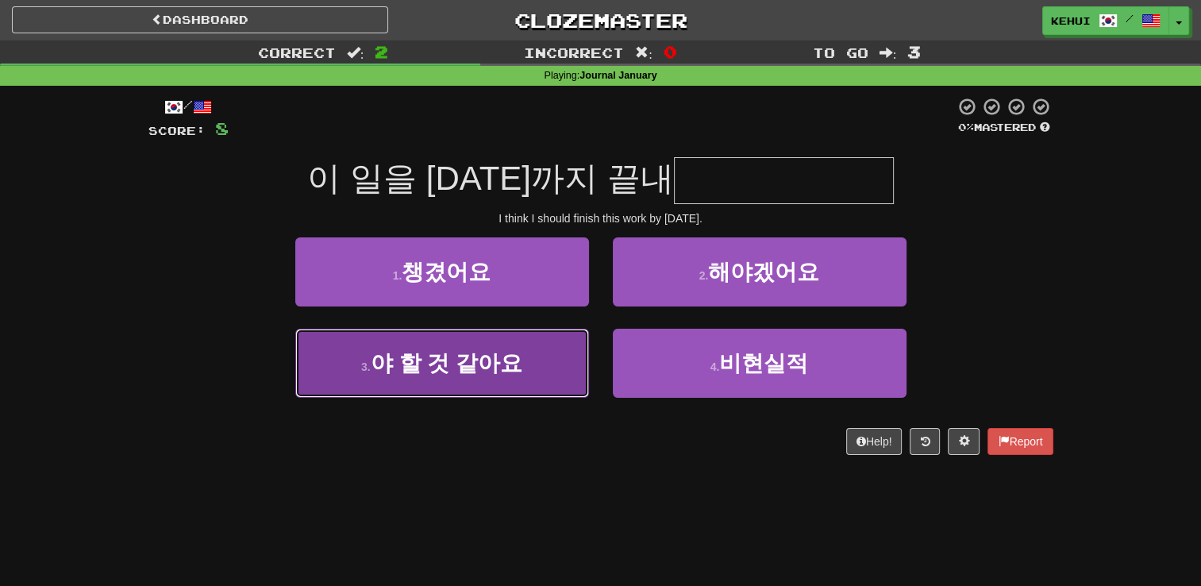
click at [410, 370] on span "야 할 것 같아요" at bounding box center [447, 363] width 152 height 25
type input "*********"
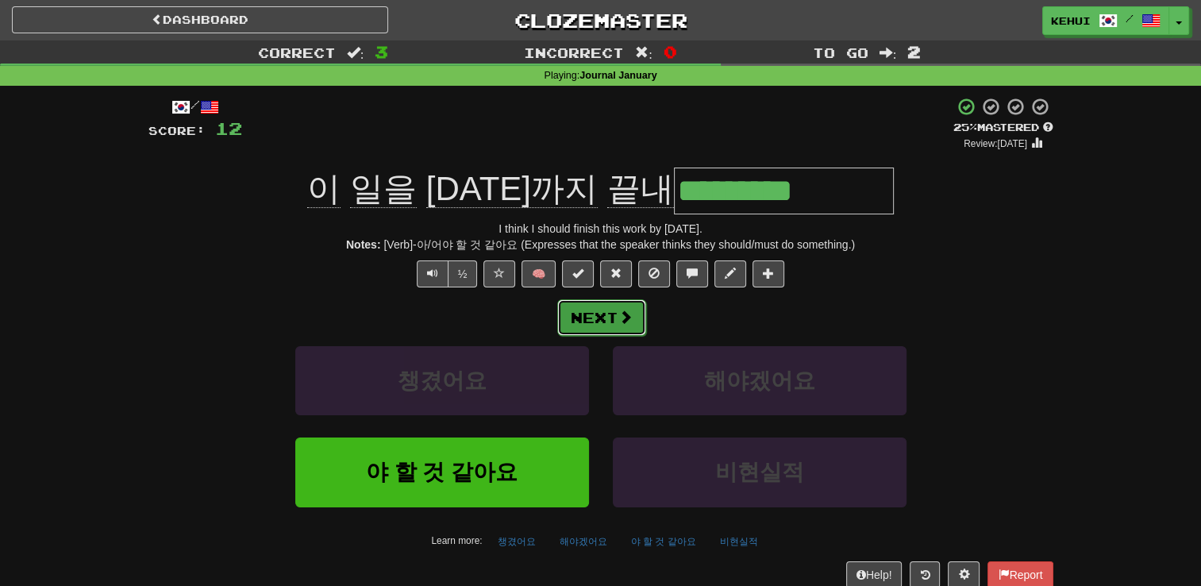
click at [587, 318] on button "Next" at bounding box center [601, 317] width 89 height 37
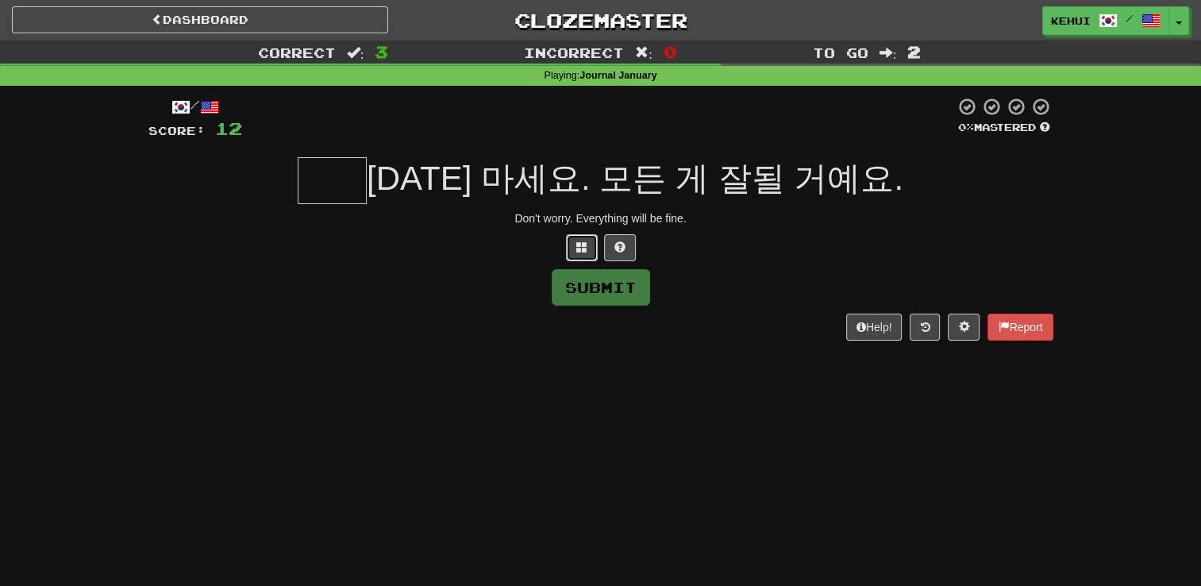
click at [579, 243] on span at bounding box center [581, 246] width 11 height 11
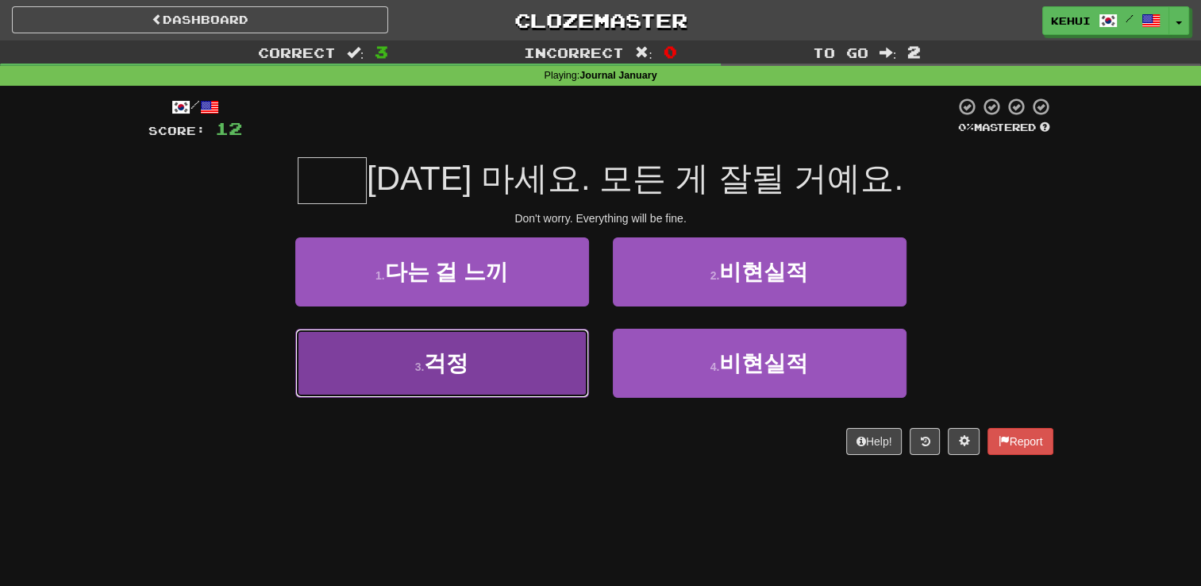
click at [489, 367] on button "3 . 걱정" at bounding box center [442, 363] width 294 height 69
type input "**"
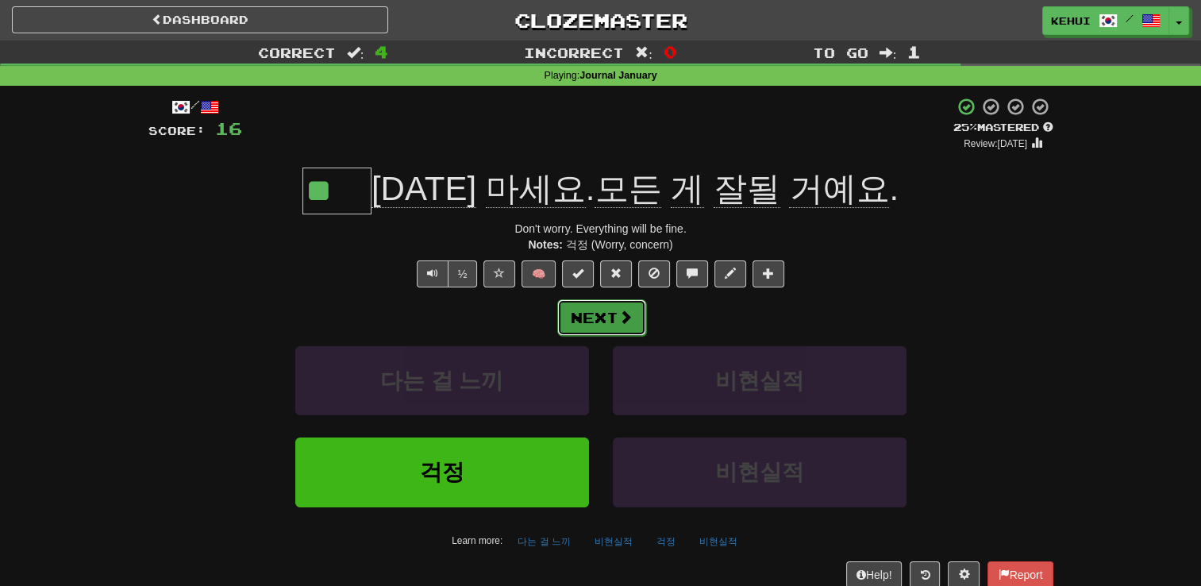
click at [580, 321] on button "Next" at bounding box center [601, 317] width 89 height 37
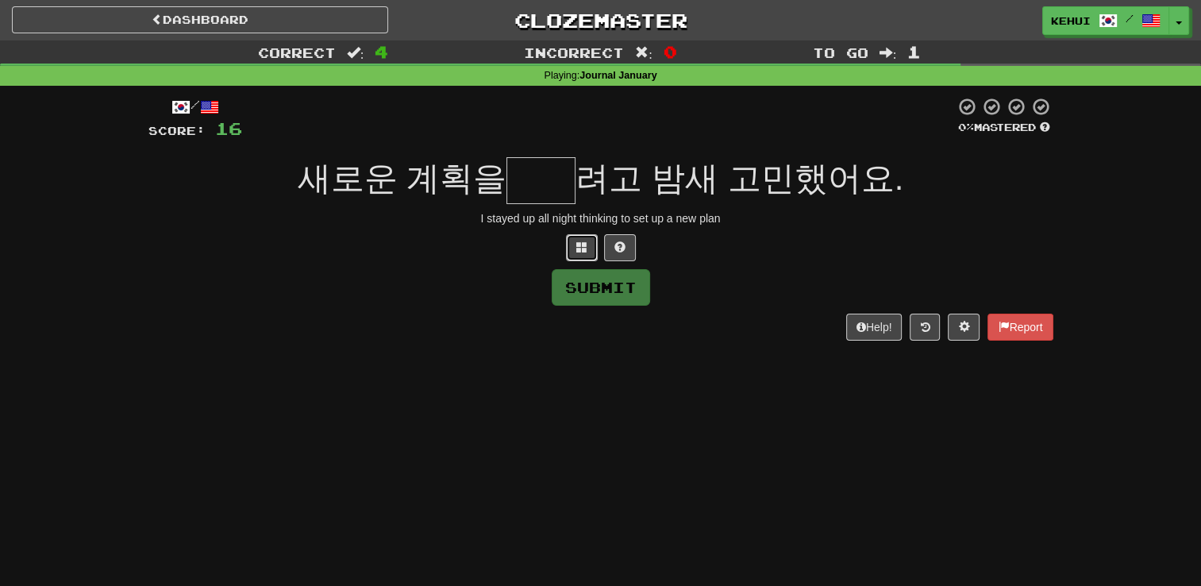
click at [575, 257] on button at bounding box center [582, 247] width 32 height 27
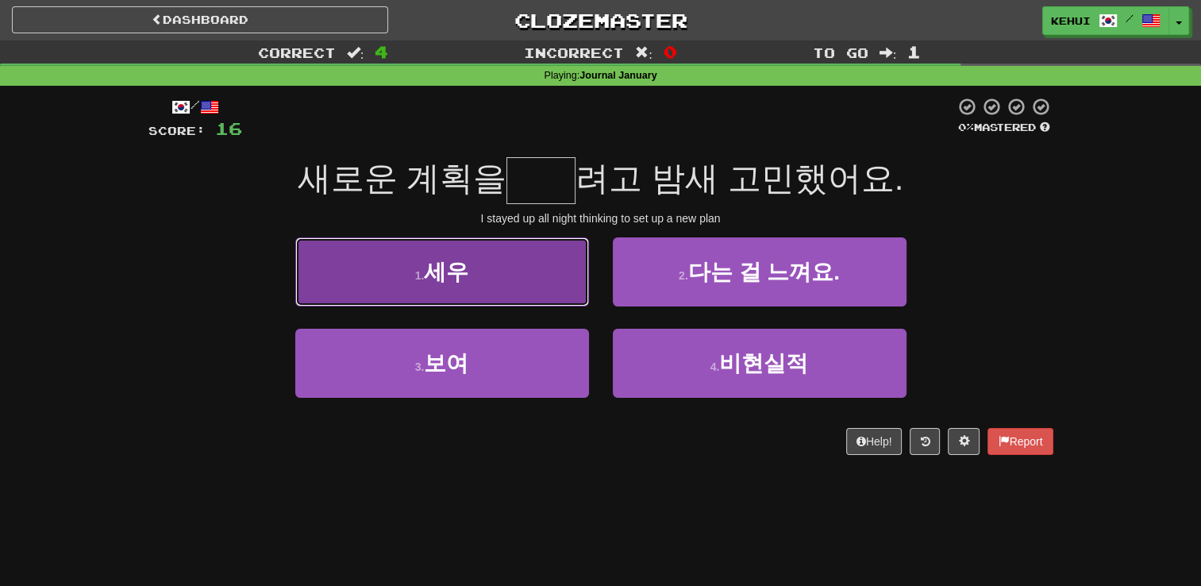
click at [502, 268] on button "1 . 세우" at bounding box center [442, 271] width 294 height 69
type input "**"
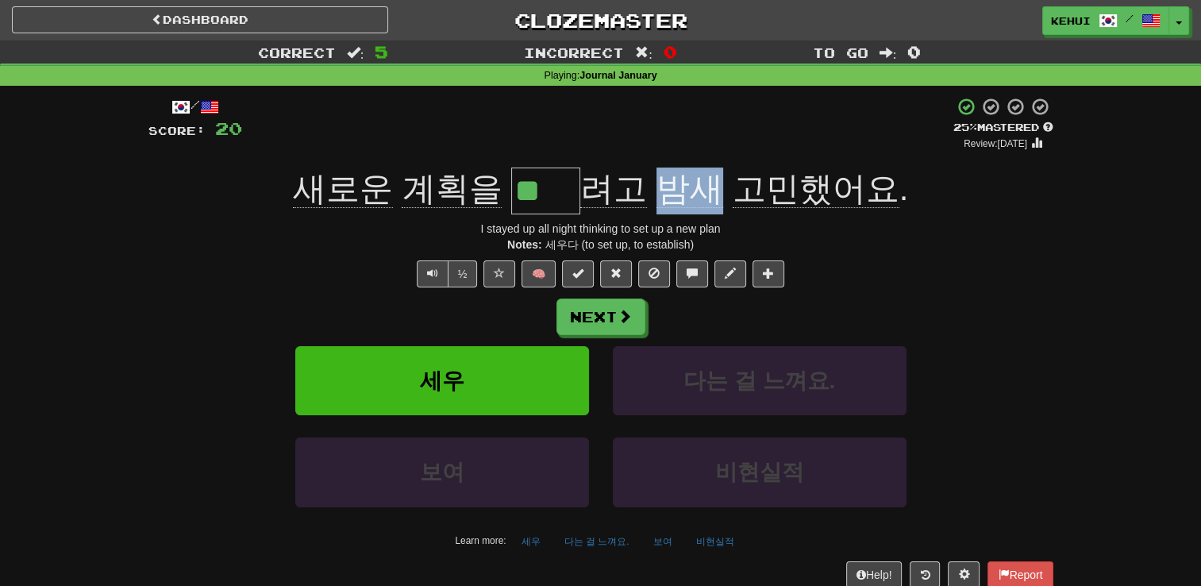
drag, startPoint x: 662, startPoint y: 182, endPoint x: 715, endPoint y: 197, distance: 55.3
click at [733, 197] on span "밤새" at bounding box center [816, 189] width 167 height 38
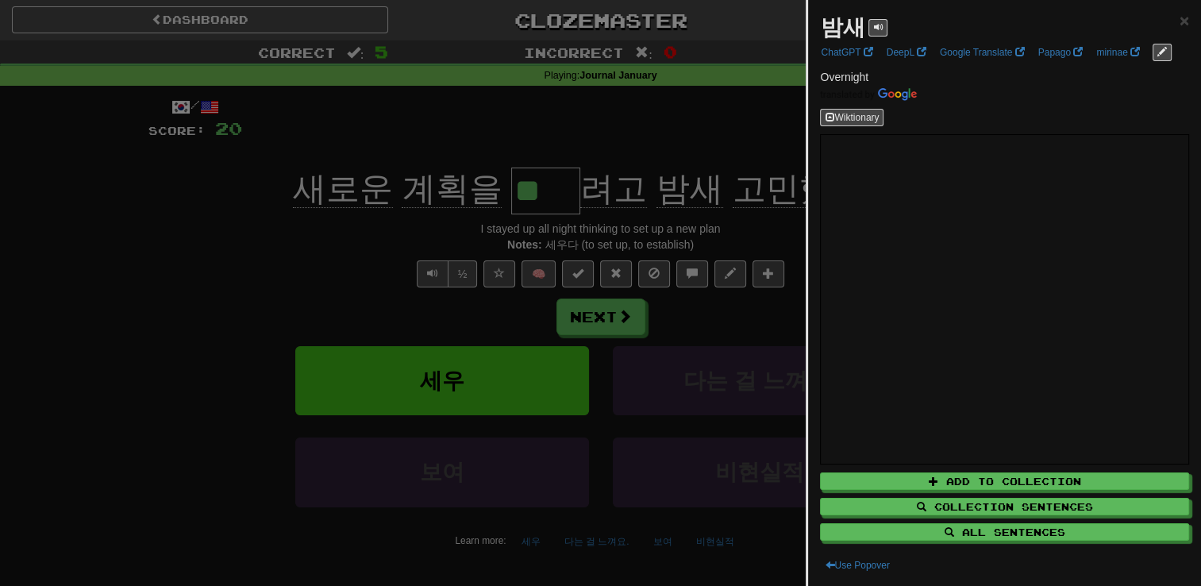
click at [309, 229] on div at bounding box center [600, 293] width 1201 height 586
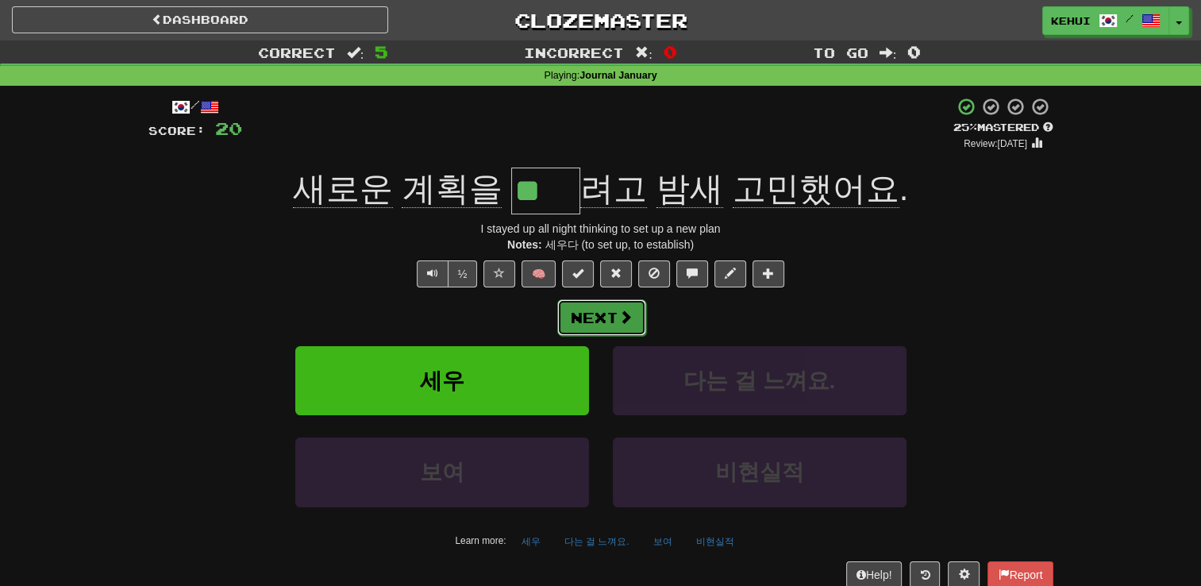
click at [584, 323] on button "Next" at bounding box center [601, 317] width 89 height 37
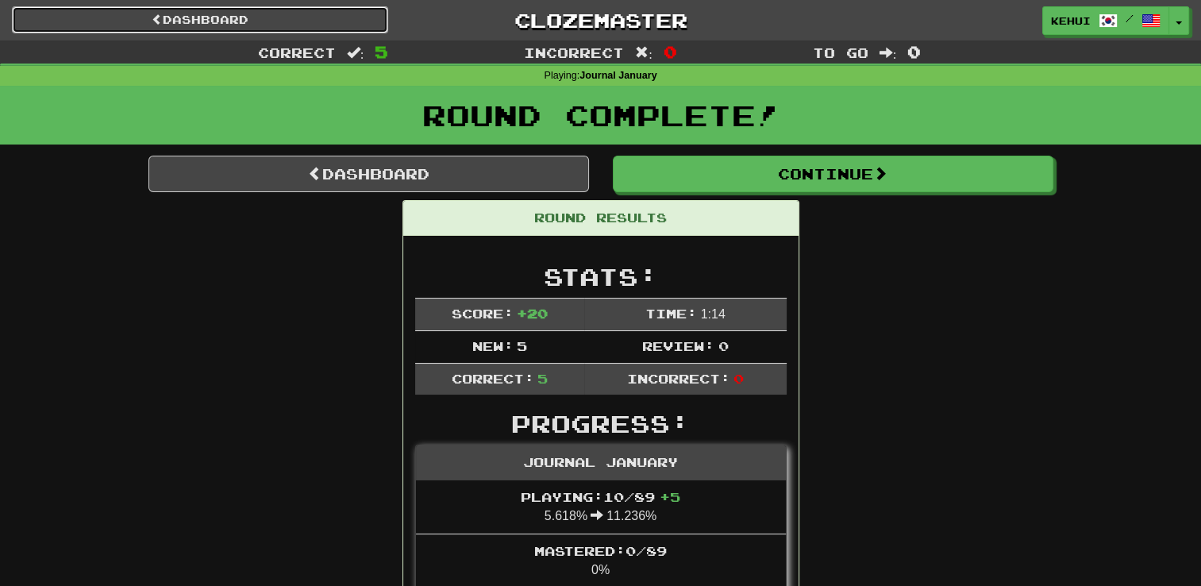
click at [292, 21] on link "Dashboard" at bounding box center [200, 19] width 376 height 27
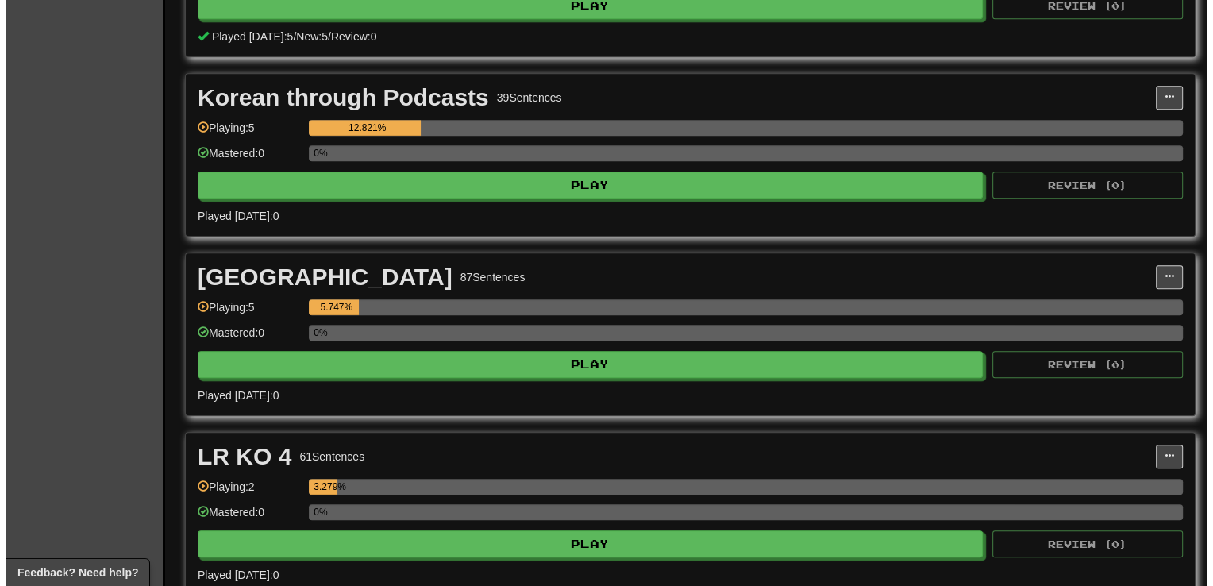
scroll to position [922, 0]
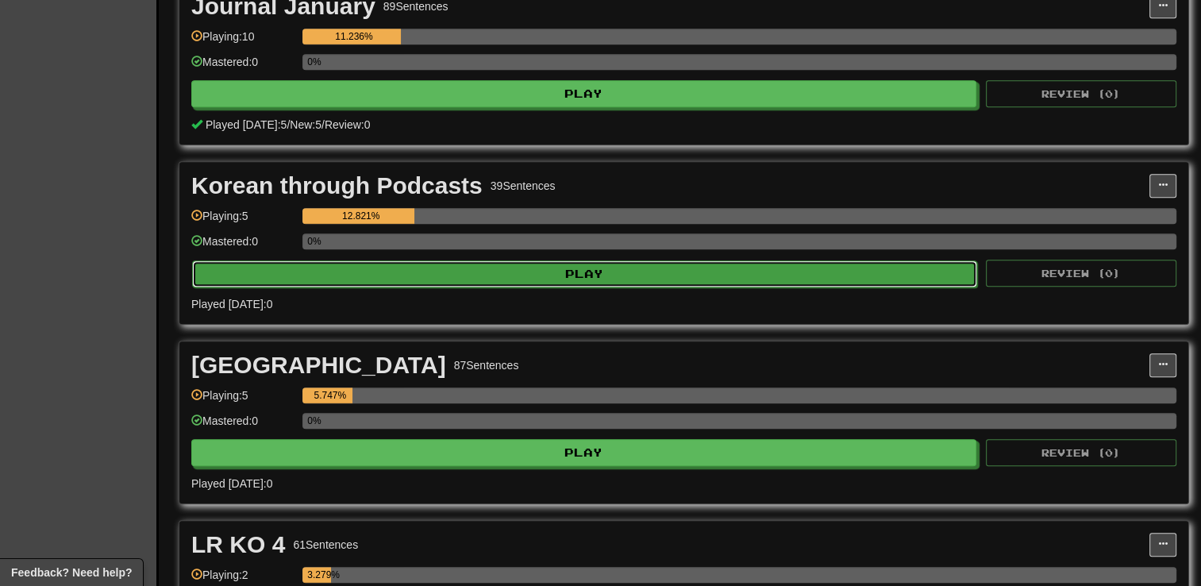
click at [638, 268] on button "Play" at bounding box center [584, 273] width 785 height 27
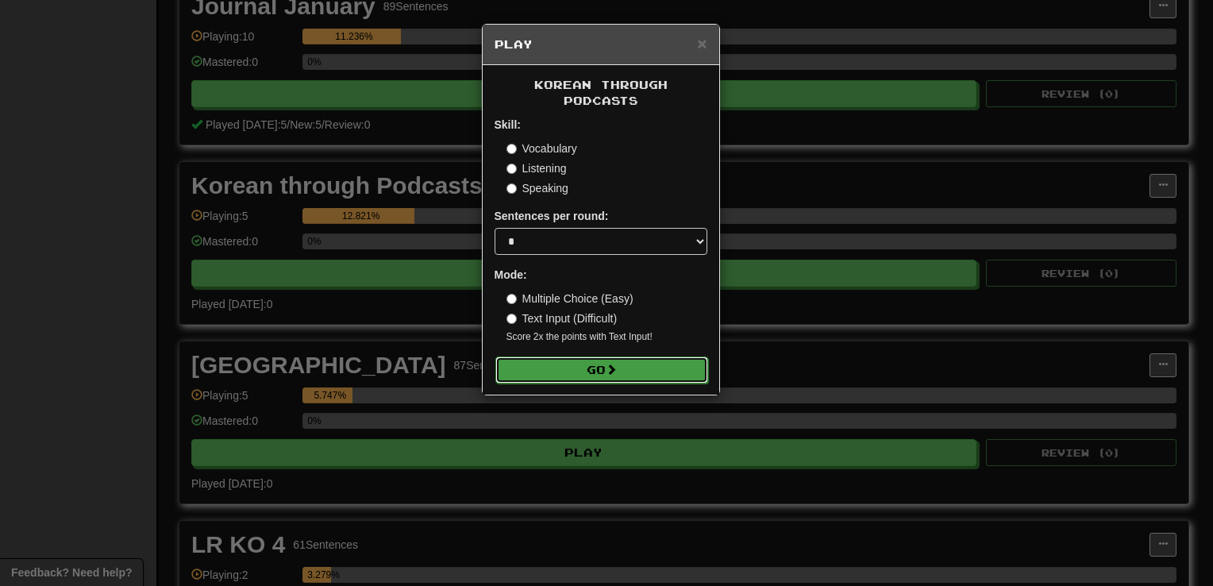
click at [583, 356] on button "Go" at bounding box center [601, 369] width 213 height 27
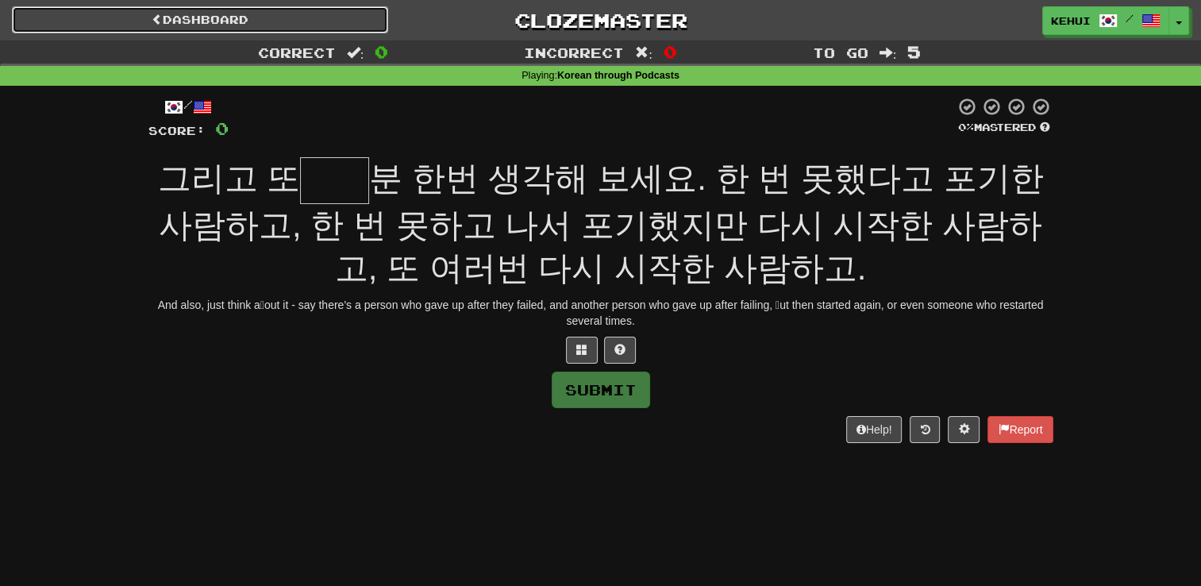
click at [281, 29] on link "Dashboard" at bounding box center [200, 19] width 376 height 27
